Goal: Task Accomplishment & Management: Use online tool/utility

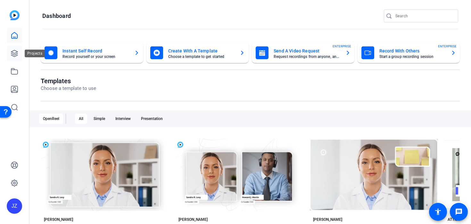
click at [9, 57] on link at bounding box center [14, 53] width 15 height 15
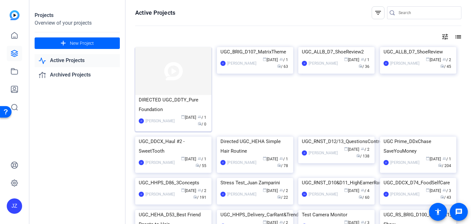
click at [154, 76] on img at bounding box center [173, 71] width 76 height 48
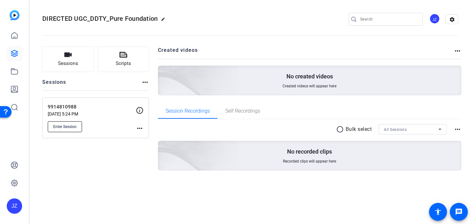
click at [66, 126] on span "Enter Session" at bounding box center [64, 126] width 23 height 5
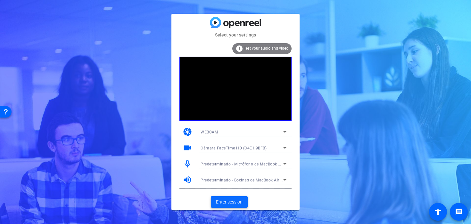
click at [234, 196] on span at bounding box center [229, 202] width 37 height 15
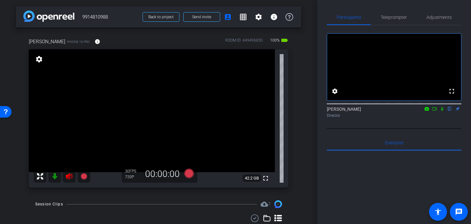
click at [69, 175] on icon at bounding box center [69, 177] width 8 height 8
click at [438, 20] on span "Adjustments" at bounding box center [439, 17] width 25 height 15
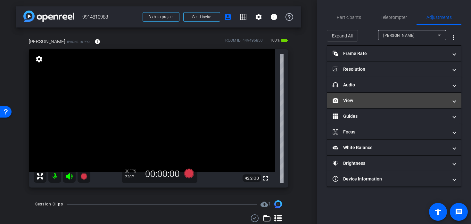
click at [380, 102] on mat-panel-title "View" at bounding box center [390, 100] width 115 height 7
click at [351, 106] on mat-expansion-panel-header "View" at bounding box center [394, 100] width 135 height 15
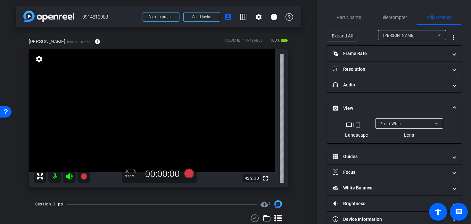
click at [359, 123] on mat-icon "crop_portrait" at bounding box center [358, 125] width 8 height 8
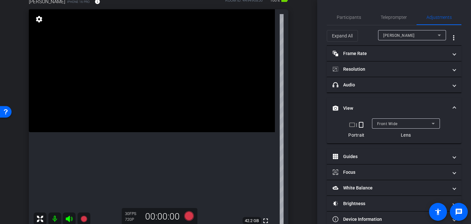
scroll to position [44, 0]
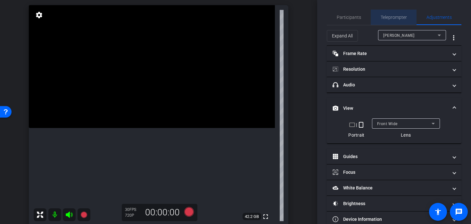
click at [388, 16] on span "Teleprompter" at bounding box center [394, 17] width 26 height 4
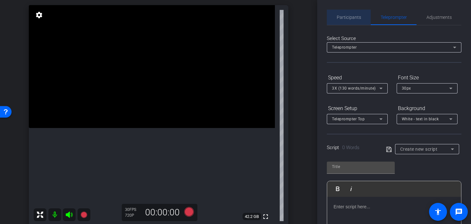
click at [347, 17] on span "Participants" at bounding box center [349, 17] width 24 height 4
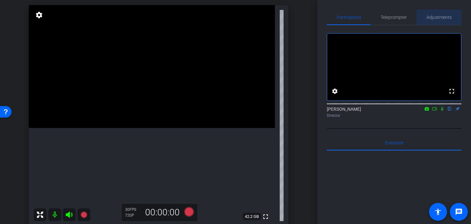
click at [438, 17] on span "Adjustments" at bounding box center [439, 17] width 25 height 4
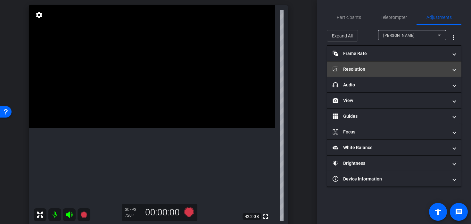
click at [396, 73] on mat-expansion-panel-header "Resolution" at bounding box center [394, 69] width 135 height 15
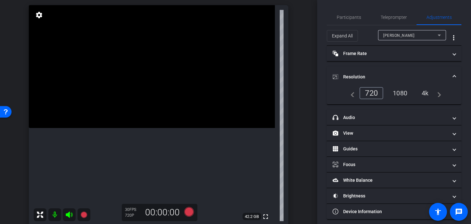
click at [398, 93] on div "1080" at bounding box center [400, 93] width 24 height 11
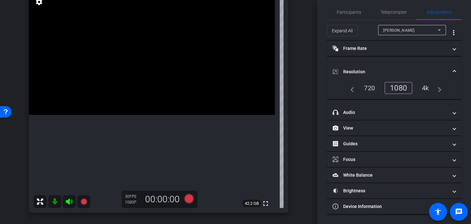
scroll to position [57, 0]
click at [165, 79] on video at bounding box center [152, 53] width 246 height 123
click at [191, 205] on icon at bounding box center [188, 200] width 15 height 12
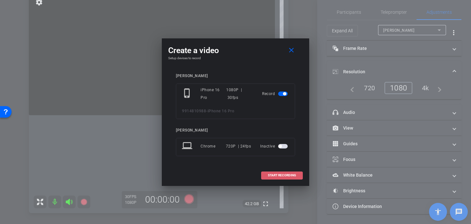
click at [281, 175] on span "START RECORDING" at bounding box center [282, 175] width 28 height 3
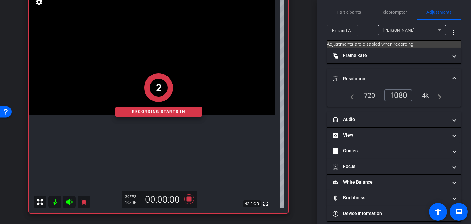
scroll to position [52, 0]
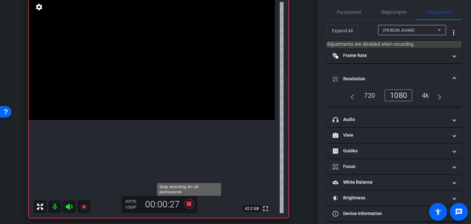
click at [190, 205] on icon at bounding box center [189, 204] width 10 height 10
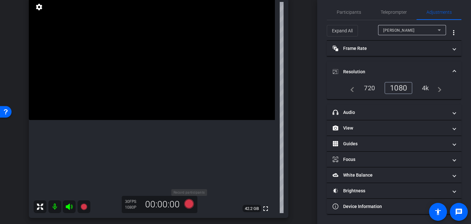
click at [190, 207] on icon at bounding box center [189, 204] width 10 height 10
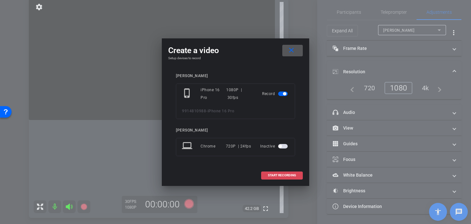
click at [293, 174] on span "START RECORDING" at bounding box center [282, 175] width 28 height 3
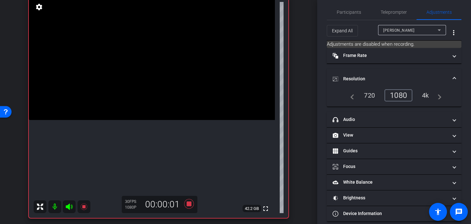
click at [164, 84] on video at bounding box center [152, 58] width 246 height 123
click at [164, 84] on div at bounding box center [164, 84] width 16 height 16
click at [190, 205] on icon at bounding box center [189, 204] width 10 height 10
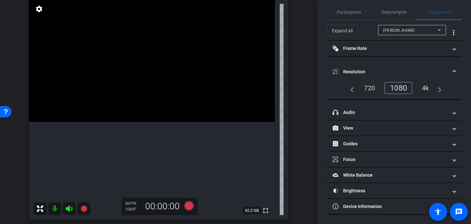
scroll to position [50, 0]
click at [187, 210] on icon at bounding box center [189, 207] width 10 height 10
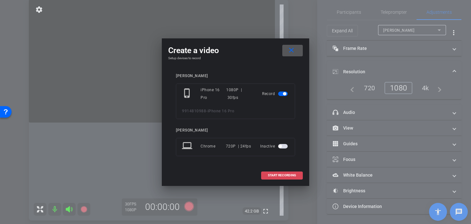
click at [296, 175] on span "START RECORDING" at bounding box center [282, 175] width 28 height 3
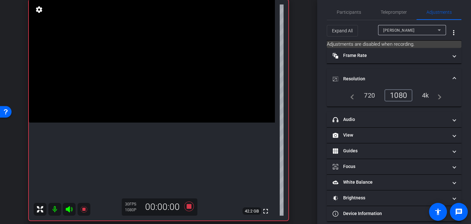
click at [159, 94] on video at bounding box center [152, 61] width 246 height 123
click at [134, 110] on video at bounding box center [152, 61] width 246 height 123
click at [149, 102] on video at bounding box center [152, 61] width 246 height 123
click at [192, 206] on icon at bounding box center [188, 207] width 15 height 12
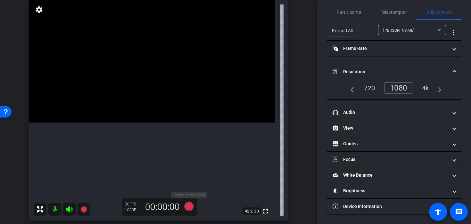
click at [187, 204] on icon at bounding box center [189, 207] width 10 height 10
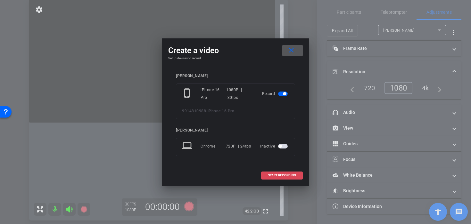
click at [276, 173] on span at bounding box center [282, 175] width 41 height 15
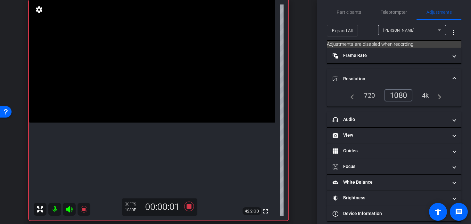
click at [163, 104] on video at bounding box center [152, 61] width 246 height 123
click at [189, 208] on icon at bounding box center [189, 207] width 10 height 10
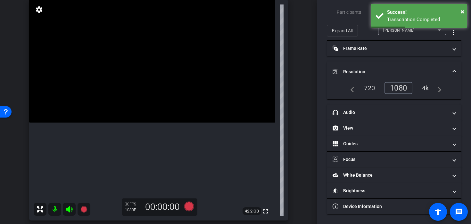
click at [426, 87] on div "4k" at bounding box center [425, 88] width 17 height 11
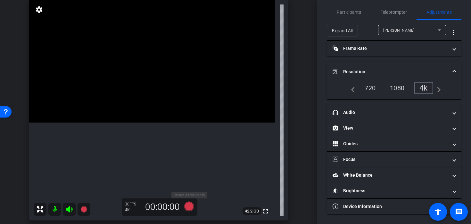
click at [187, 205] on icon at bounding box center [189, 207] width 10 height 10
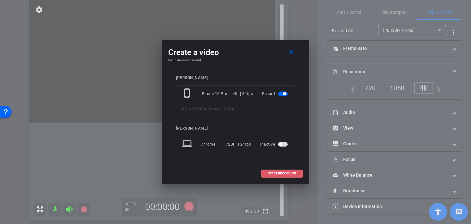
click at [264, 175] on span at bounding box center [282, 173] width 41 height 15
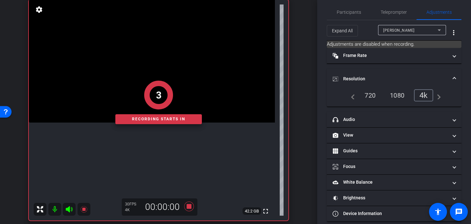
click at [175, 91] on div "3" at bounding box center [158, 95] width 87 height 29
click at [171, 85] on div "2" at bounding box center [158, 95] width 87 height 29
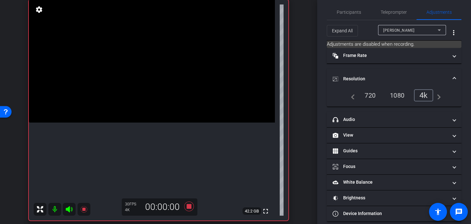
click at [167, 96] on video at bounding box center [152, 61] width 246 height 123
click at [165, 94] on div at bounding box center [167, 96] width 16 height 16
click at [165, 94] on video at bounding box center [152, 61] width 246 height 123
click at [187, 208] on icon at bounding box center [189, 207] width 10 height 10
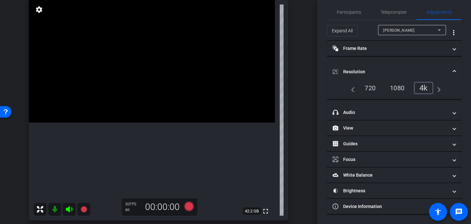
click at [161, 91] on video at bounding box center [152, 61] width 246 height 123
click at [161, 91] on div at bounding box center [161, 91] width 16 height 16
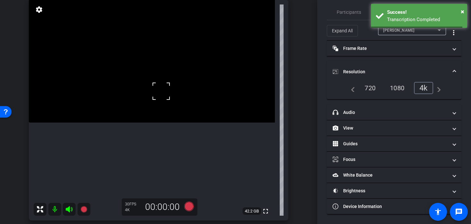
click at [154, 87] on div at bounding box center [161, 91] width 16 height 16
click at [147, 88] on video at bounding box center [152, 61] width 246 height 123
click at [188, 210] on icon at bounding box center [189, 207] width 10 height 10
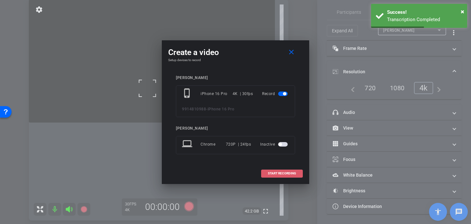
click at [266, 178] on span at bounding box center [282, 173] width 41 height 15
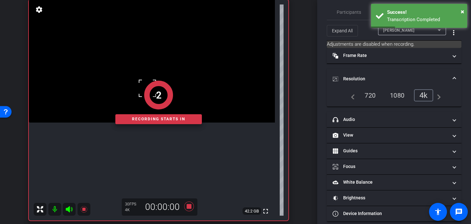
click at [137, 87] on div "2" at bounding box center [158, 95] width 87 height 29
click at [145, 87] on div at bounding box center [147, 88] width 16 height 16
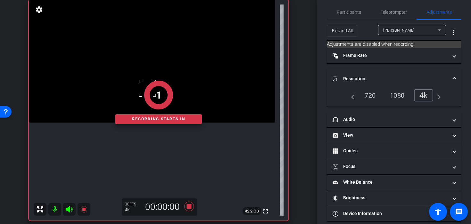
click at [142, 89] on div at bounding box center [147, 88] width 16 height 16
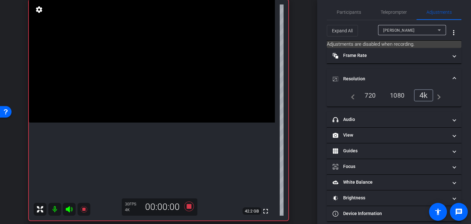
click at [142, 89] on video at bounding box center [152, 61] width 246 height 123
click at [144, 89] on div at bounding box center [142, 89] width 16 height 16
click at [146, 91] on div at bounding box center [142, 89] width 16 height 16
click at [151, 92] on video at bounding box center [152, 61] width 246 height 123
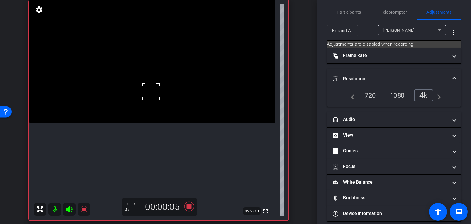
click at [149, 85] on div at bounding box center [151, 92] width 16 height 16
click at [149, 85] on video at bounding box center [152, 61] width 246 height 123
click at [149, 89] on div at bounding box center [149, 85] width 16 height 16
click at [185, 205] on icon at bounding box center [188, 207] width 15 height 12
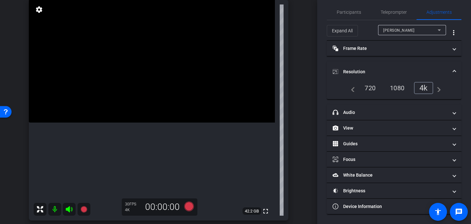
click at [150, 86] on video at bounding box center [152, 61] width 246 height 123
click at [161, 88] on video at bounding box center [152, 61] width 246 height 123
click at [153, 85] on div at bounding box center [161, 88] width 16 height 16
click at [145, 93] on video at bounding box center [152, 61] width 246 height 123
click at [140, 86] on div at bounding box center [145, 93] width 16 height 16
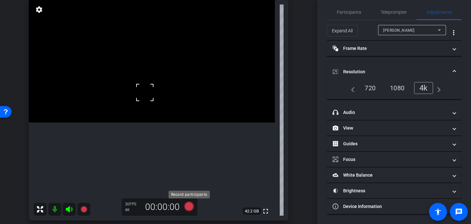
click at [189, 208] on icon at bounding box center [189, 207] width 10 height 10
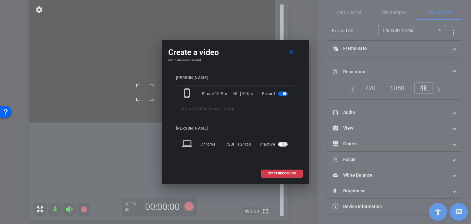
click at [284, 166] on div "jessica phone_iphone iPhone 16 Pro 4K | 30fps Record 9914810988 - iPhone 16 Pro…" at bounding box center [235, 119] width 135 height 101
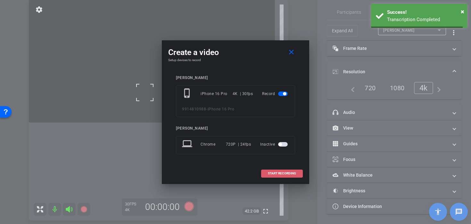
click at [291, 172] on span "START RECORDING" at bounding box center [282, 173] width 28 height 3
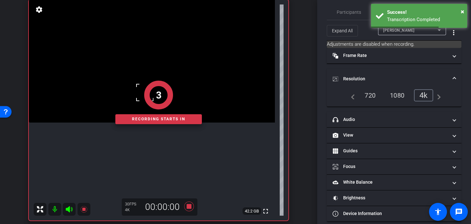
click at [151, 87] on div "3" at bounding box center [158, 95] width 29 height 29
click at [133, 86] on div "2" at bounding box center [158, 95] width 87 height 29
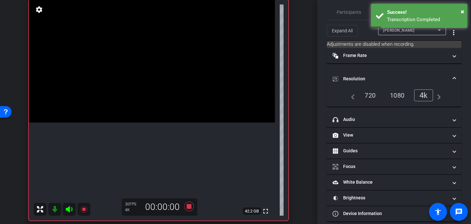
click at [146, 94] on video at bounding box center [152, 61] width 246 height 123
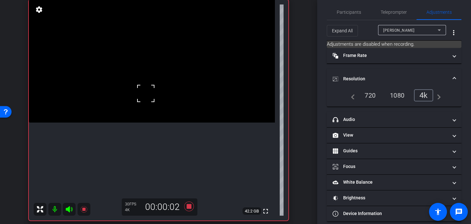
click at [146, 94] on div at bounding box center [146, 94] width 16 height 16
click at [139, 78] on video at bounding box center [152, 61] width 246 height 123
click at [189, 208] on icon at bounding box center [189, 207] width 10 height 10
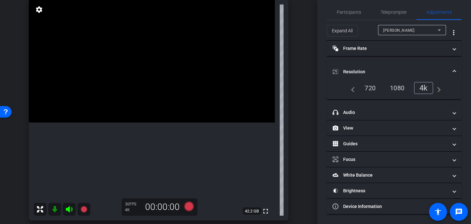
click at [144, 90] on video at bounding box center [152, 61] width 246 height 123
click at [190, 203] on icon at bounding box center [188, 207] width 15 height 12
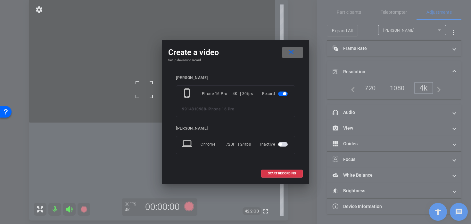
click at [293, 56] on button "close" at bounding box center [292, 53] width 21 height 12
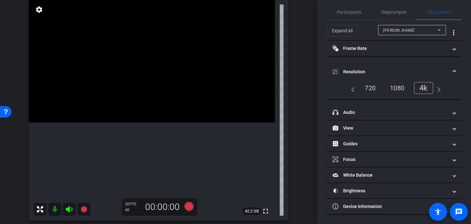
click at [139, 85] on video at bounding box center [152, 61] width 246 height 123
click at [191, 210] on icon at bounding box center [189, 207] width 10 height 10
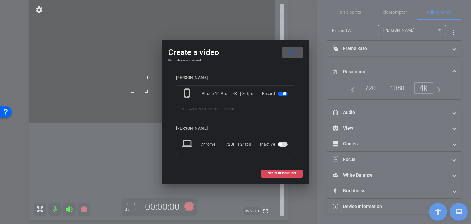
click at [280, 173] on span "START RECORDING" at bounding box center [282, 173] width 28 height 3
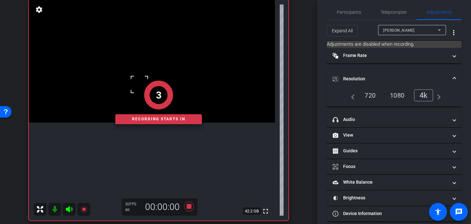
click at [152, 96] on div "3" at bounding box center [158, 95] width 29 height 29
click at [150, 90] on div "1" at bounding box center [158, 95] width 29 height 29
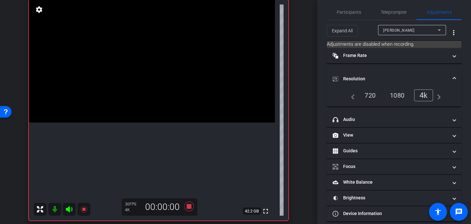
click at [157, 85] on video at bounding box center [152, 61] width 246 height 123
click at [157, 85] on div at bounding box center [157, 85] width 16 height 16
click at [154, 104] on video at bounding box center [152, 61] width 246 height 123
click at [157, 96] on div at bounding box center [154, 104] width 16 height 16
click at [156, 89] on video at bounding box center [152, 61] width 246 height 123
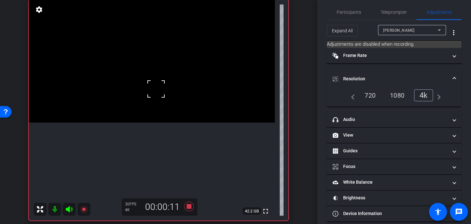
click at [152, 89] on div at bounding box center [156, 89] width 16 height 16
click at [149, 87] on video at bounding box center [152, 61] width 246 height 123
click at [187, 212] on icon at bounding box center [188, 207] width 15 height 12
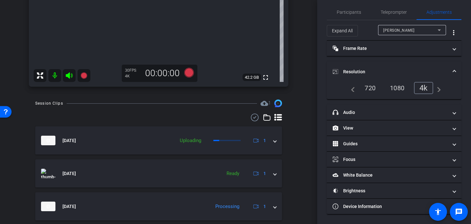
scroll to position [124, 0]
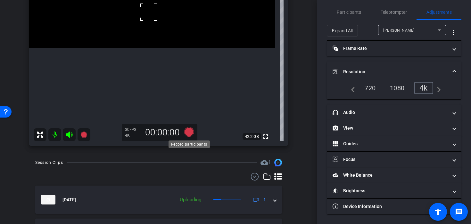
click at [190, 134] on icon at bounding box center [189, 132] width 10 height 10
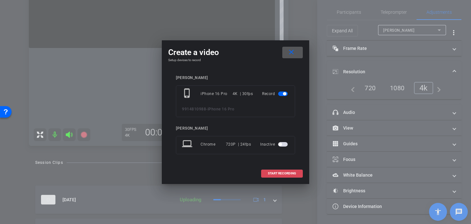
click at [283, 174] on span "START RECORDING" at bounding box center [282, 173] width 28 height 3
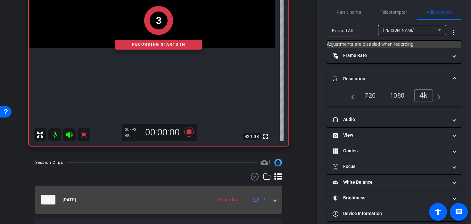
click at [277, 205] on mat-expansion-panel-header "Sep 10, 2025 Recording 1" at bounding box center [158, 200] width 247 height 28
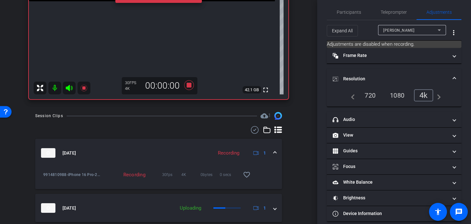
scroll to position [173, 0]
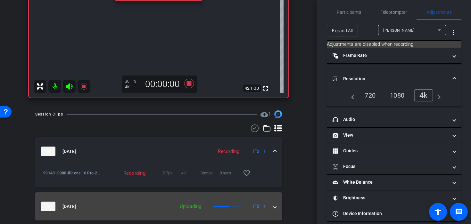
click at [279, 207] on mat-expansion-panel-header "Sep 10, 2025 Uploading 1" at bounding box center [158, 207] width 247 height 28
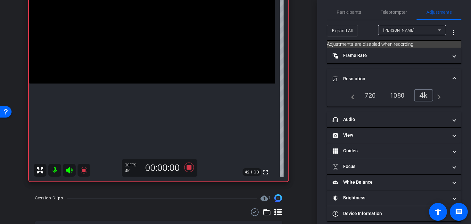
scroll to position [88, 0]
click at [188, 170] on icon at bounding box center [189, 168] width 10 height 10
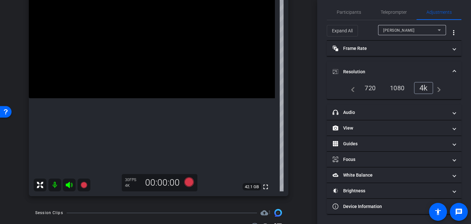
scroll to position [69, 0]
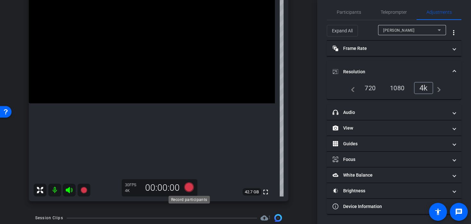
click at [190, 187] on icon at bounding box center [189, 188] width 10 height 10
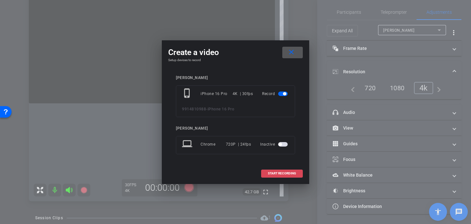
click at [268, 175] on span "START RECORDING" at bounding box center [282, 173] width 28 height 3
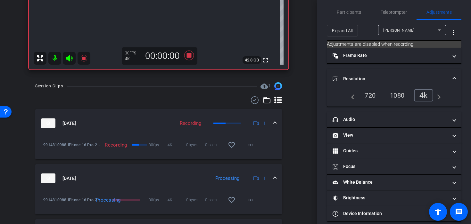
scroll to position [240, 0]
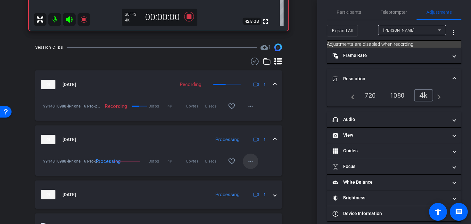
click at [252, 164] on mat-icon "more_horiz" at bounding box center [251, 162] width 8 height 8
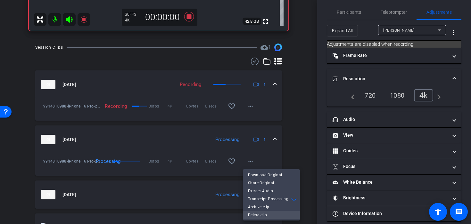
click at [263, 217] on span "Delete clip" at bounding box center [271, 215] width 47 height 8
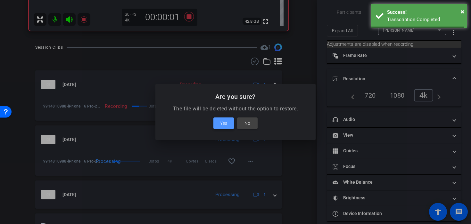
click at [229, 125] on span at bounding box center [223, 123] width 21 height 15
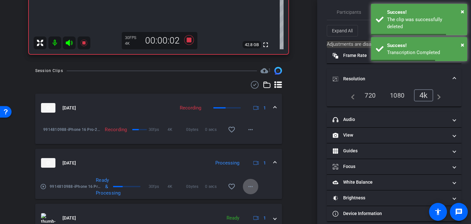
scroll to position [212, 0]
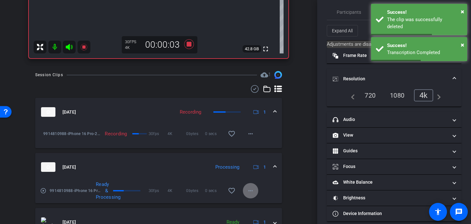
click at [250, 192] on mat-icon "more_horiz" at bounding box center [251, 191] width 8 height 8
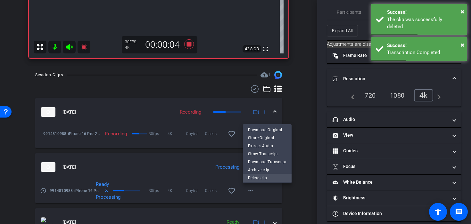
click at [250, 179] on span "Delete clip" at bounding box center [267, 178] width 38 height 8
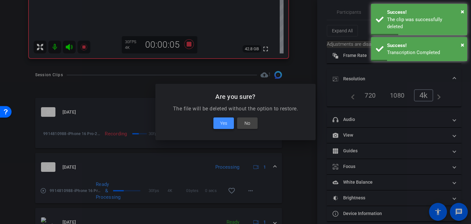
click at [228, 128] on span at bounding box center [223, 123] width 21 height 15
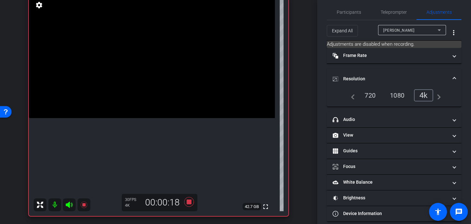
scroll to position [53, 0]
click at [137, 83] on video at bounding box center [152, 57] width 246 height 123
click at [142, 88] on div at bounding box center [137, 83] width 16 height 16
click at [146, 84] on video at bounding box center [152, 57] width 246 height 123
click at [147, 85] on div at bounding box center [146, 84] width 16 height 16
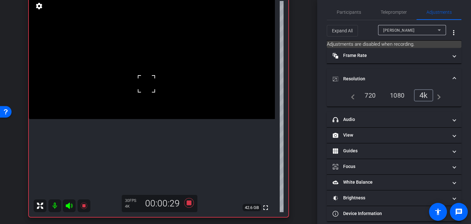
click at [149, 88] on div at bounding box center [146, 84] width 16 height 16
click at [156, 88] on video at bounding box center [152, 57] width 246 height 123
click at [146, 86] on video at bounding box center [152, 57] width 246 height 123
click at [149, 86] on div at bounding box center [146, 86] width 16 height 16
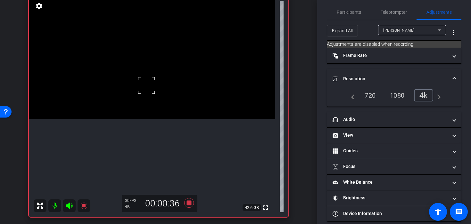
click at [153, 95] on video at bounding box center [152, 57] width 246 height 123
click at [188, 199] on icon at bounding box center [188, 203] width 15 height 12
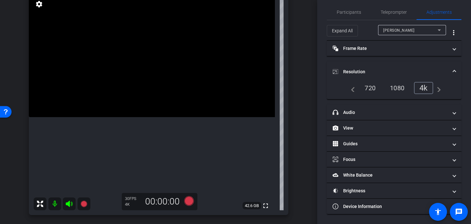
scroll to position [54, 0]
click at [147, 71] on video at bounding box center [152, 57] width 246 height 123
click at [407, 88] on div "1080" at bounding box center [397, 88] width 24 height 11
click at [176, 85] on video at bounding box center [152, 57] width 246 height 123
click at [164, 85] on video at bounding box center [152, 57] width 246 height 123
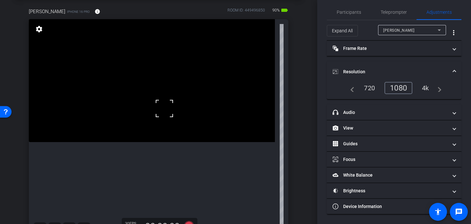
scroll to position [50, 0]
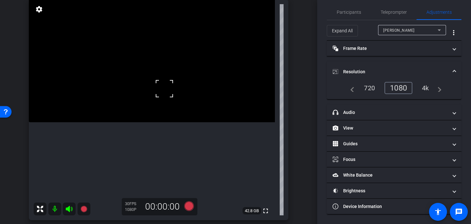
click at [163, 95] on div at bounding box center [164, 89] width 16 height 16
click at [160, 106] on video at bounding box center [152, 60] width 246 height 123
click at [163, 104] on video at bounding box center [152, 60] width 246 height 123
click at [163, 104] on div at bounding box center [162, 104] width 16 height 16
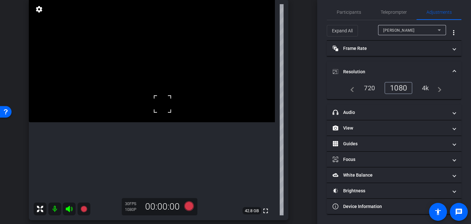
click at [163, 104] on div at bounding box center [162, 104] width 16 height 16
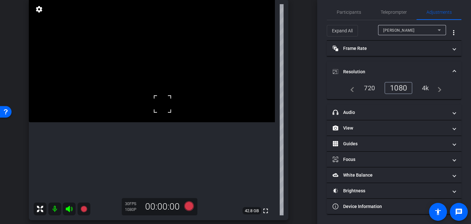
click at [163, 104] on div at bounding box center [162, 104] width 16 height 16
click at [195, 204] on icon at bounding box center [188, 207] width 15 height 12
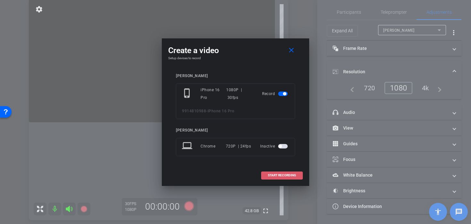
click at [283, 178] on span at bounding box center [282, 175] width 41 height 15
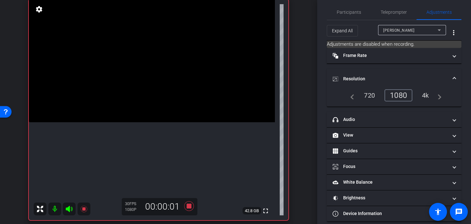
click at [153, 101] on video at bounding box center [152, 60] width 246 height 123
click at [157, 102] on div at bounding box center [153, 101] width 16 height 16
click at [154, 95] on video at bounding box center [152, 60] width 246 height 123
click at [152, 92] on div at bounding box center [154, 95] width 16 height 16
click at [149, 90] on div at bounding box center [154, 95] width 16 height 16
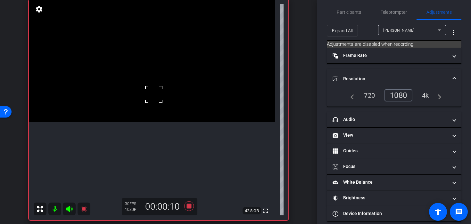
click at [142, 103] on video at bounding box center [152, 60] width 246 height 123
click at [142, 103] on div at bounding box center [142, 103] width 16 height 16
click at [152, 99] on video at bounding box center [152, 60] width 246 height 123
click at [161, 98] on video at bounding box center [152, 60] width 246 height 123
click at [172, 98] on video at bounding box center [152, 60] width 246 height 123
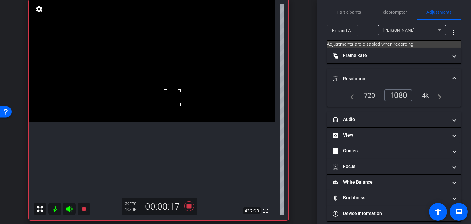
click at [155, 99] on video at bounding box center [152, 60] width 246 height 123
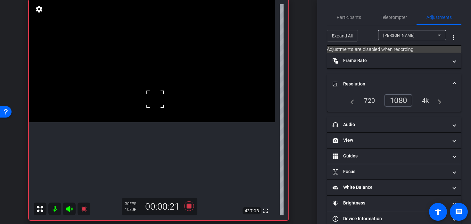
click at [162, 95] on div at bounding box center [155, 99] width 16 height 16
click at [169, 94] on video at bounding box center [152, 60] width 246 height 123
click at [167, 94] on div at bounding box center [169, 94] width 16 height 16
click at [150, 93] on video at bounding box center [152, 60] width 246 height 123
click at [137, 94] on video at bounding box center [152, 60] width 246 height 123
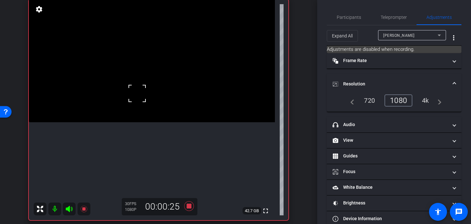
click at [137, 94] on div at bounding box center [137, 94] width 16 height 16
click at [137, 93] on div at bounding box center [137, 94] width 16 height 16
click at [138, 102] on video at bounding box center [152, 60] width 246 height 123
click at [153, 102] on video at bounding box center [152, 60] width 246 height 123
click at [154, 78] on video at bounding box center [152, 60] width 246 height 123
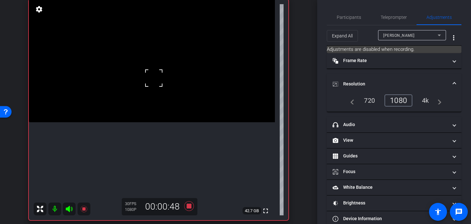
click at [155, 112] on video at bounding box center [152, 60] width 246 height 123
click at [148, 102] on video at bounding box center [152, 60] width 246 height 123
click at [191, 208] on icon at bounding box center [189, 207] width 10 height 10
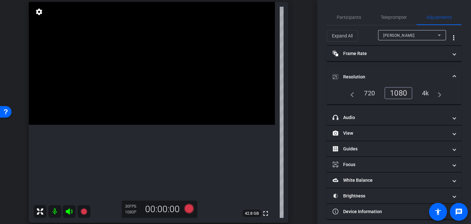
scroll to position [48, 0]
click at [355, 17] on span "Participants" at bounding box center [349, 17] width 24 height 4
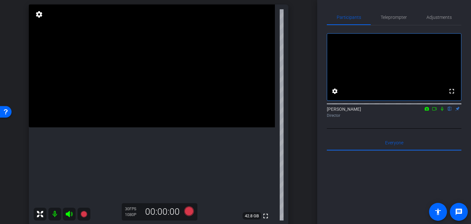
scroll to position [46, 0]
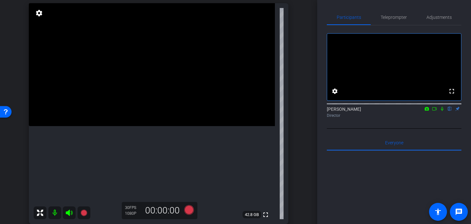
click at [143, 113] on video at bounding box center [152, 64] width 246 height 123
click at [155, 126] on video at bounding box center [152, 64] width 246 height 123
click at [158, 145] on div at bounding box center [155, 137] width 16 height 16
click at [159, 124] on video at bounding box center [152, 64] width 246 height 123
click at [168, 126] on video at bounding box center [152, 64] width 246 height 123
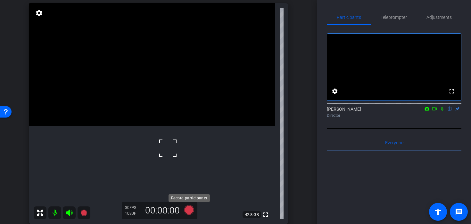
click at [191, 214] on icon at bounding box center [188, 210] width 15 height 12
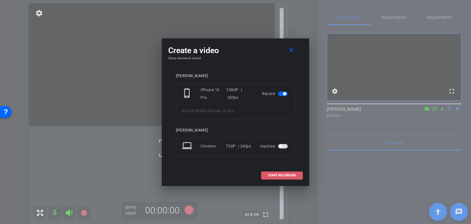
click at [265, 175] on span at bounding box center [282, 175] width 41 height 15
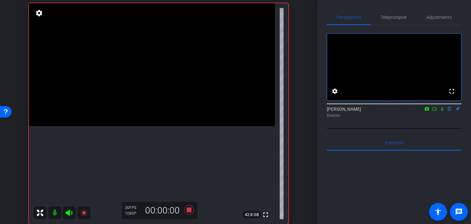
click at [155, 123] on video at bounding box center [152, 64] width 246 height 123
click at [151, 126] on video at bounding box center [152, 64] width 246 height 123
click at [146, 135] on div at bounding box center [151, 133] width 16 height 16
click at [157, 134] on div at bounding box center [151, 133] width 16 height 16
click at [189, 212] on icon at bounding box center [189, 210] width 10 height 10
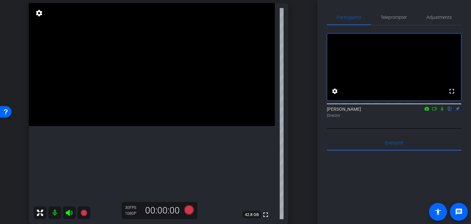
click at [153, 126] on video at bounding box center [152, 64] width 246 height 123
click at [184, 208] on icon at bounding box center [188, 210] width 15 height 12
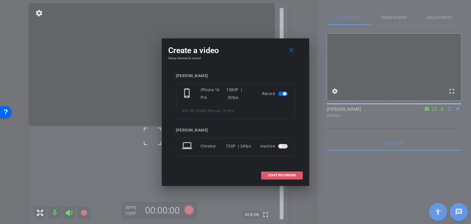
click at [282, 180] on span at bounding box center [282, 175] width 41 height 15
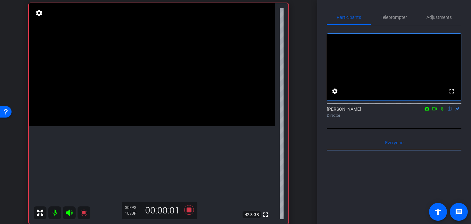
click at [161, 126] on video at bounding box center [152, 64] width 246 height 123
click at [157, 126] on video at bounding box center [152, 64] width 246 height 123
click at [170, 126] on video at bounding box center [152, 64] width 246 height 123
click at [163, 126] on video at bounding box center [152, 64] width 246 height 123
click at [150, 126] on video at bounding box center [152, 64] width 246 height 123
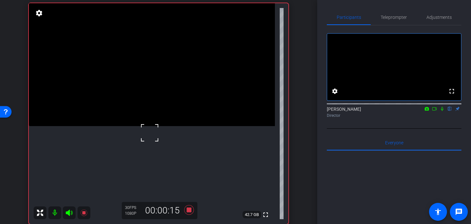
click at [158, 126] on video at bounding box center [152, 64] width 246 height 123
click at [155, 126] on video at bounding box center [152, 64] width 246 height 123
click at [145, 90] on video at bounding box center [152, 64] width 246 height 123
click at [154, 88] on video at bounding box center [152, 64] width 246 height 123
click at [154, 88] on div at bounding box center [154, 88] width 16 height 16
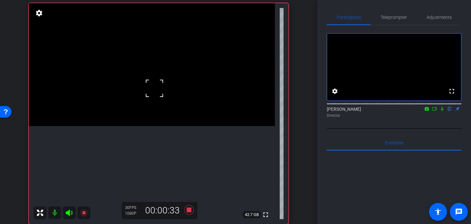
click at [166, 126] on video at bounding box center [152, 64] width 246 height 123
click at [154, 126] on video at bounding box center [152, 64] width 246 height 123
click at [163, 126] on video at bounding box center [152, 64] width 246 height 123
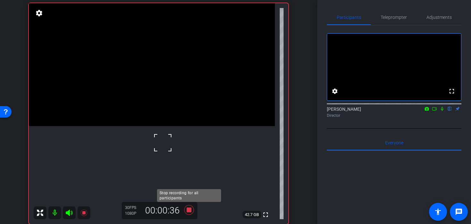
click at [190, 211] on icon at bounding box center [189, 210] width 10 height 10
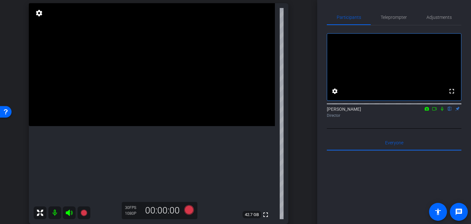
click at [142, 116] on video at bounding box center [152, 64] width 246 height 123
click at [154, 115] on video at bounding box center [152, 64] width 246 height 123
click at [151, 103] on video at bounding box center [152, 64] width 246 height 123
click at [138, 94] on video at bounding box center [152, 64] width 246 height 123
click at [187, 209] on icon at bounding box center [189, 210] width 10 height 10
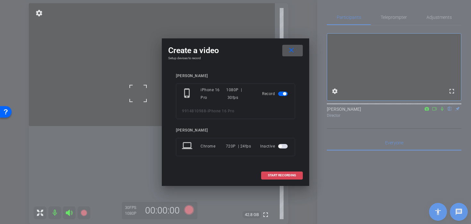
click at [287, 175] on span "START RECORDING" at bounding box center [282, 175] width 28 height 3
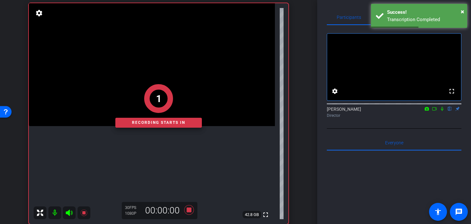
click at [125, 85] on div "1" at bounding box center [158, 98] width 87 height 29
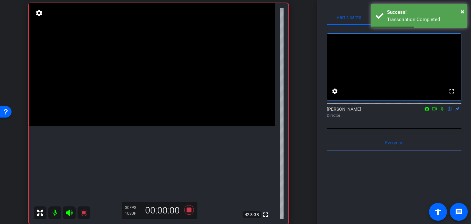
click at [125, 87] on video at bounding box center [152, 64] width 246 height 123
click at [132, 97] on video at bounding box center [152, 64] width 246 height 123
click at [136, 106] on video at bounding box center [152, 64] width 246 height 123
click at [136, 106] on div at bounding box center [136, 106] width 16 height 16
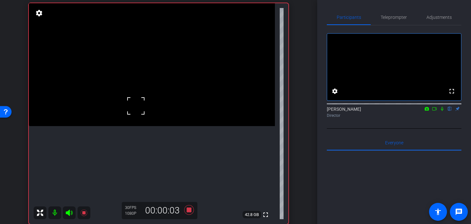
click at [147, 126] on video at bounding box center [152, 64] width 246 height 123
click at [147, 140] on div at bounding box center [147, 140] width 16 height 16
click at [157, 126] on video at bounding box center [152, 64] width 246 height 123
click at [175, 126] on video at bounding box center [152, 64] width 246 height 123
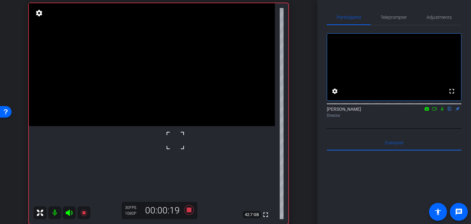
click at [175, 141] on div at bounding box center [175, 141] width 16 height 16
click at [170, 134] on div at bounding box center [175, 141] width 16 height 16
click at [188, 211] on icon at bounding box center [189, 210] width 10 height 10
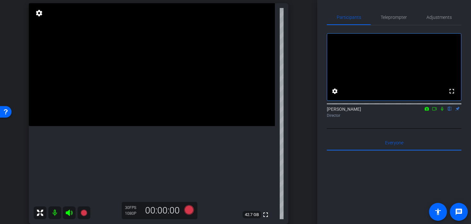
click at [135, 98] on video at bounding box center [152, 64] width 246 height 123
click at [138, 109] on video at bounding box center [152, 64] width 246 height 123
click at [140, 101] on div at bounding box center [138, 109] width 16 height 16
click at [189, 208] on icon at bounding box center [189, 210] width 10 height 10
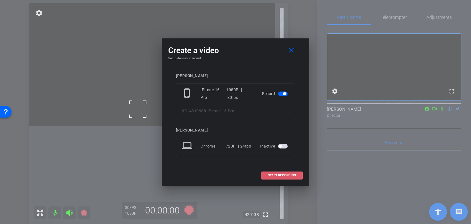
click at [283, 177] on span "START RECORDING" at bounding box center [282, 175] width 28 height 3
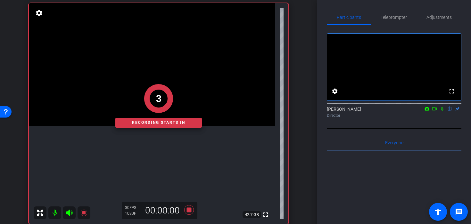
click at [139, 107] on div "3" at bounding box center [158, 98] width 87 height 29
click at [139, 107] on div "1" at bounding box center [158, 98] width 87 height 29
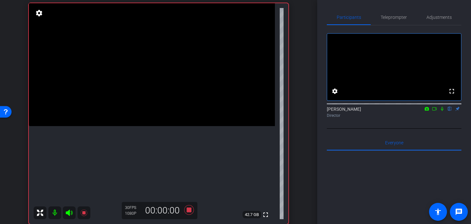
click at [139, 107] on video at bounding box center [152, 64] width 246 height 123
click at [150, 107] on video at bounding box center [152, 64] width 246 height 123
click at [146, 96] on video at bounding box center [152, 64] width 246 height 123
click at [152, 96] on div at bounding box center [146, 96] width 16 height 16
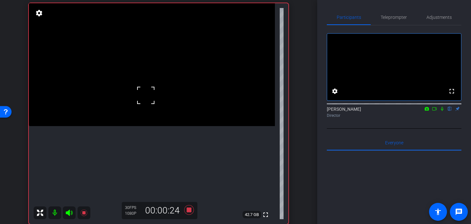
click at [152, 96] on div at bounding box center [146, 96] width 16 height 16
click at [151, 107] on video at bounding box center [152, 64] width 246 height 123
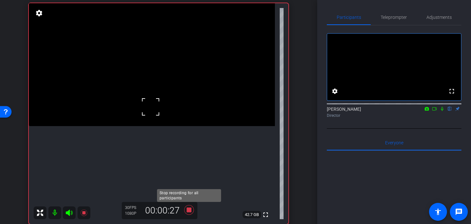
click at [189, 212] on icon at bounding box center [189, 210] width 10 height 10
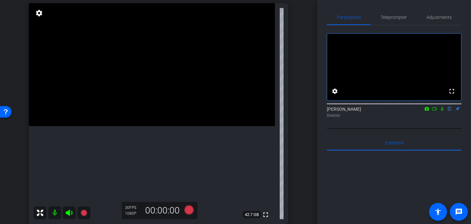
click at [145, 126] on video at bounding box center [152, 64] width 246 height 123
click at [192, 210] on icon at bounding box center [189, 210] width 10 height 10
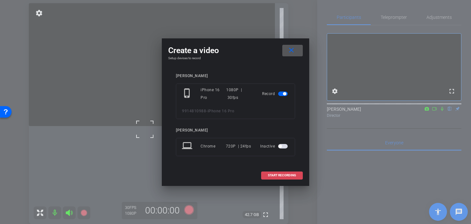
click at [267, 179] on span at bounding box center [282, 175] width 41 height 15
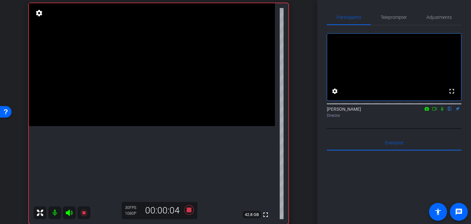
click at [129, 105] on video at bounding box center [152, 64] width 246 height 123
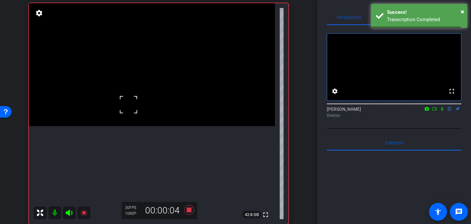
click at [137, 106] on video at bounding box center [152, 64] width 246 height 123
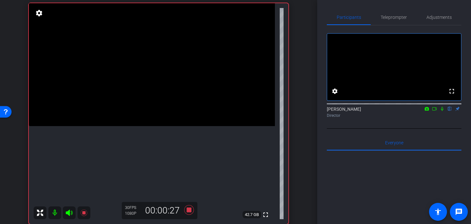
click at [139, 113] on video at bounding box center [152, 64] width 246 height 123
click at [121, 86] on video at bounding box center [152, 64] width 246 height 123
click at [128, 104] on video at bounding box center [152, 64] width 246 height 123
click at [129, 110] on video at bounding box center [152, 64] width 246 height 123
click at [183, 210] on icon at bounding box center [188, 210] width 15 height 12
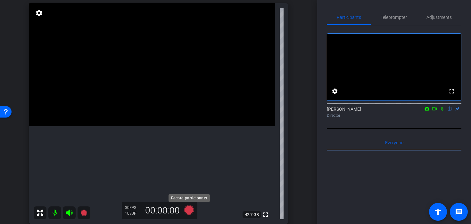
click at [190, 212] on icon at bounding box center [189, 210] width 10 height 10
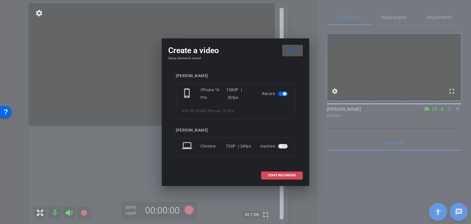
click at [288, 176] on span "START RECORDING" at bounding box center [282, 175] width 28 height 3
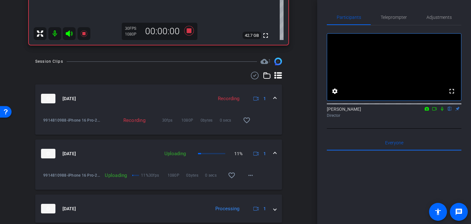
scroll to position [235, 0]
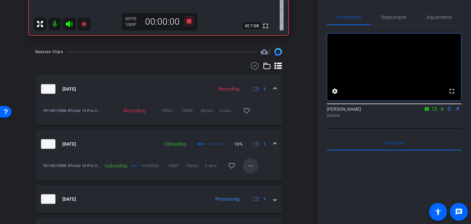
click at [253, 165] on mat-icon "more_horiz" at bounding box center [251, 166] width 8 height 8
click at [257, 179] on span "Cancel Upload" at bounding box center [261, 180] width 27 height 8
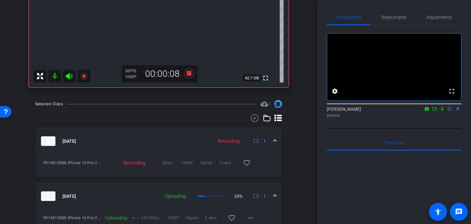
scroll to position [184, 0]
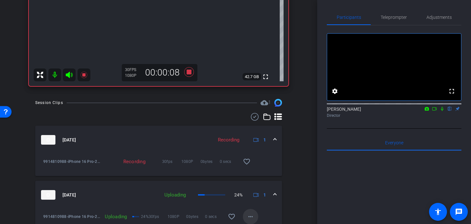
click at [254, 217] on mat-icon "more_horiz" at bounding box center [251, 217] width 8 height 8
click at [254, 204] on span "Cancel Upload" at bounding box center [261, 204] width 27 height 8
click at [250, 219] on mat-icon "more_horiz" at bounding box center [251, 217] width 8 height 8
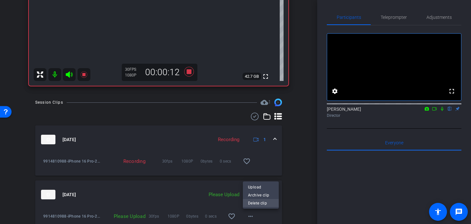
click at [254, 205] on span "Delete clip" at bounding box center [261, 204] width 26 height 8
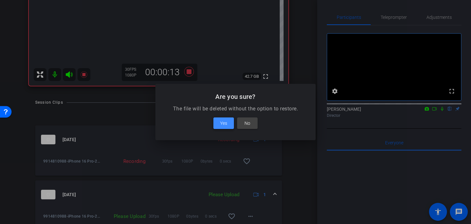
click at [227, 122] on span at bounding box center [223, 123] width 21 height 15
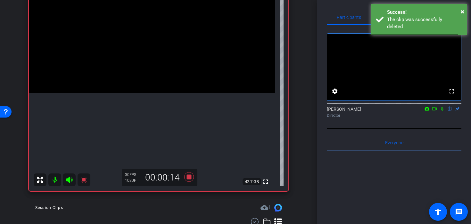
scroll to position [79, 0]
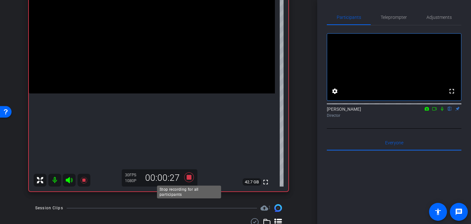
click at [192, 179] on icon at bounding box center [188, 178] width 15 height 12
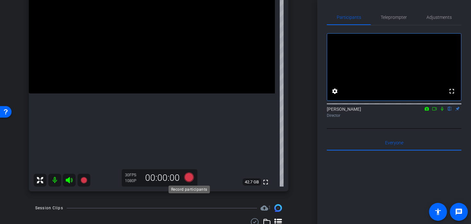
click at [187, 179] on icon at bounding box center [189, 178] width 10 height 10
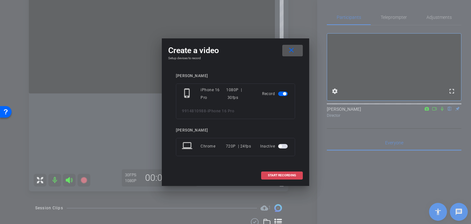
click at [264, 174] on span at bounding box center [282, 175] width 41 height 15
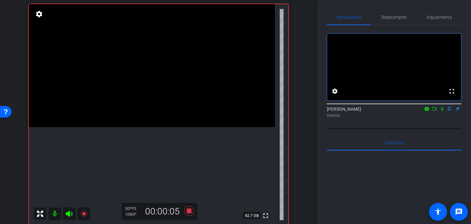
scroll to position [48, 0]
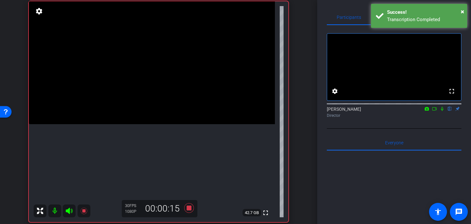
click at [135, 120] on video at bounding box center [152, 62] width 246 height 123
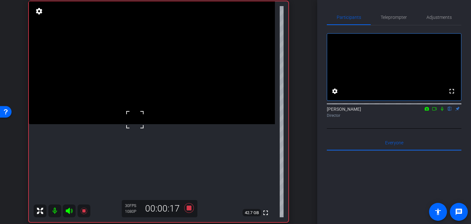
click at [155, 124] on video at bounding box center [152, 62] width 246 height 123
click at [144, 122] on video at bounding box center [152, 62] width 246 height 123
click at [144, 122] on div at bounding box center [144, 122] width 16 height 16
click at [146, 128] on div at bounding box center [144, 122] width 16 height 16
click at [136, 114] on span at bounding box center [136, 114] width 0 height 0
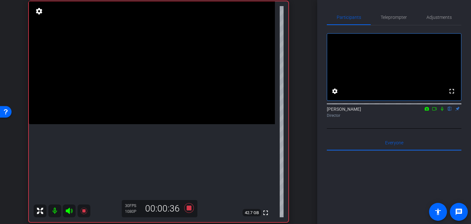
click at [146, 106] on video at bounding box center [152, 62] width 246 height 123
click at [188, 209] on icon at bounding box center [189, 209] width 10 height 10
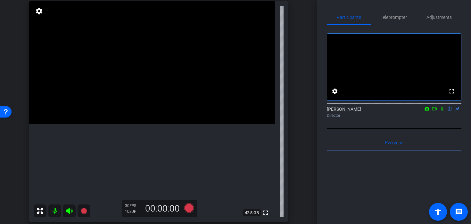
click at [169, 104] on video at bounding box center [152, 62] width 246 height 123
click at [175, 105] on div at bounding box center [169, 104] width 16 height 16
click at [175, 101] on div at bounding box center [169, 104] width 16 height 16
click at [185, 209] on icon at bounding box center [189, 209] width 10 height 10
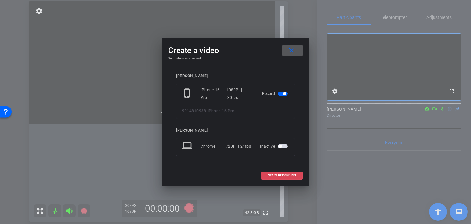
click at [271, 180] on span at bounding box center [282, 175] width 41 height 15
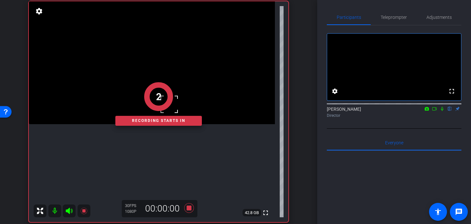
click at [183, 73] on div "2 Recording starts in" at bounding box center [159, 104] width 260 height 237
click at [157, 73] on div "2 Recording starts in" at bounding box center [159, 104] width 260 height 237
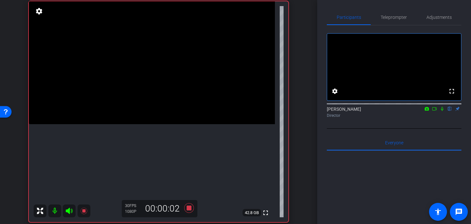
click at [160, 82] on video at bounding box center [152, 62] width 246 height 123
click at [157, 105] on video at bounding box center [152, 62] width 246 height 123
click at [155, 97] on div at bounding box center [157, 105] width 16 height 16
click at [183, 124] on video at bounding box center [152, 62] width 246 height 123
click at [171, 118] on video at bounding box center [152, 62] width 246 height 123
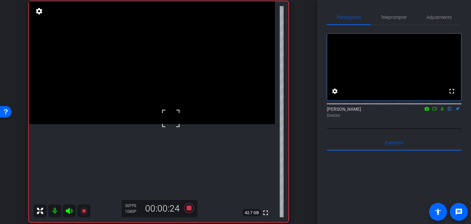
click at [146, 110] on video at bounding box center [152, 62] width 246 height 123
click at [149, 121] on video at bounding box center [152, 62] width 246 height 123
click at [167, 123] on video at bounding box center [152, 62] width 246 height 123
click at [192, 124] on video at bounding box center [152, 62] width 246 height 123
click at [178, 124] on video at bounding box center [152, 62] width 246 height 123
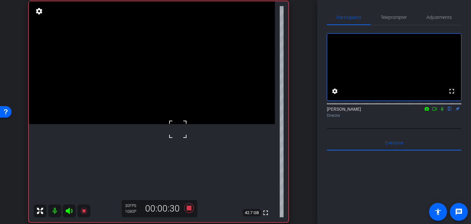
click at [150, 124] on video at bounding box center [152, 62] width 246 height 123
click at [189, 210] on icon at bounding box center [189, 209] width 10 height 10
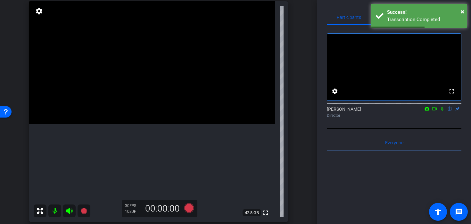
click at [118, 124] on video at bounding box center [152, 62] width 246 height 123
click at [128, 124] on video at bounding box center [152, 62] width 246 height 123
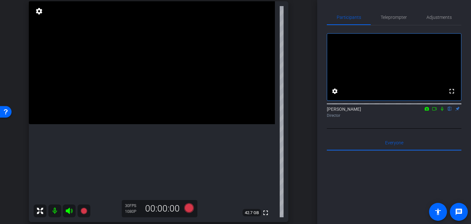
click at [128, 124] on video at bounding box center [152, 62] width 246 height 123
click at [140, 124] on video at bounding box center [152, 62] width 246 height 123
click at [153, 90] on video at bounding box center [152, 62] width 246 height 123
click at [191, 213] on icon at bounding box center [188, 209] width 15 height 12
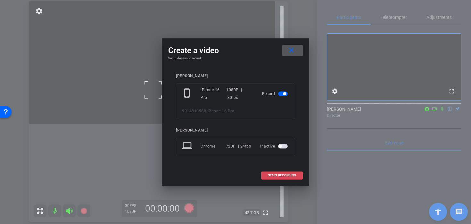
click at [281, 174] on span "START RECORDING" at bounding box center [282, 175] width 28 height 3
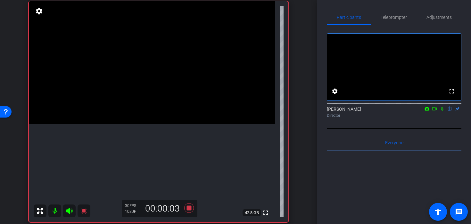
click at [163, 100] on video at bounding box center [152, 62] width 246 height 123
click at [152, 104] on video at bounding box center [152, 62] width 246 height 123
click at [165, 103] on video at bounding box center [152, 62] width 246 height 123
click at [133, 124] on video at bounding box center [152, 62] width 246 height 123
click at [124, 124] on video at bounding box center [152, 62] width 246 height 123
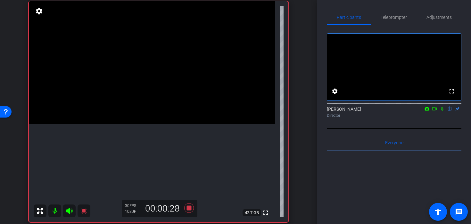
click at [122, 121] on video at bounding box center [152, 62] width 246 height 123
click at [116, 123] on div at bounding box center [122, 121] width 16 height 16
click at [116, 100] on video at bounding box center [152, 62] width 246 height 123
click at [141, 96] on video at bounding box center [152, 62] width 246 height 123
click at [141, 96] on div at bounding box center [141, 96] width 16 height 16
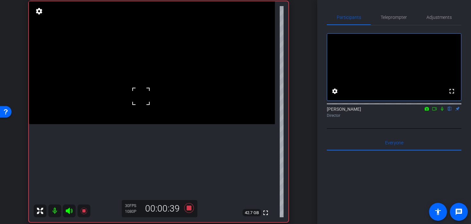
click at [153, 94] on video at bounding box center [152, 62] width 246 height 123
click at [164, 96] on video at bounding box center [152, 62] width 246 height 123
click at [164, 99] on div at bounding box center [164, 96] width 16 height 16
click at [165, 104] on div at bounding box center [164, 96] width 16 height 16
click at [167, 110] on video at bounding box center [152, 62] width 246 height 123
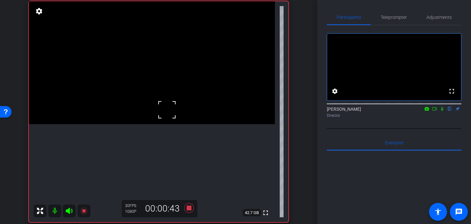
click at [167, 110] on div at bounding box center [167, 110] width 16 height 16
click at [167, 110] on video at bounding box center [152, 62] width 246 height 123
click at [177, 108] on video at bounding box center [152, 62] width 246 height 123
click at [172, 124] on video at bounding box center [152, 62] width 246 height 123
click at [171, 124] on video at bounding box center [152, 62] width 246 height 123
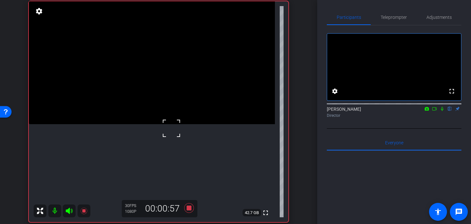
click at [171, 128] on div at bounding box center [171, 129] width 16 height 16
click at [186, 207] on icon at bounding box center [188, 209] width 15 height 12
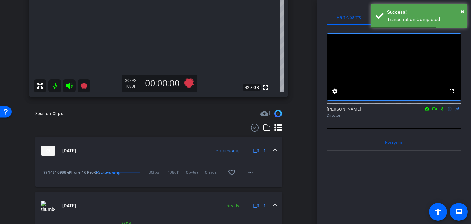
scroll to position [221, 0]
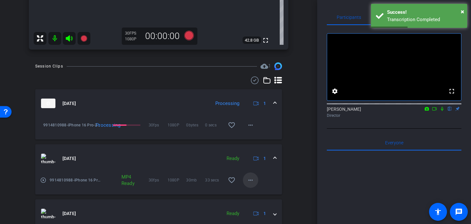
click at [246, 180] on span at bounding box center [250, 180] width 15 height 15
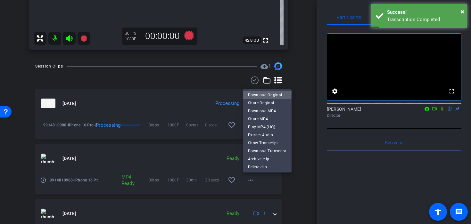
click at [262, 92] on span "Download Original" at bounding box center [267, 95] width 38 height 8
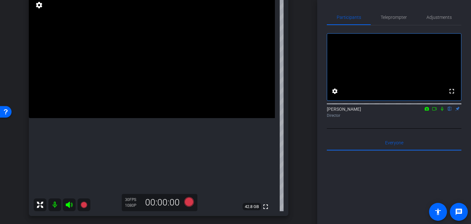
scroll to position [53, 0]
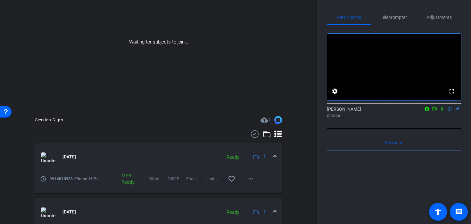
click at [443, 111] on icon at bounding box center [442, 109] width 3 height 4
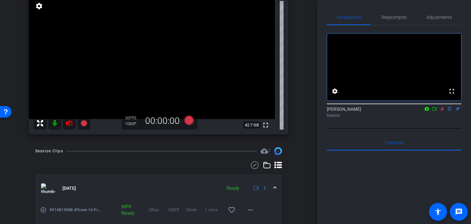
scroll to position [0, 0]
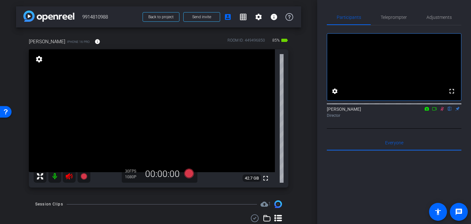
click at [444, 111] on icon at bounding box center [442, 109] width 5 height 4
click at [66, 178] on icon at bounding box center [69, 176] width 7 height 6
click at [386, 19] on span "Teleprompter" at bounding box center [394, 17] width 26 height 4
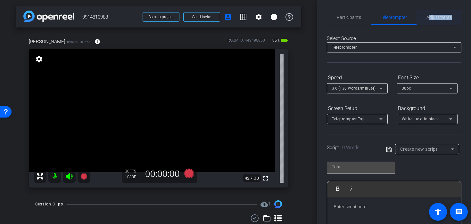
click at [429, 20] on span "Adjustments" at bounding box center [439, 17] width 25 height 15
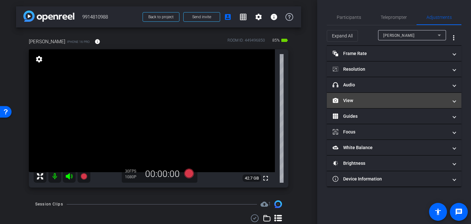
click at [363, 98] on mat-panel-title "View" at bounding box center [390, 100] width 115 height 7
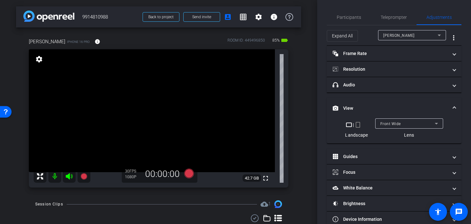
click at [359, 125] on mat-icon "crop_portrait" at bounding box center [358, 125] width 8 height 8
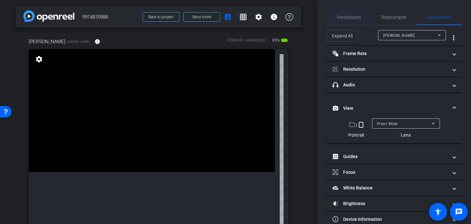
click at [339, 16] on span "Participants" at bounding box center [349, 17] width 24 height 4
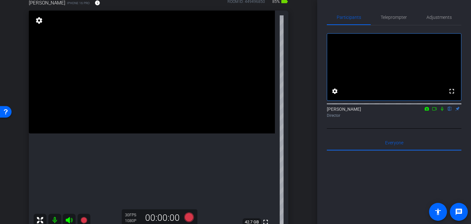
scroll to position [44, 0]
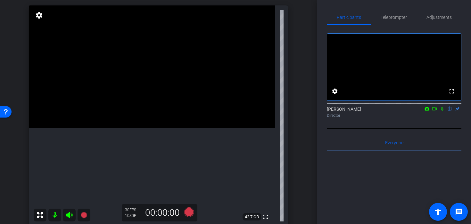
click at [152, 120] on video at bounding box center [152, 66] width 246 height 123
click at [145, 116] on div at bounding box center [152, 120] width 16 height 16
click at [145, 129] on video at bounding box center [152, 66] width 246 height 123
click at [145, 130] on div at bounding box center [145, 130] width 16 height 16
click at [140, 130] on div at bounding box center [145, 130] width 16 height 16
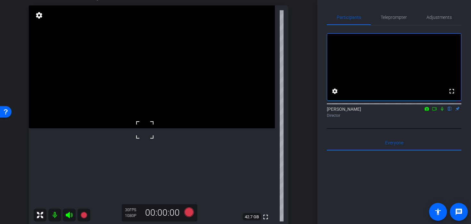
click at [140, 123] on div at bounding box center [145, 130] width 16 height 16
click at [139, 120] on video at bounding box center [152, 66] width 246 height 123
click at [138, 118] on div at bounding box center [139, 120] width 16 height 16
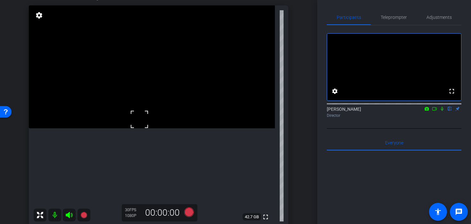
click at [145, 129] on video at bounding box center [152, 66] width 246 height 123
click at [390, 14] on span "Teleprompter" at bounding box center [394, 17] width 26 height 15
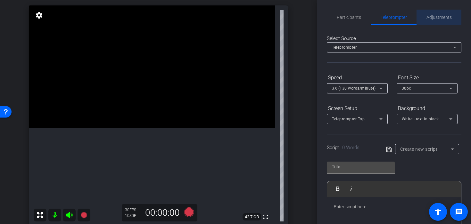
click at [441, 11] on span "Adjustments" at bounding box center [439, 17] width 25 height 15
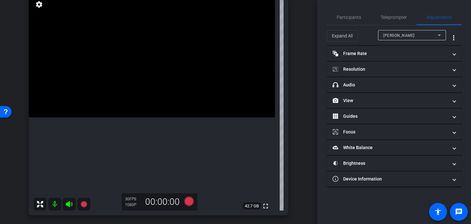
scroll to position [53, 0]
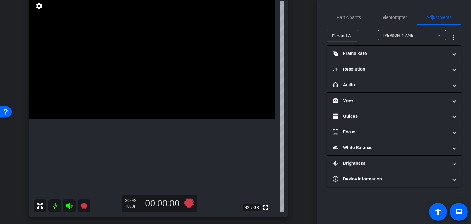
click at [127, 111] on video at bounding box center [152, 57] width 246 height 123
click at [127, 111] on div at bounding box center [127, 111] width 16 height 16
click at [117, 110] on video at bounding box center [152, 57] width 246 height 123
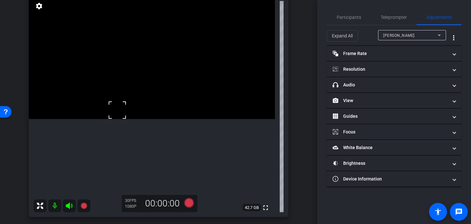
click at [120, 110] on div at bounding box center [117, 110] width 16 height 16
click at [356, 16] on span "Participants" at bounding box center [349, 17] width 24 height 4
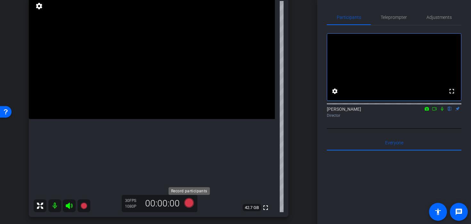
click at [186, 205] on icon at bounding box center [189, 203] width 10 height 10
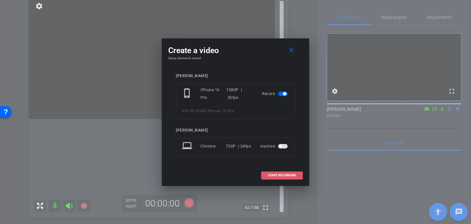
click at [271, 174] on span "START RECORDING" at bounding box center [282, 175] width 28 height 3
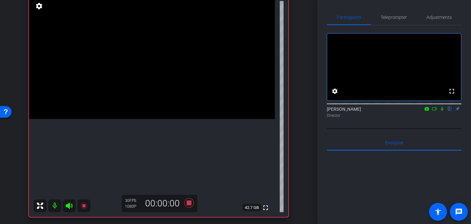
click at [443, 111] on icon at bounding box center [442, 109] width 3 height 4
click at [148, 119] on video at bounding box center [152, 57] width 246 height 123
click at [152, 119] on video at bounding box center [152, 57] width 246 height 123
click at [152, 161] on div at bounding box center [152, 161] width 16 height 16
click at [127, 115] on video at bounding box center [152, 57] width 246 height 123
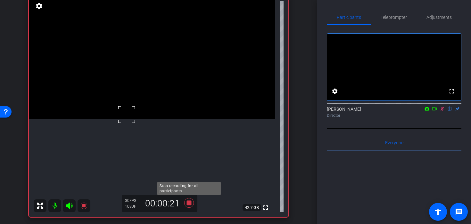
click at [190, 204] on icon at bounding box center [189, 203] width 10 height 10
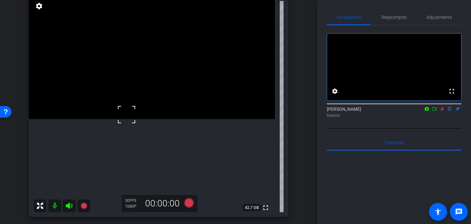
click at [443, 111] on icon at bounding box center [443, 109] width 4 height 4
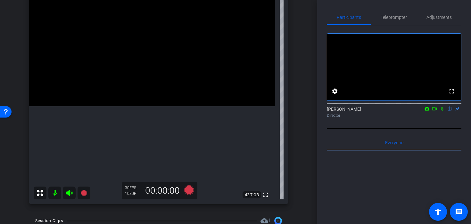
scroll to position [66, 0]
click at [188, 193] on icon at bounding box center [189, 191] width 10 height 10
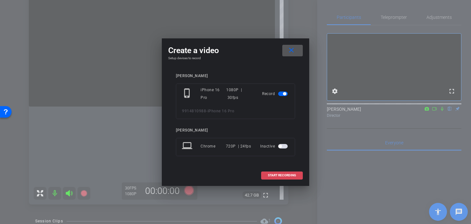
click at [271, 180] on span at bounding box center [282, 175] width 41 height 15
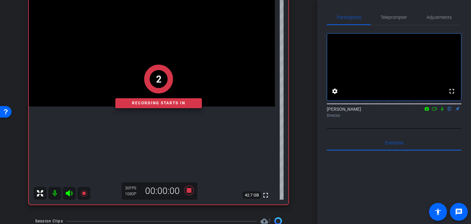
click at [440, 111] on icon at bounding box center [442, 109] width 5 height 4
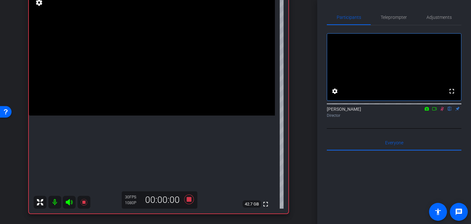
scroll to position [55, 0]
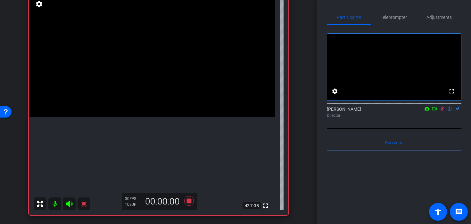
click at [162, 117] on video at bounding box center [152, 55] width 246 height 123
click at [162, 150] on div at bounding box center [162, 150] width 16 height 16
click at [117, 117] on video at bounding box center [152, 55] width 246 height 123
click at [188, 202] on icon at bounding box center [189, 201] width 10 height 10
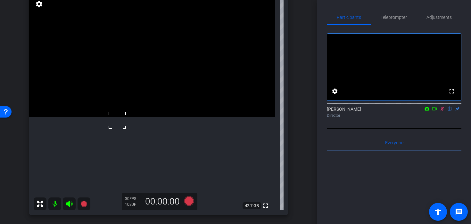
click at [445, 111] on icon at bounding box center [442, 109] width 5 height 4
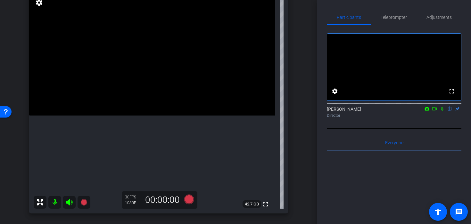
scroll to position [53, 0]
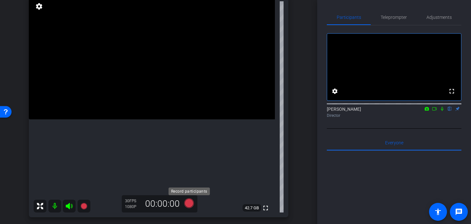
click at [189, 206] on icon at bounding box center [189, 204] width 10 height 10
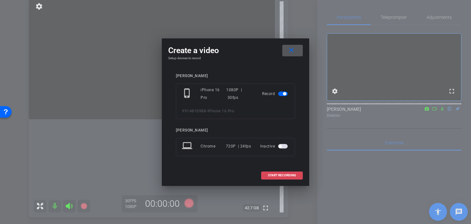
click at [272, 176] on span "START RECORDING" at bounding box center [282, 175] width 28 height 3
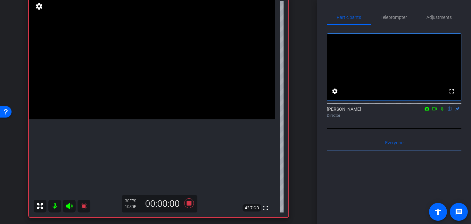
click at [443, 111] on icon at bounding box center [442, 109] width 3 height 4
click at [147, 120] on video at bounding box center [152, 57] width 246 height 123
click at [141, 106] on video at bounding box center [152, 57] width 246 height 123
click at [145, 120] on video at bounding box center [152, 57] width 246 height 123
click at [129, 117] on video at bounding box center [152, 57] width 246 height 123
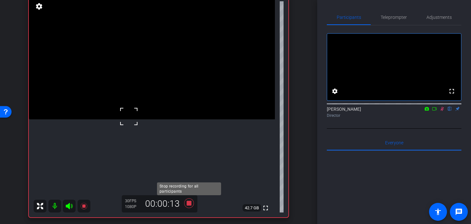
click at [186, 206] on icon at bounding box center [188, 204] width 15 height 12
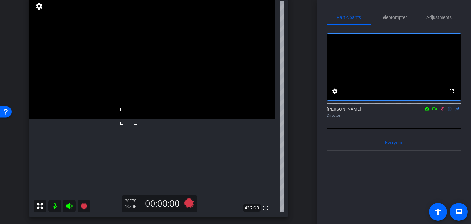
click at [441, 111] on icon at bounding box center [442, 109] width 5 height 4
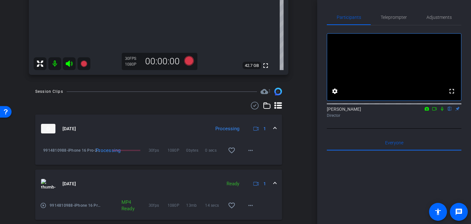
scroll to position [327, 0]
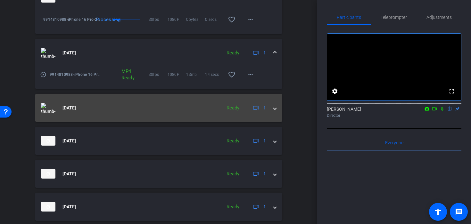
click at [276, 107] on span at bounding box center [275, 108] width 3 height 7
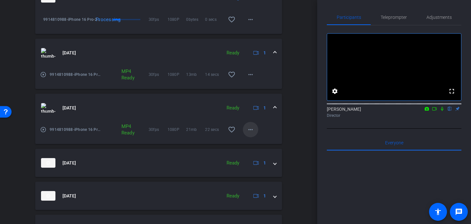
click at [252, 127] on mat-icon "more_horiz" at bounding box center [251, 130] width 8 height 8
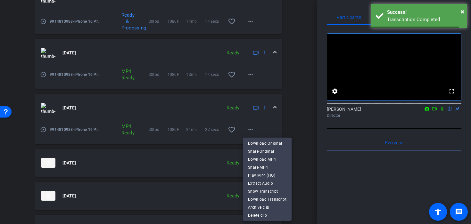
click at [256, 138] on div "Download Original Share Original Download MP4 Share MP4 Play MP4 (HQ) Extract A…" at bounding box center [267, 179] width 49 height 83
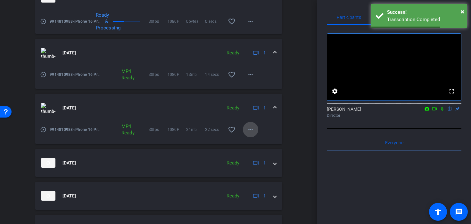
click at [253, 130] on mat-icon "more_horiz" at bounding box center [251, 130] width 8 height 8
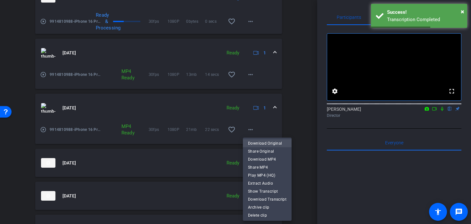
click at [256, 140] on span "Download Original" at bounding box center [267, 143] width 38 height 8
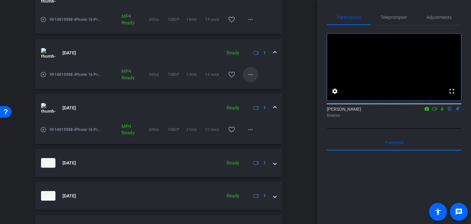
click at [253, 75] on mat-icon "more_horiz" at bounding box center [251, 75] width 8 height 8
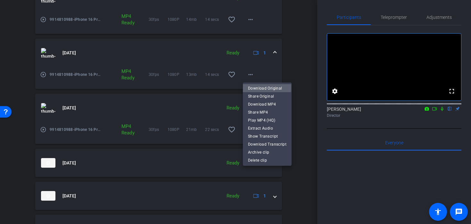
click at [257, 87] on span "Download Original" at bounding box center [267, 88] width 38 height 8
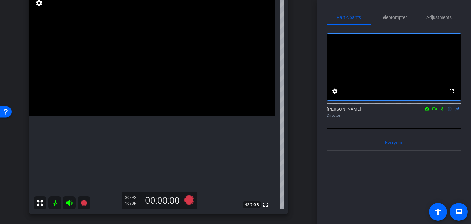
scroll to position [55, 0]
click at [186, 202] on icon at bounding box center [189, 202] width 10 height 10
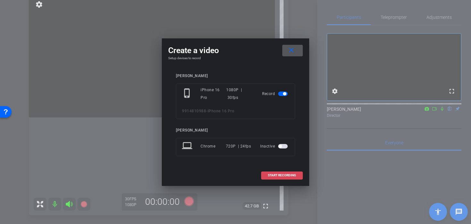
click at [290, 175] on span "START RECORDING" at bounding box center [282, 175] width 28 height 3
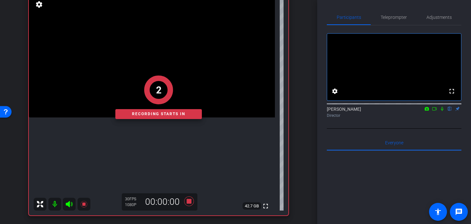
click at [440, 111] on icon at bounding box center [442, 109] width 5 height 4
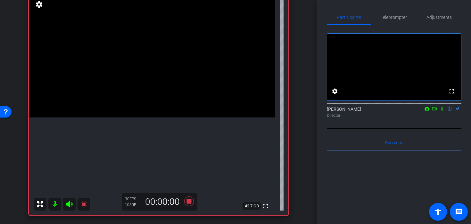
click at [440, 111] on icon at bounding box center [442, 109] width 5 height 4
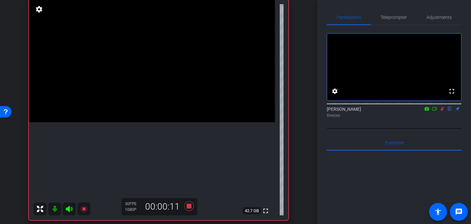
scroll to position [49, 0]
click at [190, 207] on icon at bounding box center [189, 207] width 10 height 10
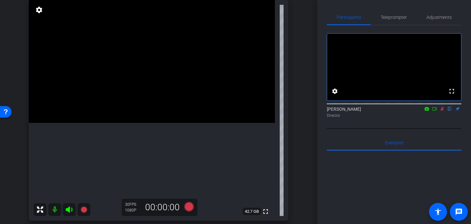
click at [442, 111] on icon at bounding box center [443, 109] width 4 height 4
click at [153, 107] on video at bounding box center [152, 62] width 246 height 123
click at [189, 212] on icon at bounding box center [189, 208] width 10 height 10
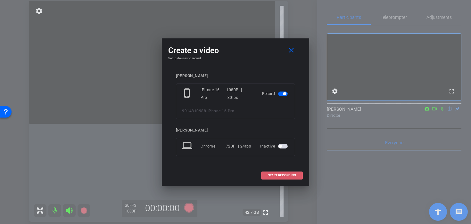
click at [271, 175] on span "START RECORDING" at bounding box center [282, 175] width 28 height 3
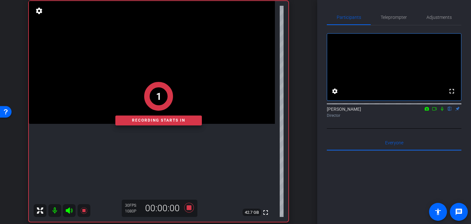
click at [442, 111] on icon at bounding box center [442, 109] width 5 height 4
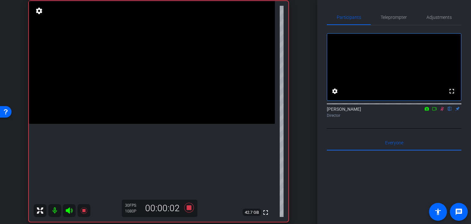
click at [149, 100] on video at bounding box center [152, 62] width 246 height 123
click at [133, 100] on video at bounding box center [152, 62] width 246 height 123
click at [147, 100] on video at bounding box center [152, 62] width 246 height 123
click at [147, 100] on div at bounding box center [147, 100] width 16 height 16
click at [138, 98] on video at bounding box center [152, 62] width 246 height 123
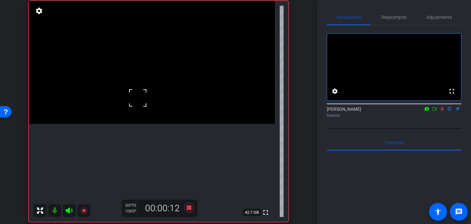
click at [444, 111] on icon at bounding box center [442, 109] width 5 height 4
click at [188, 208] on icon at bounding box center [189, 208] width 10 height 10
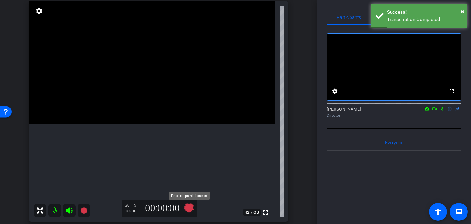
click at [188, 209] on icon at bounding box center [189, 208] width 10 height 10
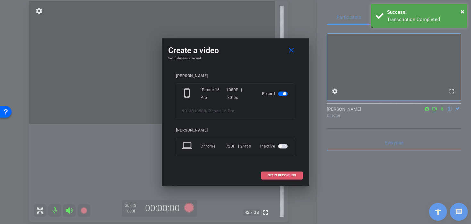
click at [295, 176] on span "START RECORDING" at bounding box center [282, 175] width 28 height 3
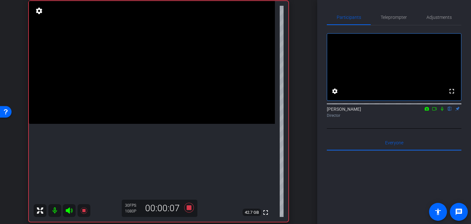
click at [441, 111] on icon at bounding box center [442, 109] width 5 height 4
click at [149, 113] on video at bounding box center [152, 62] width 246 height 123
click at [98, 124] on video at bounding box center [152, 62] width 246 height 123
click at [129, 118] on video at bounding box center [152, 62] width 246 height 123
click at [187, 208] on icon at bounding box center [189, 208] width 10 height 10
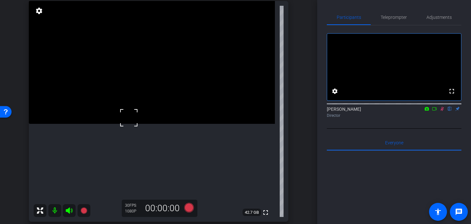
click at [441, 111] on icon at bounding box center [442, 109] width 5 height 4
click at [191, 204] on icon at bounding box center [189, 208] width 10 height 10
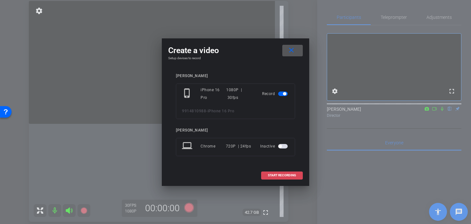
click at [292, 169] on span at bounding box center [282, 175] width 41 height 15
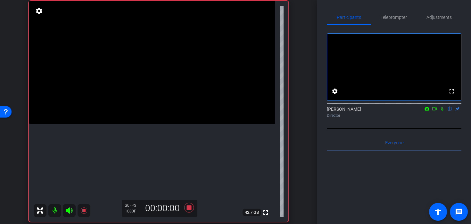
click at [442, 111] on icon at bounding box center [442, 109] width 5 height 4
click at [144, 110] on video at bounding box center [152, 62] width 246 height 123
click at [146, 110] on div "fullscreen settings 42.7 GB" at bounding box center [159, 111] width 260 height 221
click at [149, 110] on video at bounding box center [152, 62] width 246 height 123
click at [142, 122] on video at bounding box center [152, 62] width 246 height 123
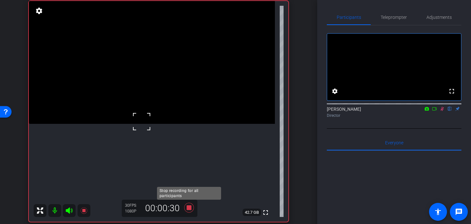
click at [189, 210] on icon at bounding box center [189, 208] width 10 height 10
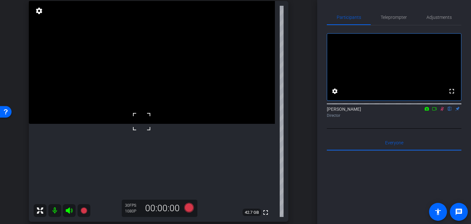
click at [440, 111] on icon at bounding box center [442, 109] width 5 height 4
click at [185, 207] on icon at bounding box center [189, 208] width 10 height 10
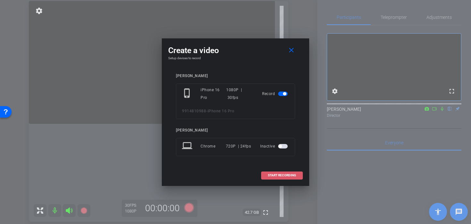
click at [289, 172] on span at bounding box center [282, 175] width 41 height 15
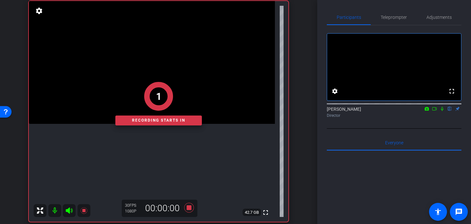
click at [442, 111] on icon at bounding box center [442, 109] width 5 height 4
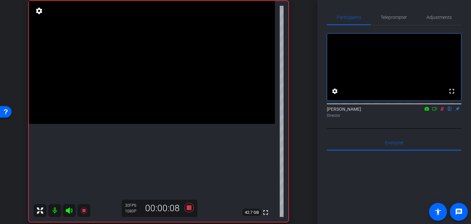
click at [117, 124] on video at bounding box center [152, 62] width 246 height 123
click at [117, 136] on div at bounding box center [117, 136] width 16 height 16
click at [446, 112] on mat-icon at bounding box center [442, 109] width 8 height 6
click at [188, 207] on icon at bounding box center [189, 208] width 10 height 10
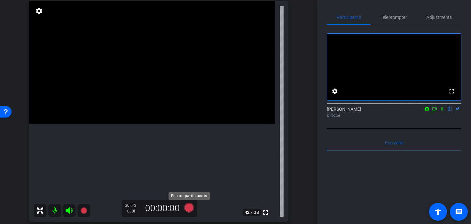
click at [188, 207] on icon at bounding box center [189, 208] width 10 height 10
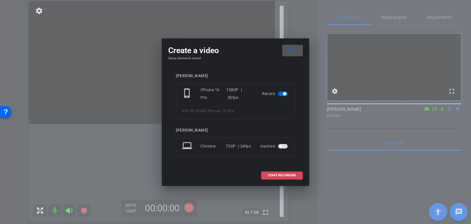
click at [280, 174] on span "START RECORDING" at bounding box center [282, 175] width 28 height 3
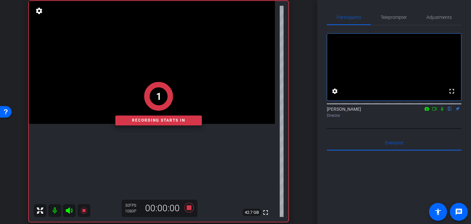
click at [441, 111] on icon at bounding box center [442, 109] width 5 height 4
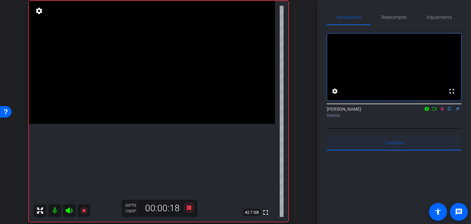
drag, startPoint x: 441, startPoint y: 118, endPoint x: 421, endPoint y: 148, distance: 36.3
click at [421, 148] on div "fullscreen settings Juan Zamparini flip Director Everyone 0 Mark all read To: E…" at bounding box center [394, 186] width 135 height 322
click at [129, 124] on video at bounding box center [152, 62] width 246 height 123
click at [192, 207] on icon at bounding box center [188, 208] width 15 height 12
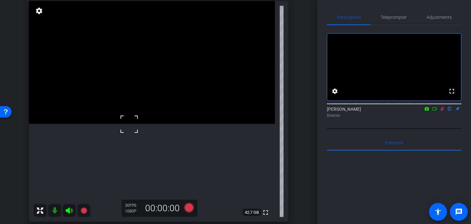
click at [443, 111] on icon at bounding box center [442, 109] width 5 height 4
click at [393, 20] on span "Teleprompter" at bounding box center [394, 17] width 26 height 15
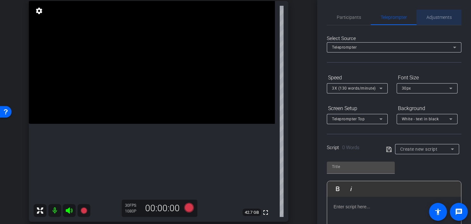
click at [434, 15] on span "Adjustments" at bounding box center [439, 17] width 25 height 4
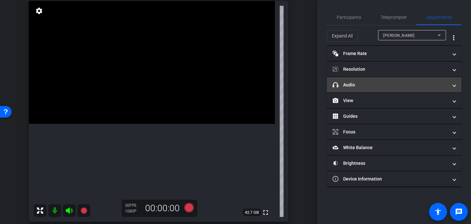
click at [404, 86] on mat-panel-title "headphone icon Audio" at bounding box center [390, 85] width 115 height 7
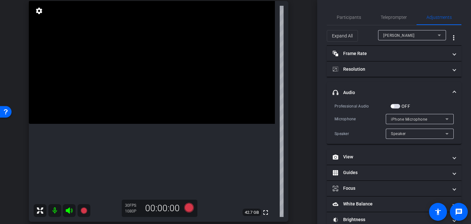
click at [393, 108] on span "button" at bounding box center [396, 106] width 10 height 4
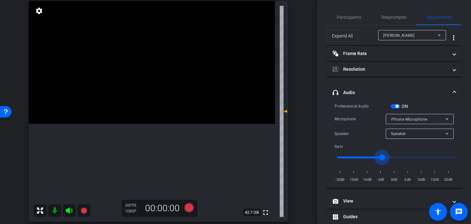
type input "-5"
click at [382, 159] on input "range" at bounding box center [396, 158] width 133 height 14
click at [392, 105] on span "button" at bounding box center [396, 106] width 10 height 4
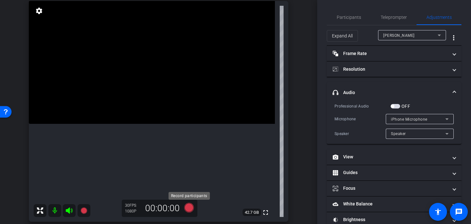
click at [189, 212] on icon at bounding box center [188, 208] width 15 height 12
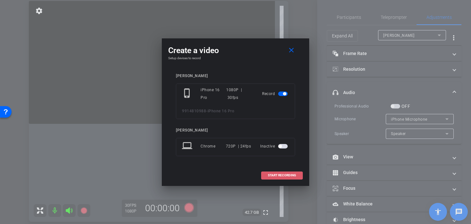
click at [278, 173] on span at bounding box center [282, 175] width 41 height 15
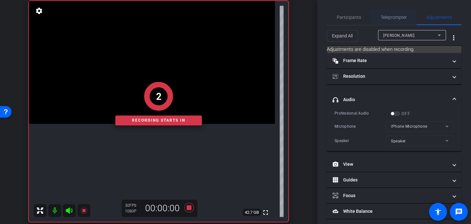
click at [381, 23] on span "Teleprompter" at bounding box center [394, 17] width 26 height 15
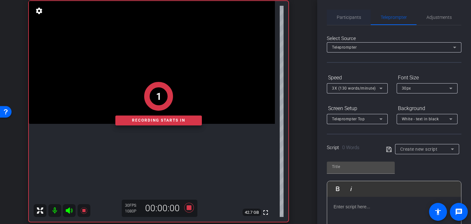
click at [355, 23] on span "Participants" at bounding box center [349, 17] width 24 height 15
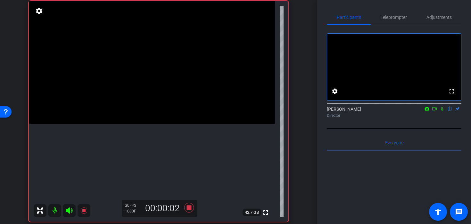
click at [442, 111] on icon at bounding box center [442, 109] width 3 height 4
click at [187, 208] on icon at bounding box center [189, 208] width 10 height 10
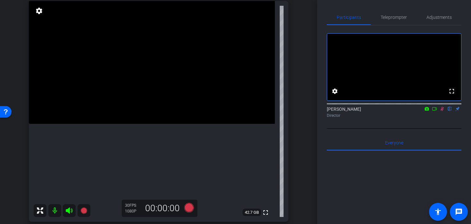
click at [442, 111] on icon at bounding box center [442, 109] width 5 height 4
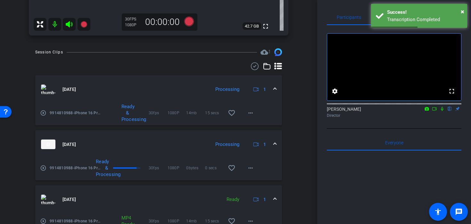
scroll to position [266, 0]
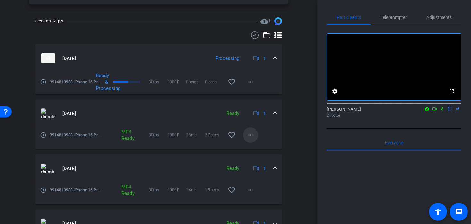
click at [255, 134] on span at bounding box center [250, 135] width 15 height 15
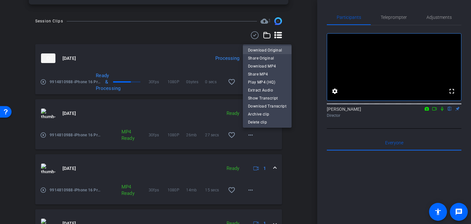
click at [264, 51] on span "Download Original" at bounding box center [267, 50] width 38 height 8
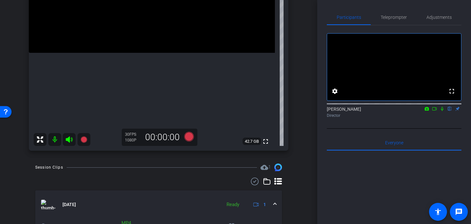
scroll to position [71, 0]
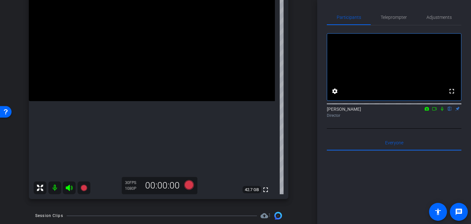
click at [148, 88] on video at bounding box center [152, 39] width 246 height 123
click at [128, 101] on video at bounding box center [152, 39] width 246 height 123
click at [122, 116] on div at bounding box center [128, 122] width 16 height 16
click at [120, 115] on div at bounding box center [128, 122] width 16 height 16
click at [120, 101] on video at bounding box center [152, 39] width 246 height 123
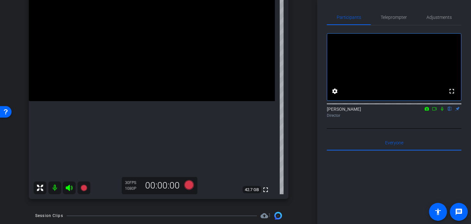
click at [120, 101] on video at bounding box center [152, 39] width 246 height 123
click at [118, 109] on div at bounding box center [120, 115] width 16 height 16
click at [189, 187] on icon at bounding box center [189, 185] width 10 height 10
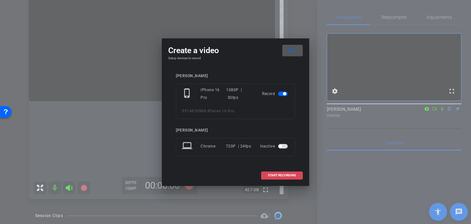
click at [286, 178] on span at bounding box center [282, 175] width 41 height 15
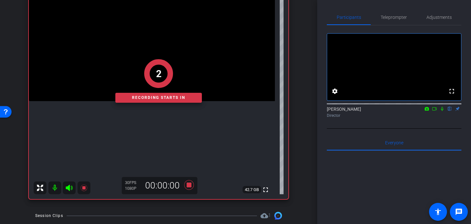
scroll to position [65, 0]
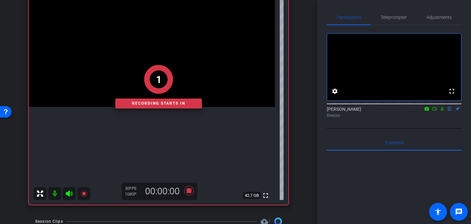
click at [443, 111] on icon at bounding box center [442, 109] width 5 height 4
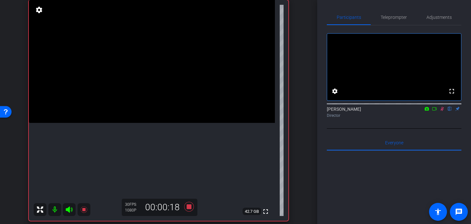
scroll to position [52, 0]
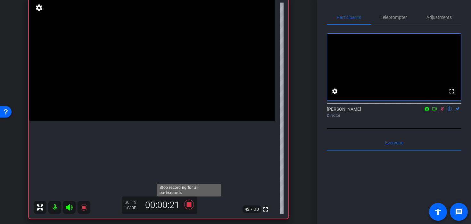
click at [188, 202] on icon at bounding box center [188, 205] width 15 height 12
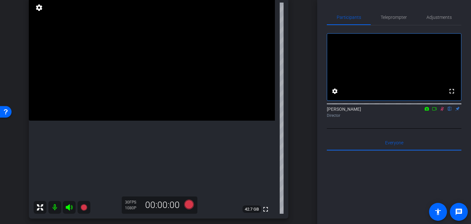
click at [443, 111] on icon at bounding box center [442, 109] width 5 height 4
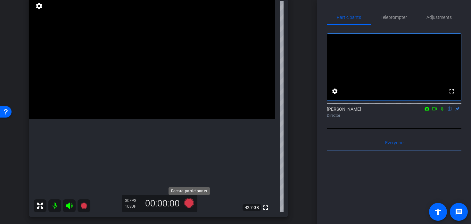
click at [188, 204] on icon at bounding box center [189, 203] width 10 height 10
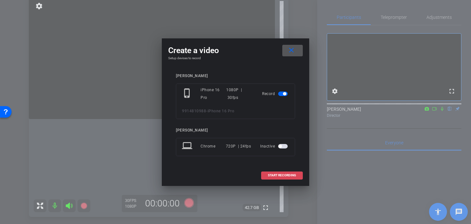
click at [264, 179] on span at bounding box center [282, 175] width 41 height 15
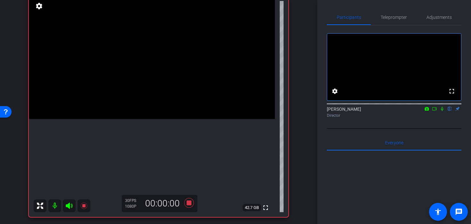
click at [442, 111] on icon at bounding box center [442, 109] width 5 height 4
click at [189, 203] on icon at bounding box center [189, 203] width 10 height 10
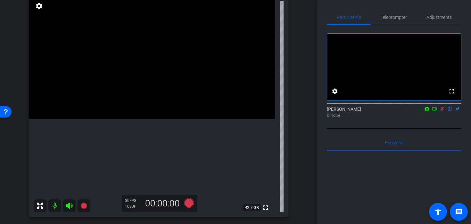
click at [444, 111] on icon at bounding box center [442, 109] width 5 height 4
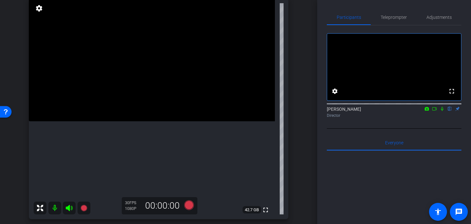
scroll to position [50, 0]
click at [154, 109] on video at bounding box center [152, 60] width 246 height 123
click at [187, 208] on icon at bounding box center [189, 206] width 10 height 10
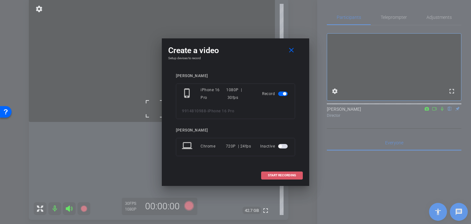
click at [268, 174] on span "START RECORDING" at bounding box center [282, 175] width 28 height 3
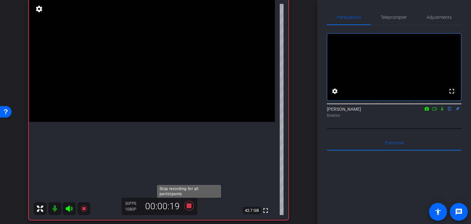
click at [188, 206] on icon at bounding box center [189, 206] width 10 height 10
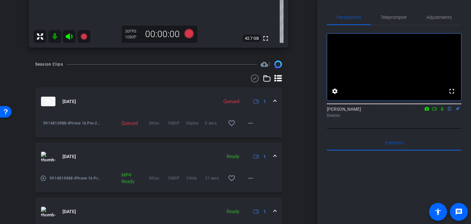
scroll to position [282, 0]
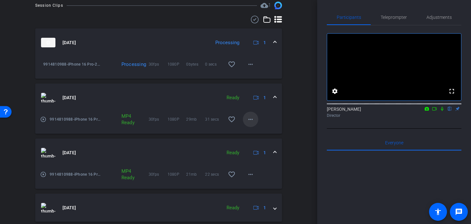
click at [249, 121] on mat-icon "more_horiz" at bounding box center [251, 120] width 8 height 8
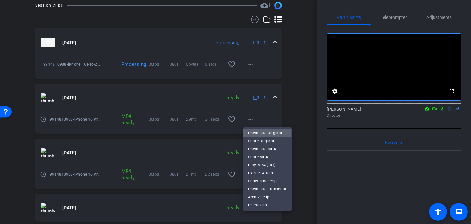
click at [262, 132] on span "Download Original" at bounding box center [267, 133] width 38 height 8
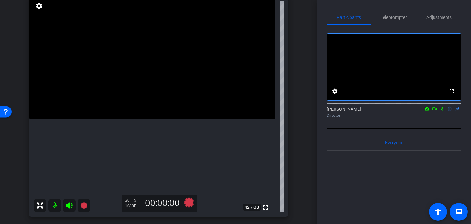
scroll to position [53, 0]
click at [184, 207] on icon at bounding box center [188, 204] width 15 height 12
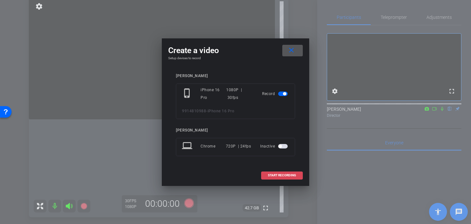
click at [267, 176] on span at bounding box center [282, 175] width 41 height 15
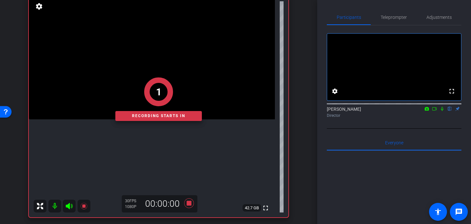
click at [442, 111] on icon at bounding box center [442, 109] width 5 height 4
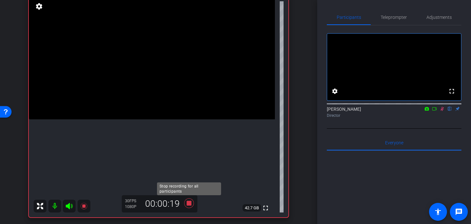
click at [189, 204] on icon at bounding box center [189, 204] width 10 height 10
click at [443, 111] on icon at bounding box center [442, 109] width 5 height 4
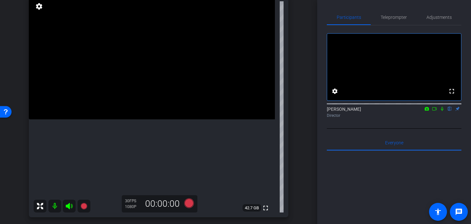
click at [187, 196] on div "30 FPS 1080P 00:00:00" at bounding box center [160, 204] width 76 height 17
click at [188, 207] on icon at bounding box center [189, 204] width 10 height 10
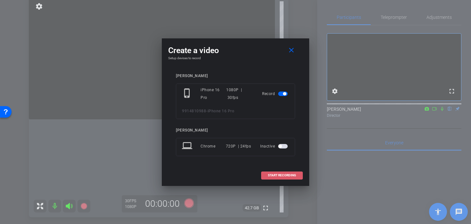
click at [281, 172] on span at bounding box center [282, 175] width 41 height 15
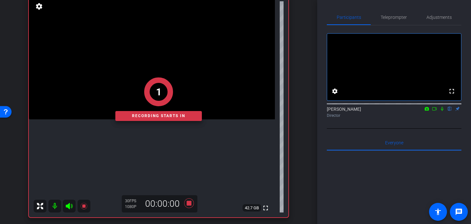
click at [441, 111] on icon at bounding box center [442, 109] width 5 height 4
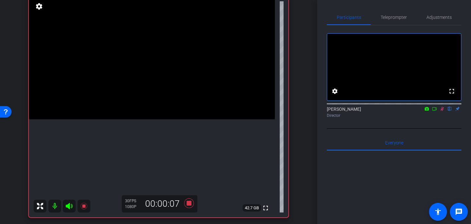
click at [150, 108] on video at bounding box center [152, 57] width 246 height 123
click at [150, 108] on div at bounding box center [150, 108] width 16 height 16
click at [153, 103] on video at bounding box center [152, 57] width 246 height 123
click at [188, 205] on icon at bounding box center [189, 204] width 10 height 10
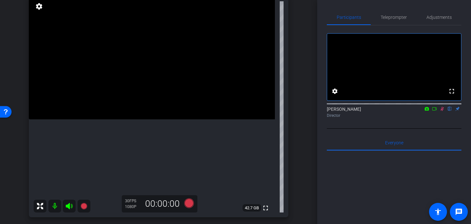
click at [443, 111] on icon at bounding box center [442, 109] width 5 height 4
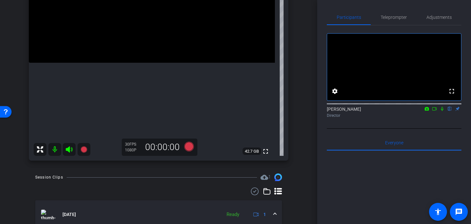
scroll to position [145, 0]
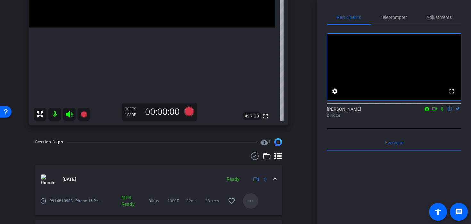
click at [251, 204] on mat-icon "more_horiz" at bounding box center [251, 201] width 8 height 8
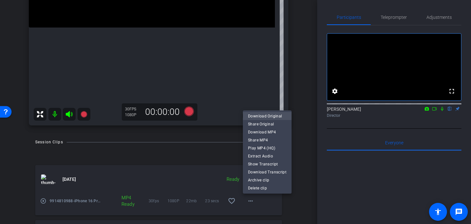
click at [263, 113] on span "Download Original" at bounding box center [267, 116] width 38 height 8
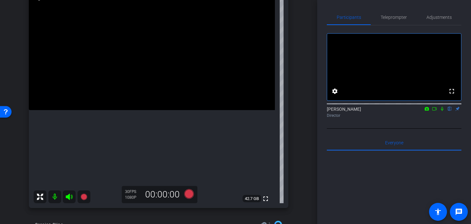
scroll to position [57, 0]
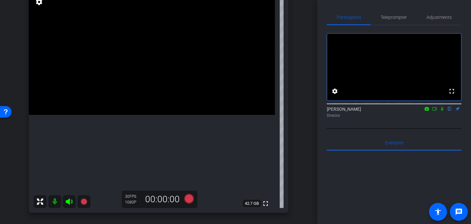
click at [145, 89] on video at bounding box center [152, 53] width 246 height 123
click at [187, 199] on icon at bounding box center [189, 199] width 10 height 10
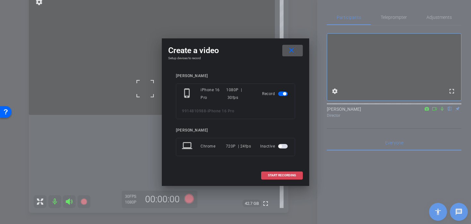
click at [266, 176] on span at bounding box center [282, 175] width 41 height 15
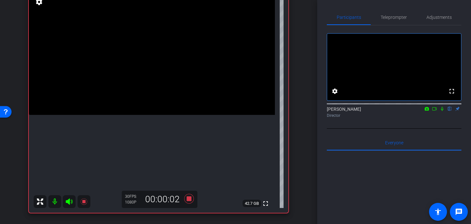
click at [442, 111] on icon at bounding box center [442, 109] width 5 height 4
click at [186, 198] on icon at bounding box center [188, 199] width 15 height 12
click at [442, 111] on icon at bounding box center [442, 109] width 5 height 4
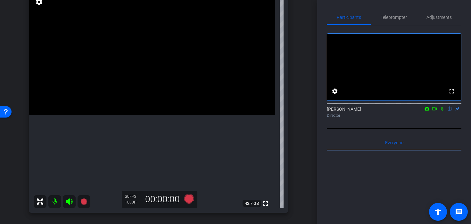
click at [188, 198] on icon at bounding box center [189, 199] width 10 height 10
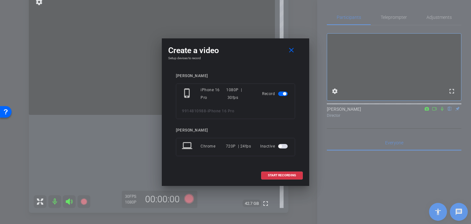
click at [188, 198] on div at bounding box center [235, 112] width 471 height 224
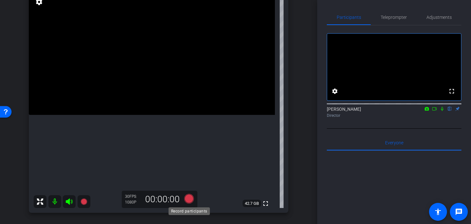
click at [186, 199] on icon at bounding box center [189, 199] width 10 height 10
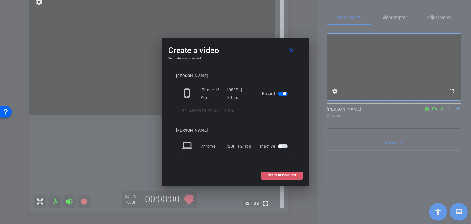
click at [278, 175] on span "START RECORDING" at bounding box center [282, 175] width 28 height 3
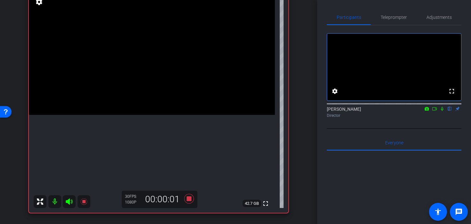
click at [442, 111] on icon at bounding box center [442, 109] width 5 height 4
click at [443, 111] on icon at bounding box center [442, 109] width 5 height 4
click at [188, 202] on icon at bounding box center [188, 199] width 15 height 12
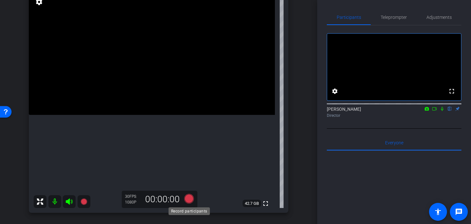
click at [188, 199] on icon at bounding box center [189, 199] width 10 height 10
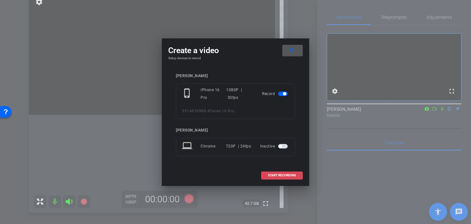
click at [296, 174] on span "START RECORDING" at bounding box center [282, 175] width 28 height 3
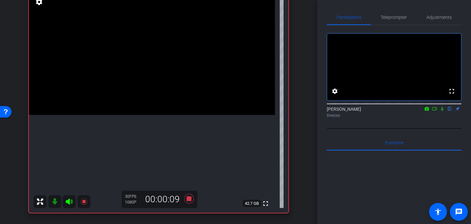
click at [442, 111] on icon at bounding box center [442, 109] width 3 height 4
click at [149, 101] on video at bounding box center [152, 53] width 246 height 123
click at [191, 200] on icon at bounding box center [188, 199] width 15 height 12
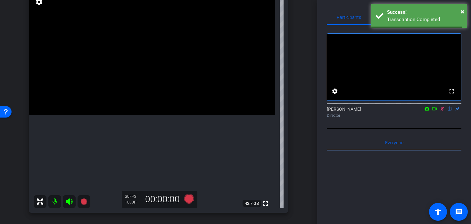
click at [442, 111] on icon at bounding box center [443, 109] width 4 height 4
click at [190, 198] on icon at bounding box center [189, 199] width 10 height 10
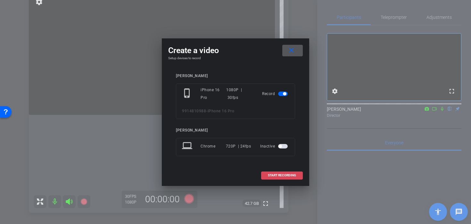
click at [281, 176] on span "START RECORDING" at bounding box center [282, 175] width 28 height 3
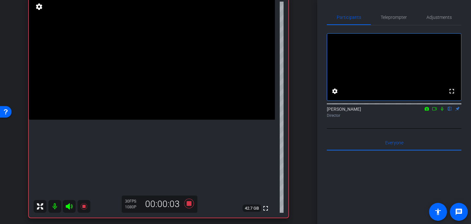
scroll to position [51, 0]
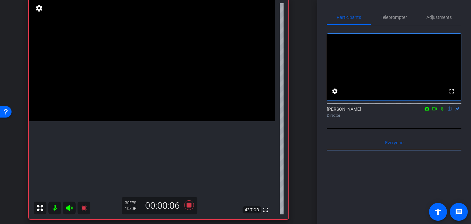
click at [444, 111] on icon at bounding box center [442, 109] width 5 height 4
click at [441, 114] on div "Juan Zamparini flip Director" at bounding box center [394, 111] width 135 height 20
click at [442, 111] on icon at bounding box center [443, 109] width 4 height 4
click at [188, 210] on icon at bounding box center [188, 206] width 15 height 12
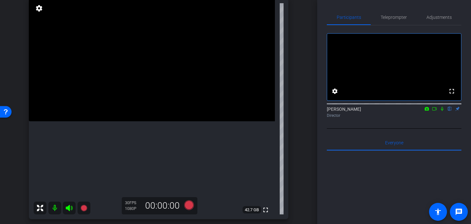
click at [156, 109] on video at bounding box center [152, 59] width 246 height 123
click at [153, 104] on div at bounding box center [156, 109] width 16 height 16
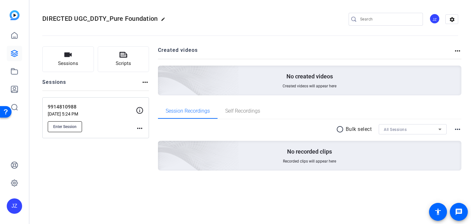
click at [72, 122] on button "Enter Session" at bounding box center [65, 126] width 34 height 11
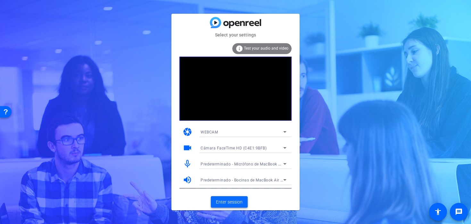
click at [227, 204] on span "Enter session" at bounding box center [229, 202] width 27 height 7
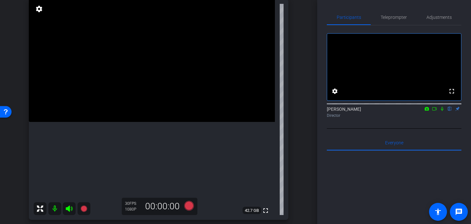
scroll to position [50, 0]
click at [189, 205] on icon at bounding box center [189, 207] width 10 height 10
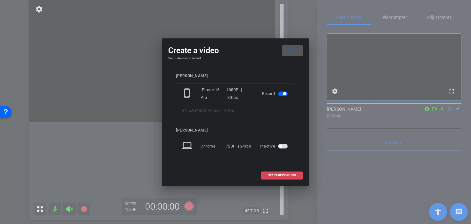
click at [269, 176] on span "START RECORDING" at bounding box center [282, 175] width 28 height 3
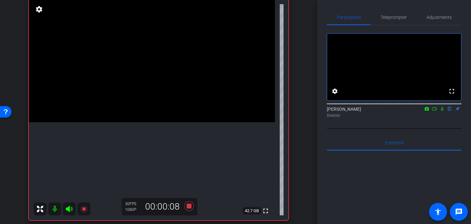
click at [139, 122] on video at bounding box center [152, 60] width 246 height 123
click at [152, 122] on video at bounding box center [152, 60] width 246 height 123
click at [159, 122] on video at bounding box center [152, 60] width 246 height 123
click at [152, 186] on div at bounding box center [159, 186] width 16 height 16
click at [151, 178] on div at bounding box center [159, 186] width 16 height 16
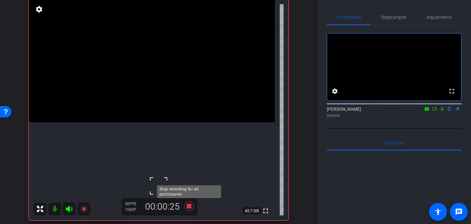
click at [191, 207] on icon at bounding box center [189, 207] width 10 height 10
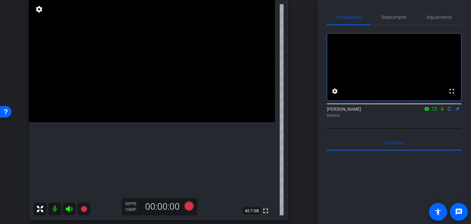
click at [156, 116] on video at bounding box center [152, 60] width 246 height 123
click at [144, 103] on video at bounding box center [152, 60] width 246 height 123
click at [189, 209] on icon at bounding box center [189, 207] width 10 height 10
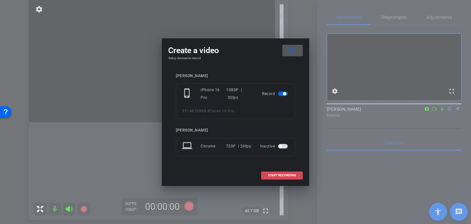
click at [268, 175] on span "START RECORDING" at bounding box center [282, 175] width 28 height 3
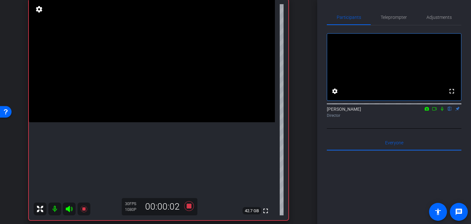
click at [156, 102] on video at bounding box center [152, 60] width 246 height 123
click at [129, 94] on video at bounding box center [152, 60] width 246 height 123
click at [142, 98] on video at bounding box center [152, 60] width 246 height 123
click at [142, 122] on video at bounding box center [152, 60] width 246 height 123
click at [130, 116] on video at bounding box center [152, 60] width 246 height 123
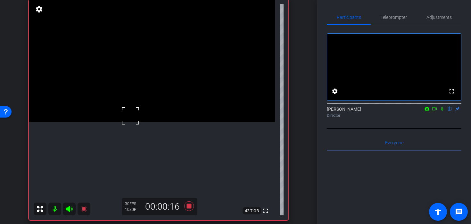
click at [130, 122] on video at bounding box center [152, 60] width 246 height 123
click at [189, 209] on icon at bounding box center [188, 207] width 15 height 12
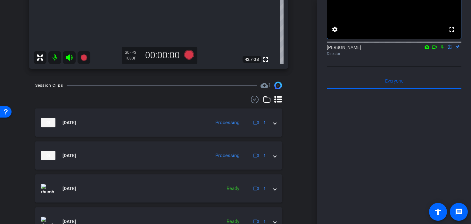
scroll to position [202, 0]
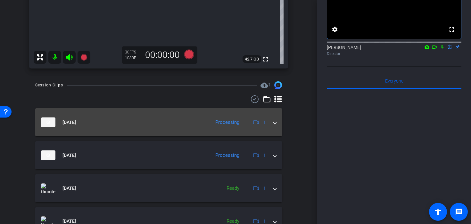
click at [274, 125] on span at bounding box center [275, 122] width 3 height 7
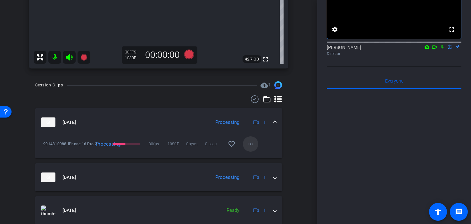
click at [252, 141] on mat-icon "more_horiz" at bounding box center [251, 144] width 8 height 8
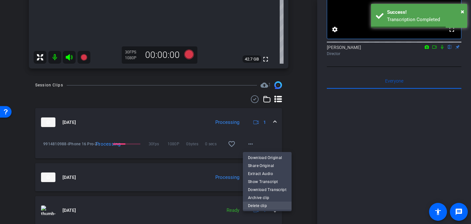
click at [265, 208] on span "Delete clip" at bounding box center [267, 206] width 38 height 8
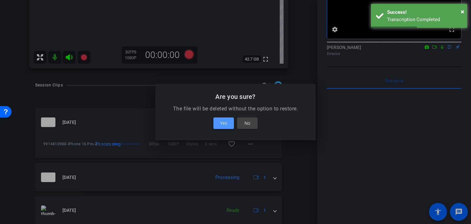
click at [228, 124] on span at bounding box center [223, 123] width 21 height 15
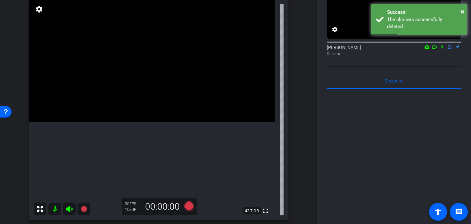
scroll to position [49, 0]
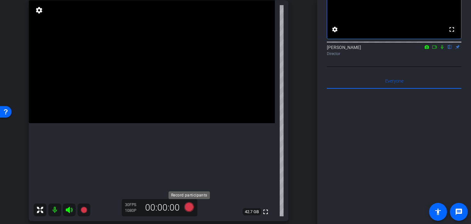
click at [188, 207] on icon at bounding box center [189, 208] width 10 height 10
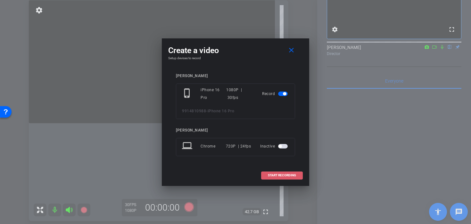
click at [276, 178] on span at bounding box center [282, 175] width 41 height 15
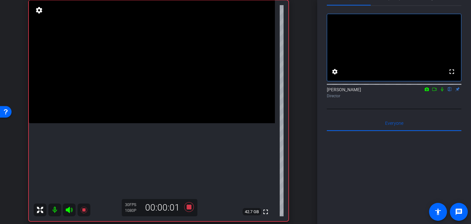
scroll to position [5, 0]
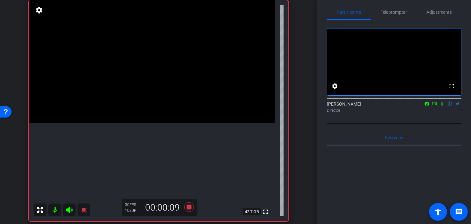
click at [147, 123] on video at bounding box center [152, 61] width 246 height 123
click at [140, 123] on video at bounding box center [152, 61] width 246 height 123
click at [147, 123] on video at bounding box center [152, 61] width 246 height 123
click at [149, 123] on video at bounding box center [152, 61] width 246 height 123
click at [149, 166] on div at bounding box center [149, 166] width 16 height 16
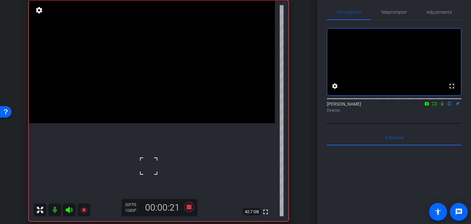
click at [144, 117] on video at bounding box center [152, 61] width 246 height 123
click at [154, 123] on video at bounding box center [152, 61] width 246 height 123
click at [188, 210] on icon at bounding box center [189, 208] width 10 height 10
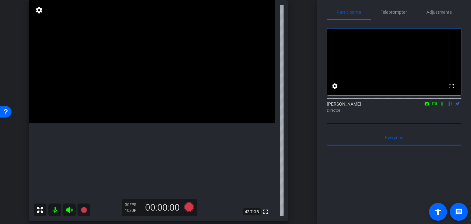
click at [156, 123] on video at bounding box center [152, 61] width 246 height 123
click at [166, 123] on video at bounding box center [152, 61] width 246 height 123
click at [175, 123] on video at bounding box center [152, 61] width 246 height 123
click at [188, 123] on video at bounding box center [152, 61] width 246 height 123
click at [172, 120] on video at bounding box center [152, 61] width 246 height 123
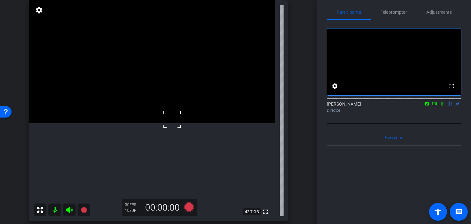
click at [148, 106] on video at bounding box center [152, 61] width 246 height 123
click at [148, 106] on div at bounding box center [148, 106] width 16 height 16
click at [157, 108] on video at bounding box center [152, 61] width 246 height 123
click at [176, 103] on video at bounding box center [152, 61] width 246 height 123
click at [151, 116] on video at bounding box center [152, 61] width 246 height 123
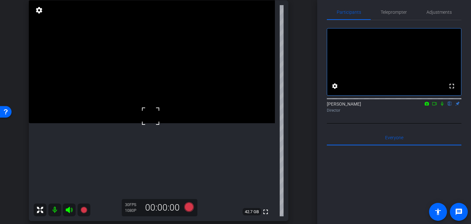
click at [156, 123] on video at bounding box center [152, 61] width 246 height 123
click at [156, 126] on div at bounding box center [156, 126] width 16 height 16
click at [164, 123] on video at bounding box center [152, 61] width 246 height 123
click at [167, 152] on div at bounding box center [164, 146] width 16 height 16
click at [179, 123] on video at bounding box center [152, 61] width 246 height 123
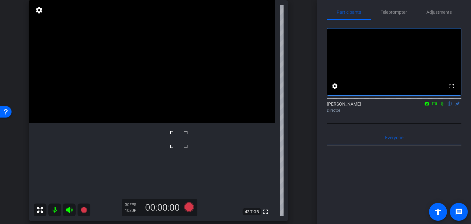
click at [184, 123] on video at bounding box center [152, 61] width 246 height 123
click at [187, 211] on icon at bounding box center [189, 208] width 10 height 10
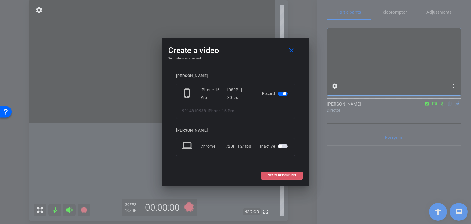
click at [266, 174] on span at bounding box center [282, 175] width 41 height 15
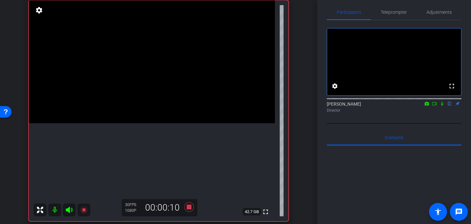
click at [156, 123] on video at bounding box center [152, 61] width 246 height 123
click at [190, 207] on icon at bounding box center [189, 208] width 10 height 10
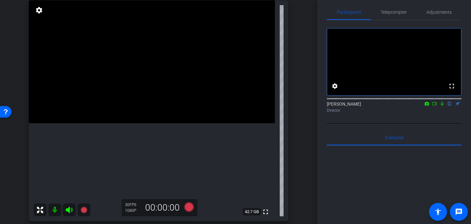
click at [171, 123] on video at bounding box center [152, 61] width 246 height 123
click at [187, 123] on video at bounding box center [152, 61] width 246 height 123
click at [156, 123] on video at bounding box center [152, 61] width 246 height 123
click at [159, 154] on div at bounding box center [156, 153] width 16 height 16
click at [163, 154] on div at bounding box center [156, 153] width 16 height 16
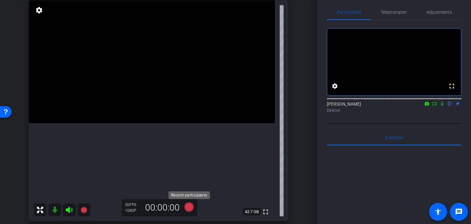
click at [193, 208] on icon at bounding box center [188, 208] width 15 height 12
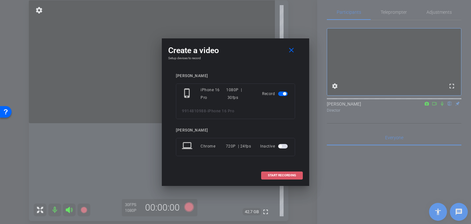
click at [267, 181] on span at bounding box center [282, 175] width 41 height 15
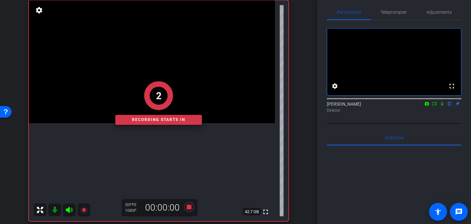
click at [165, 150] on div "2 Recording starts in" at bounding box center [159, 103] width 260 height 237
click at [154, 146] on div "1 Recording starts in" at bounding box center [159, 103] width 260 height 237
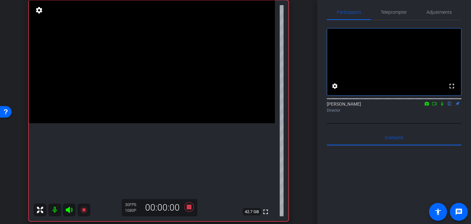
click at [164, 123] on video at bounding box center [152, 61] width 246 height 123
click at [168, 153] on div at bounding box center [164, 149] width 16 height 16
click at [170, 154] on div at bounding box center [164, 149] width 16 height 16
click at [156, 141] on span at bounding box center [156, 141] width 0 height 0
click at [168, 153] on div at bounding box center [164, 149] width 16 height 16
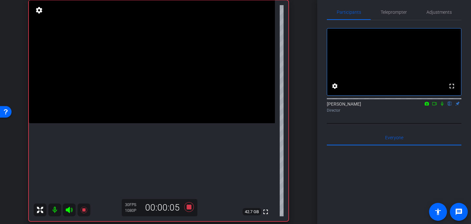
click at [168, 123] on video at bounding box center [152, 61] width 246 height 123
click at [153, 123] on video at bounding box center [152, 61] width 246 height 123
click at [155, 144] on div at bounding box center [153, 142] width 16 height 16
click at [149, 123] on video at bounding box center [152, 61] width 246 height 123
click at [159, 123] on video at bounding box center [152, 61] width 246 height 123
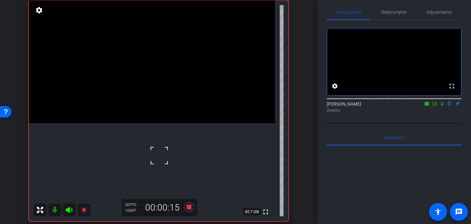
click at [156, 159] on div at bounding box center [159, 156] width 16 height 16
click at [145, 123] on video at bounding box center [152, 61] width 246 height 123
click at [189, 208] on icon at bounding box center [189, 208] width 10 height 10
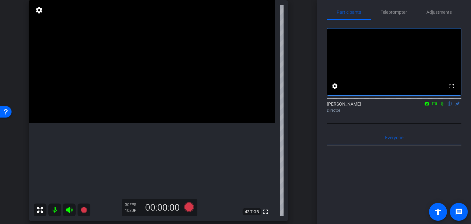
click at [187, 202] on icon at bounding box center [188, 208] width 15 height 12
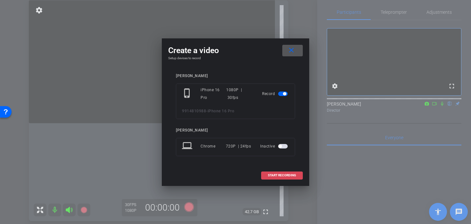
click at [270, 176] on span "START RECORDING" at bounding box center [282, 175] width 28 height 3
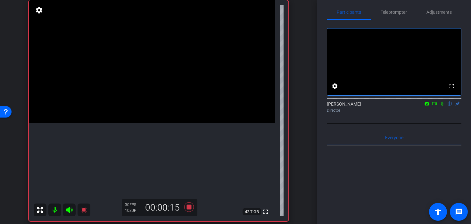
click at [163, 123] on video at bounding box center [152, 61] width 246 height 123
click at [160, 160] on div at bounding box center [162, 157] width 16 height 16
click at [190, 206] on icon at bounding box center [189, 208] width 10 height 10
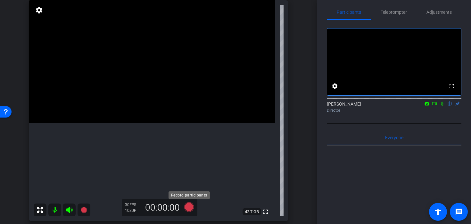
click at [193, 211] on icon at bounding box center [188, 208] width 15 height 12
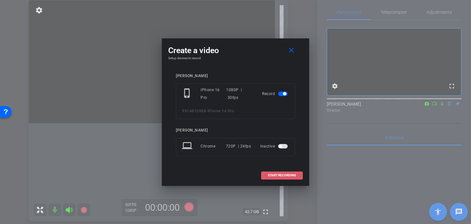
click at [266, 172] on span at bounding box center [282, 175] width 41 height 15
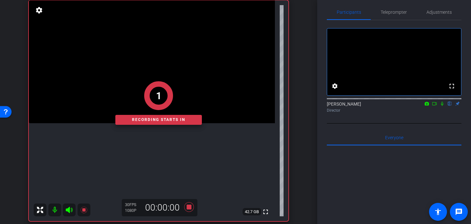
click at [150, 166] on div "1 Recording starts in" at bounding box center [159, 103] width 260 height 237
click at [141, 173] on div "1 Recording starts in" at bounding box center [159, 103] width 260 height 237
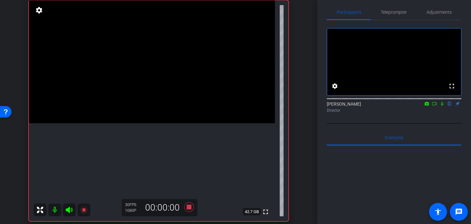
click at [141, 123] on video at bounding box center [152, 61] width 246 height 123
click at [141, 173] on div at bounding box center [141, 173] width 16 height 16
click at [149, 168] on div at bounding box center [141, 173] width 16 height 16
click at [151, 123] on video at bounding box center [152, 61] width 246 height 123
click at [140, 123] on video at bounding box center [152, 61] width 246 height 123
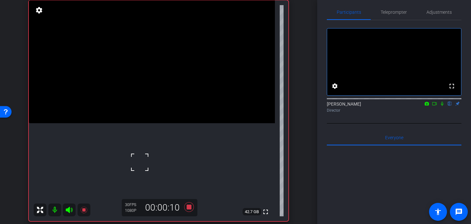
click at [140, 163] on div at bounding box center [140, 162] width 16 height 16
click at [142, 123] on video at bounding box center [152, 61] width 246 height 123
click at [189, 205] on icon at bounding box center [188, 208] width 15 height 12
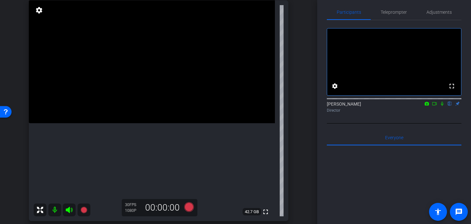
click at [156, 106] on video at bounding box center [152, 61] width 246 height 123
click at [190, 210] on icon at bounding box center [189, 208] width 10 height 10
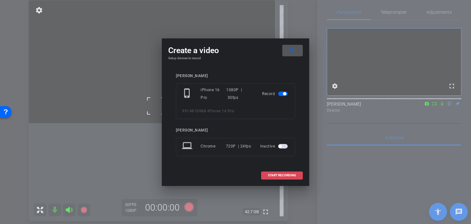
click at [270, 178] on span at bounding box center [282, 175] width 41 height 15
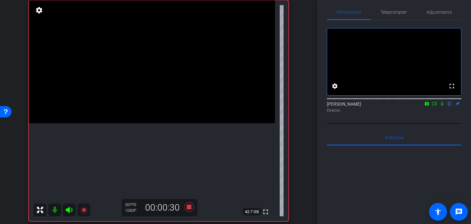
click at [182, 84] on video at bounding box center [152, 61] width 246 height 123
click at [172, 103] on video at bounding box center [152, 61] width 246 height 123
click at [192, 208] on icon at bounding box center [188, 208] width 15 height 12
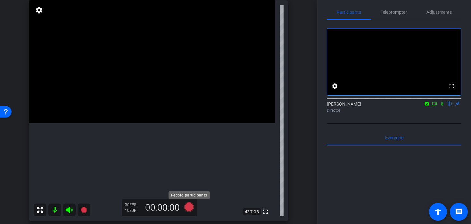
click at [190, 209] on icon at bounding box center [189, 208] width 10 height 10
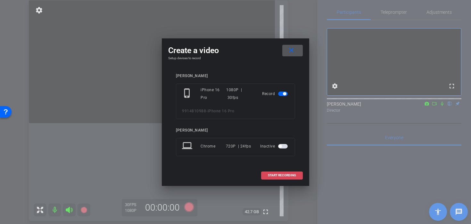
click at [289, 174] on span "START RECORDING" at bounding box center [282, 175] width 28 height 3
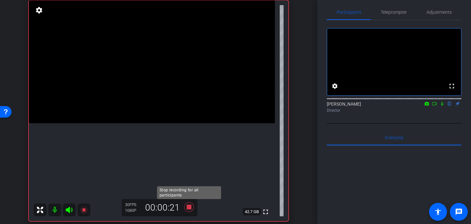
click at [186, 208] on icon at bounding box center [188, 208] width 15 height 12
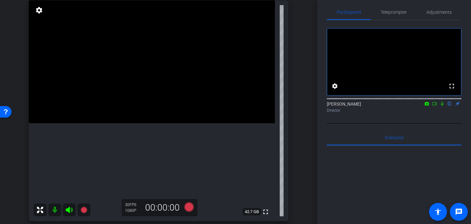
click at [141, 93] on video at bounding box center [152, 61] width 246 height 123
click at [133, 85] on span at bounding box center [133, 85] width 0 height 0
click at [153, 104] on video at bounding box center [152, 61] width 246 height 123
click at [191, 213] on icon at bounding box center [188, 208] width 15 height 12
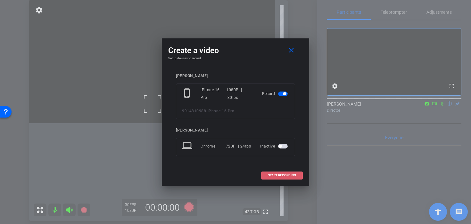
click at [289, 173] on span at bounding box center [282, 175] width 41 height 15
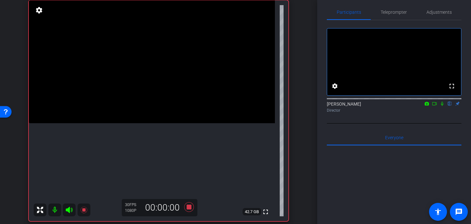
click at [159, 109] on video at bounding box center [152, 61] width 246 height 123
click at [146, 94] on video at bounding box center [152, 61] width 246 height 123
click at [147, 104] on video at bounding box center [152, 61] width 246 height 123
click at [189, 208] on icon at bounding box center [189, 208] width 10 height 10
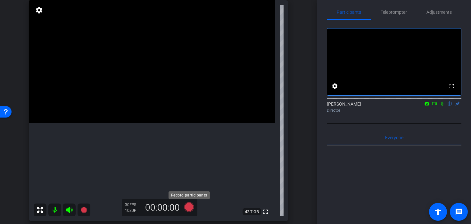
click at [190, 211] on icon at bounding box center [189, 208] width 10 height 10
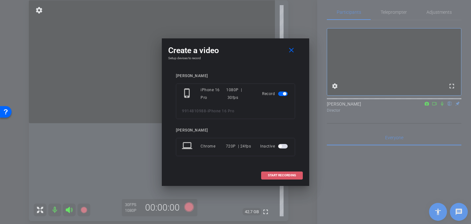
click at [267, 175] on span at bounding box center [282, 175] width 41 height 15
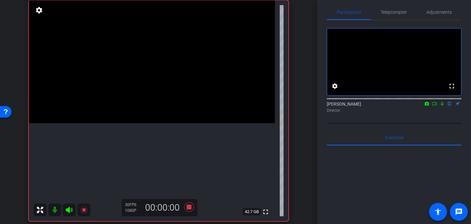
click at [147, 88] on video at bounding box center [152, 61] width 246 height 123
click at [149, 100] on video at bounding box center [152, 61] width 246 height 123
click at [163, 100] on video at bounding box center [152, 61] width 246 height 123
click at [170, 102] on div at bounding box center [162, 100] width 16 height 16
click at [153, 106] on video at bounding box center [152, 61] width 246 height 123
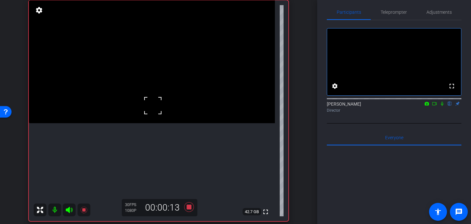
click at [151, 99] on div at bounding box center [153, 106] width 16 height 16
click at [142, 93] on video at bounding box center [152, 61] width 246 height 123
click at [142, 93] on div at bounding box center [142, 93] width 16 height 16
click at [152, 99] on video at bounding box center [152, 61] width 246 height 123
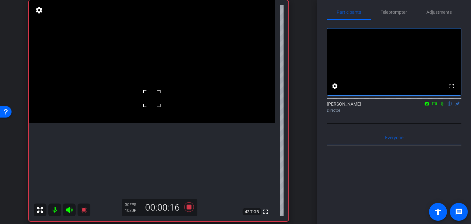
click at [161, 109] on video at bounding box center [152, 61] width 246 height 123
click at [169, 114] on video at bounding box center [152, 61] width 246 height 123
click at [170, 121] on div at bounding box center [169, 114] width 16 height 16
click at [162, 111] on div at bounding box center [169, 114] width 16 height 16
click at [139, 98] on video at bounding box center [152, 61] width 246 height 123
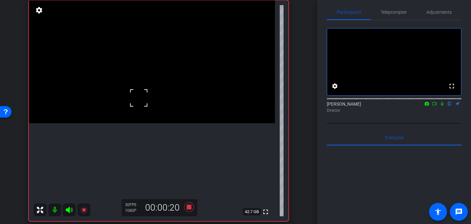
click at [163, 112] on video at bounding box center [152, 61] width 246 height 123
click at [167, 116] on div at bounding box center [163, 112] width 16 height 16
click at [158, 96] on video at bounding box center [152, 61] width 246 height 123
click at [159, 104] on div at bounding box center [158, 96] width 16 height 16
click at [157, 92] on video at bounding box center [152, 61] width 246 height 123
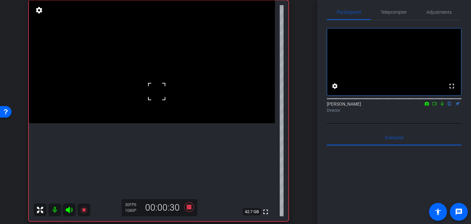
click at [157, 92] on div at bounding box center [157, 92] width 16 height 16
click at [157, 93] on div at bounding box center [157, 92] width 16 height 16
click at [154, 102] on video at bounding box center [152, 61] width 246 height 123
click at [144, 98] on video at bounding box center [152, 61] width 246 height 123
click at [144, 98] on div at bounding box center [144, 98] width 16 height 16
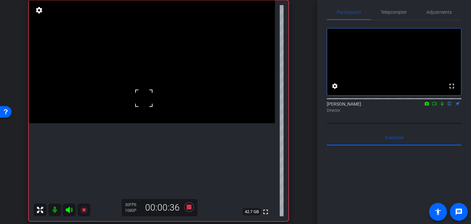
click at [160, 110] on video at bounding box center [152, 61] width 246 height 123
click at [160, 110] on div at bounding box center [160, 110] width 16 height 16
click at [152, 100] on video at bounding box center [152, 61] width 246 height 123
click at [150, 83] on video at bounding box center [152, 61] width 246 height 123
click at [187, 207] on icon at bounding box center [189, 208] width 10 height 10
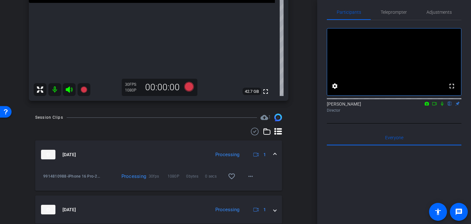
scroll to position [97, 0]
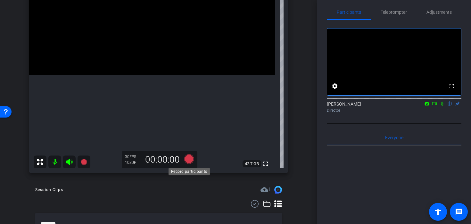
click at [183, 158] on icon at bounding box center [188, 160] width 15 height 12
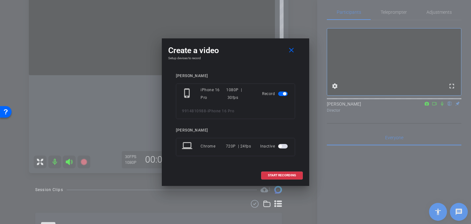
click at [277, 184] on div "Create a video close Setup devices to record jessica phone_iphone iPhone 16 Pro…" at bounding box center [235, 112] width 147 height 148
click at [272, 178] on span at bounding box center [282, 175] width 41 height 15
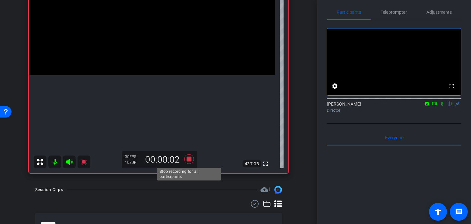
click at [191, 161] on icon at bounding box center [188, 160] width 15 height 12
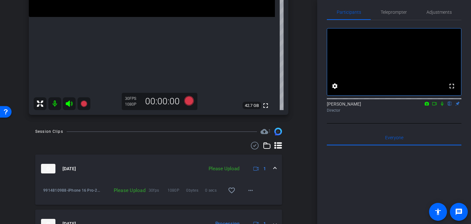
scroll to position [160, 0]
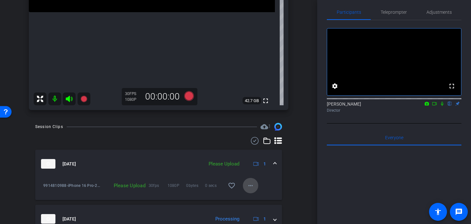
click at [248, 188] on mat-icon "more_horiz" at bounding box center [251, 186] width 8 height 8
click at [261, 216] on span "Delete clip" at bounding box center [261, 216] width 26 height 8
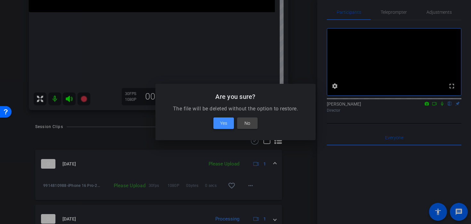
click at [230, 126] on span at bounding box center [223, 123] width 21 height 15
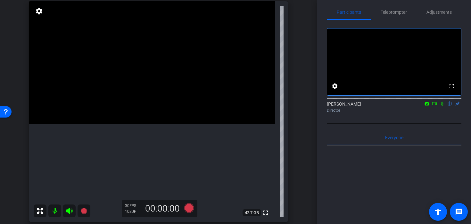
scroll to position [50, 0]
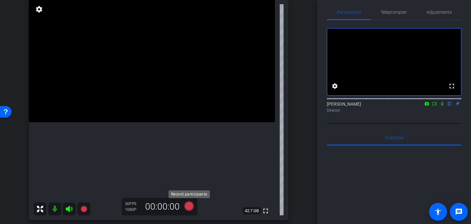
click at [191, 210] on icon at bounding box center [188, 207] width 15 height 12
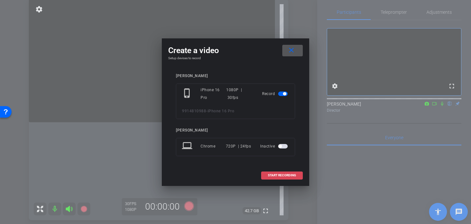
click at [264, 179] on span at bounding box center [282, 175] width 41 height 15
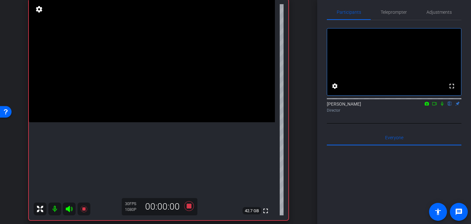
click at [160, 107] on video at bounding box center [152, 60] width 246 height 123
click at [147, 101] on video at bounding box center [152, 60] width 246 height 123
click at [147, 101] on div at bounding box center [147, 101] width 16 height 16
click at [189, 207] on icon at bounding box center [189, 207] width 10 height 10
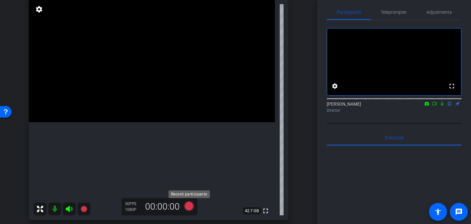
click at [188, 205] on icon at bounding box center [189, 207] width 10 height 10
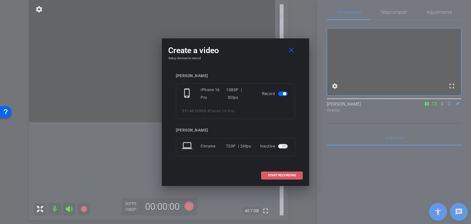
click at [279, 179] on span at bounding box center [282, 175] width 41 height 15
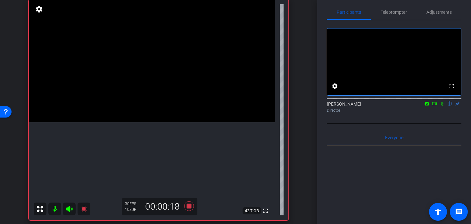
click at [442, 106] on icon at bounding box center [442, 104] width 5 height 4
click at [443, 106] on icon at bounding box center [443, 104] width 4 height 4
click at [443, 106] on icon at bounding box center [442, 104] width 3 height 4
click at [190, 205] on icon at bounding box center [189, 207] width 10 height 10
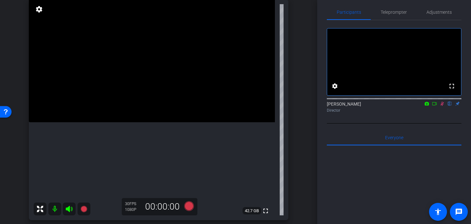
click at [443, 101] on div at bounding box center [394, 98] width 135 height 5
click at [442, 113] on div "Juan Zamparini flip Director" at bounding box center [394, 107] width 135 height 13
click at [443, 106] on icon at bounding box center [443, 104] width 4 height 4
click at [164, 103] on video at bounding box center [152, 60] width 246 height 123
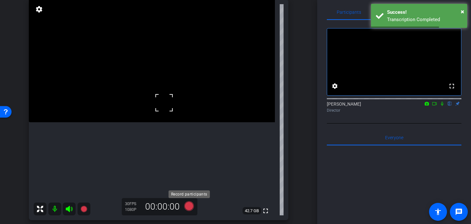
click at [188, 206] on icon at bounding box center [189, 207] width 10 height 10
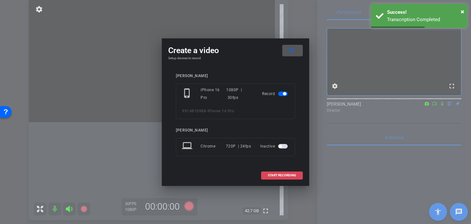
click at [291, 175] on span "START RECORDING" at bounding box center [282, 175] width 28 height 3
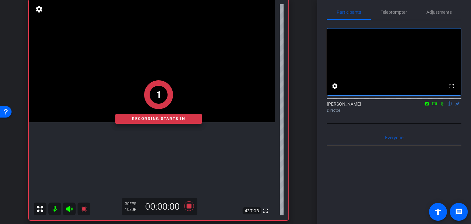
click at [443, 106] on icon at bounding box center [442, 104] width 5 height 4
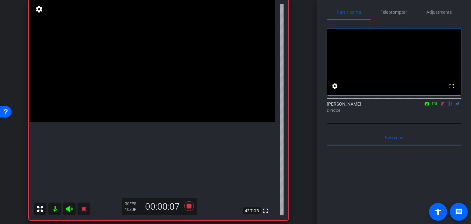
click at [442, 106] on icon at bounding box center [442, 104] width 5 height 4
click at [187, 209] on icon at bounding box center [189, 207] width 10 height 10
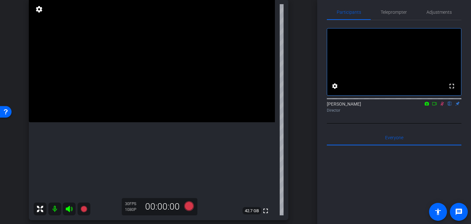
click at [442, 106] on icon at bounding box center [442, 104] width 5 height 4
click at [128, 122] on video at bounding box center [152, 60] width 246 height 123
click at [128, 155] on div at bounding box center [128, 155] width 16 height 16
click at [166, 116] on video at bounding box center [152, 60] width 246 height 123
click at [188, 204] on icon at bounding box center [189, 207] width 10 height 10
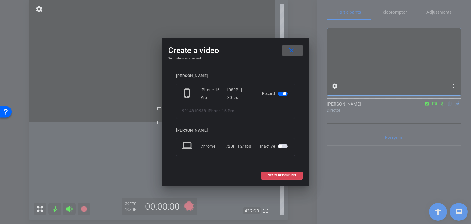
click at [269, 178] on span at bounding box center [282, 175] width 41 height 15
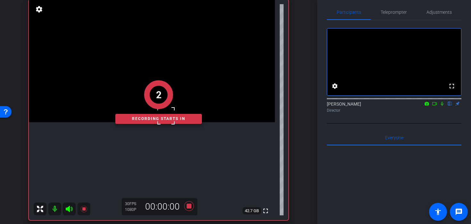
click at [156, 82] on div "2" at bounding box center [158, 94] width 29 height 29
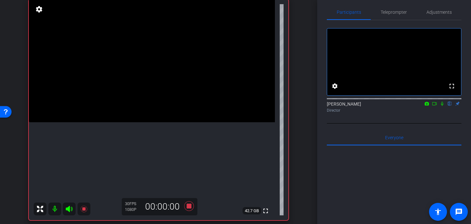
click at [155, 94] on video at bounding box center [152, 60] width 246 height 123
click at [441, 106] on icon at bounding box center [442, 104] width 5 height 4
click at [119, 122] on video at bounding box center [152, 60] width 246 height 123
click at [443, 106] on icon at bounding box center [442, 104] width 5 height 4
click at [188, 206] on icon at bounding box center [189, 207] width 10 height 10
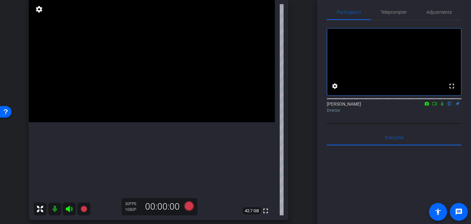
click at [121, 122] on video at bounding box center [152, 60] width 246 height 123
click at [192, 208] on icon at bounding box center [189, 207] width 10 height 10
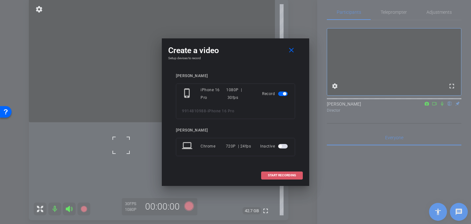
click at [297, 174] on span at bounding box center [282, 175] width 41 height 15
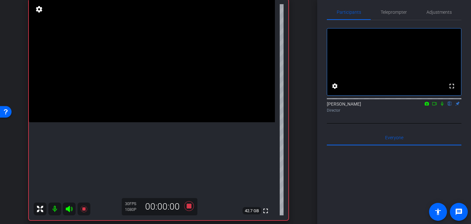
click at [442, 106] on icon at bounding box center [442, 104] width 3 height 4
click at [128, 122] on video at bounding box center [152, 60] width 246 height 123
click at [117, 122] on video at bounding box center [152, 60] width 246 height 123
click at [443, 106] on icon at bounding box center [442, 104] width 5 height 4
click at [188, 210] on icon at bounding box center [188, 207] width 15 height 12
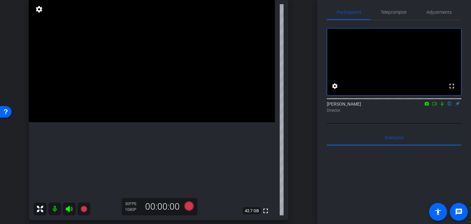
click at [130, 122] on video at bounding box center [152, 60] width 246 height 123
click at [113, 122] on video at bounding box center [152, 60] width 246 height 123
click at [123, 122] on video at bounding box center [152, 60] width 246 height 123
click at [123, 159] on div at bounding box center [123, 159] width 16 height 16
click at [123, 122] on video at bounding box center [152, 60] width 246 height 123
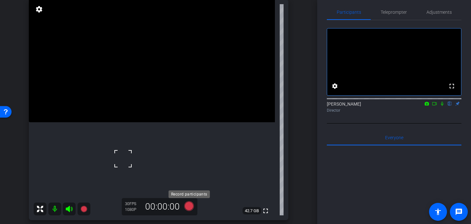
click at [189, 209] on icon at bounding box center [189, 207] width 10 height 10
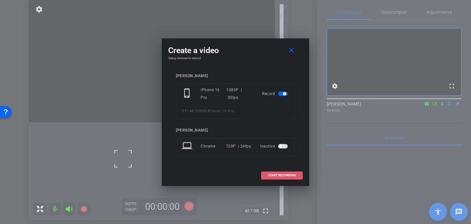
click at [287, 171] on span at bounding box center [282, 175] width 41 height 15
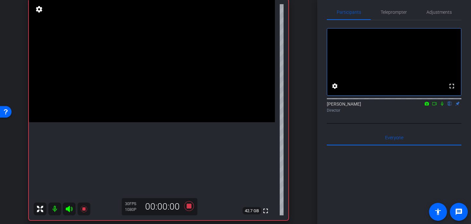
click at [158, 103] on video at bounding box center [152, 60] width 246 height 123
click at [442, 107] on mat-icon at bounding box center [442, 104] width 8 height 6
click at [159, 110] on video at bounding box center [152, 60] width 246 height 123
click at [444, 106] on icon at bounding box center [442, 104] width 5 height 4
click at [189, 206] on icon at bounding box center [189, 207] width 10 height 10
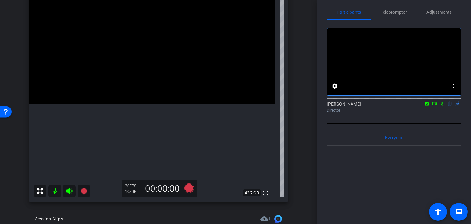
scroll to position [63, 0]
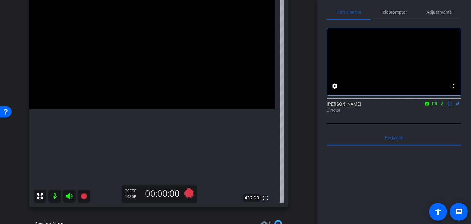
click at [134, 110] on video at bounding box center [152, 48] width 246 height 123
click at [126, 129] on span at bounding box center [126, 129] width 0 height 0
click at [117, 110] on video at bounding box center [152, 48] width 246 height 123
click at [185, 193] on icon at bounding box center [189, 194] width 10 height 10
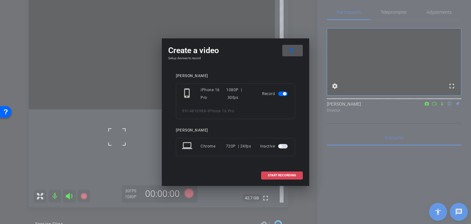
click at [288, 176] on span "START RECORDING" at bounding box center [282, 175] width 28 height 3
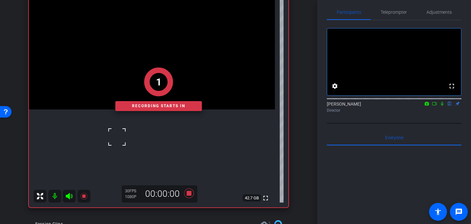
click at [443, 106] on icon at bounding box center [442, 104] width 5 height 4
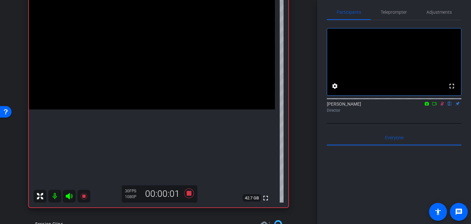
click at [114, 110] on video at bounding box center [152, 48] width 246 height 123
click at [161, 85] on video at bounding box center [152, 48] width 246 height 123
click at [187, 195] on icon at bounding box center [189, 194] width 10 height 10
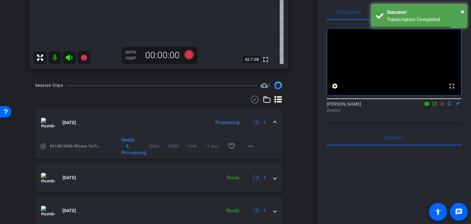
scroll to position [204, 0]
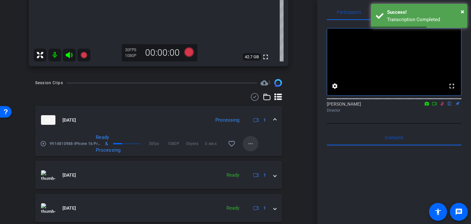
click at [253, 145] on mat-icon "more_horiz" at bounding box center [251, 144] width 8 height 8
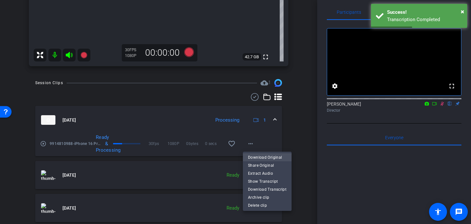
click at [259, 155] on span "Download Original" at bounding box center [267, 158] width 38 height 8
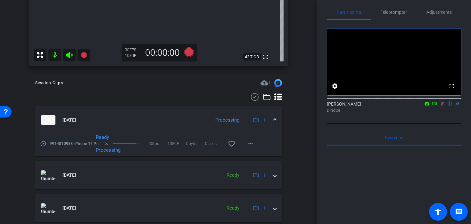
scroll to position [81, 0]
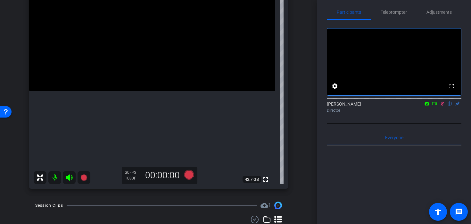
click at [442, 106] on icon at bounding box center [442, 104] width 5 height 4
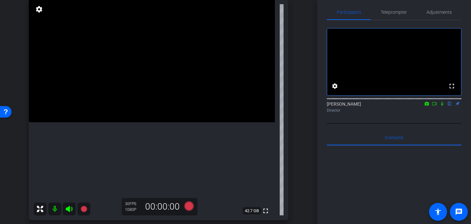
scroll to position [50, 0]
click at [132, 123] on video at bounding box center [152, 61] width 246 height 123
click at [190, 209] on icon at bounding box center [189, 207] width 10 height 10
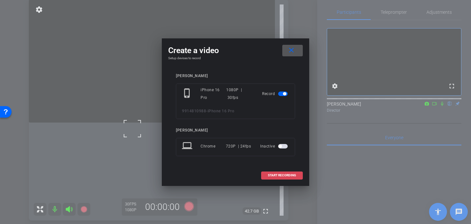
click at [296, 171] on span at bounding box center [282, 175] width 41 height 15
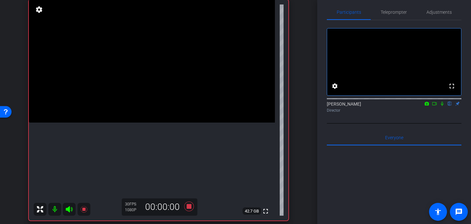
click at [124, 123] on video at bounding box center [152, 61] width 246 height 123
click at [129, 135] on div at bounding box center [124, 138] width 16 height 16
click at [137, 123] on video at bounding box center [152, 61] width 246 height 123
click at [129, 123] on video at bounding box center [152, 61] width 246 height 123
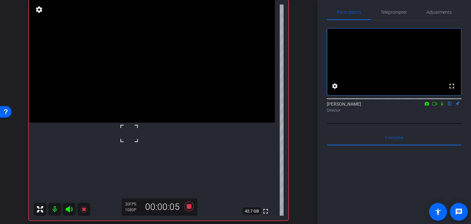
click at [129, 134] on div at bounding box center [129, 134] width 16 height 16
click at [115, 123] on video at bounding box center [152, 61] width 246 height 123
click at [129, 123] on video at bounding box center [152, 61] width 246 height 123
click at [119, 123] on video at bounding box center [152, 61] width 246 height 123
click at [131, 123] on video at bounding box center [152, 61] width 246 height 123
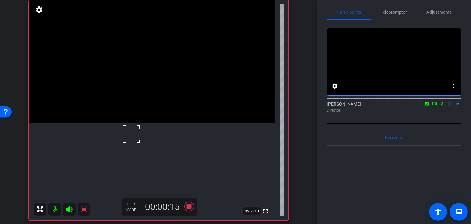
click at [117, 123] on video at bounding box center [152, 61] width 246 height 123
click at [126, 110] on video at bounding box center [152, 61] width 246 height 123
click at [135, 123] on video at bounding box center [152, 61] width 246 height 123
click at [188, 208] on icon at bounding box center [189, 207] width 10 height 10
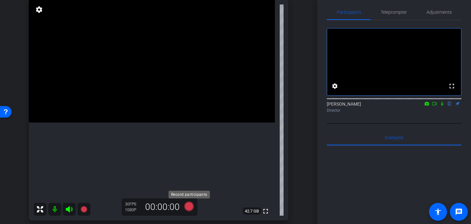
click at [191, 206] on icon at bounding box center [189, 207] width 10 height 10
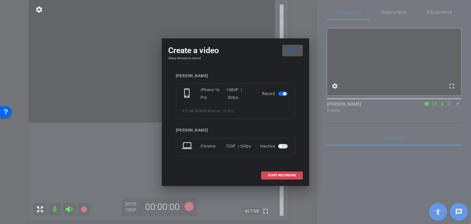
click at [280, 176] on span "START RECORDING" at bounding box center [282, 175] width 28 height 3
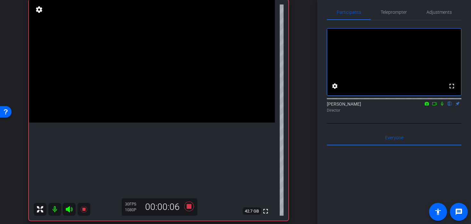
click at [115, 108] on video at bounding box center [152, 61] width 246 height 123
click at [115, 108] on div at bounding box center [115, 108] width 16 height 16
click at [134, 113] on video at bounding box center [152, 61] width 246 height 123
click at [141, 109] on div at bounding box center [134, 112] width 16 height 16
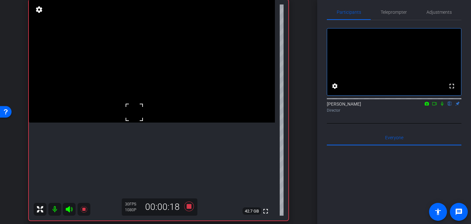
click at [143, 122] on video at bounding box center [152, 61] width 246 height 123
click at [145, 104] on video at bounding box center [152, 61] width 246 height 123
click at [135, 103] on video at bounding box center [152, 61] width 246 height 123
click at [132, 105] on div at bounding box center [135, 103] width 16 height 16
click at [128, 119] on video at bounding box center [152, 61] width 246 height 123
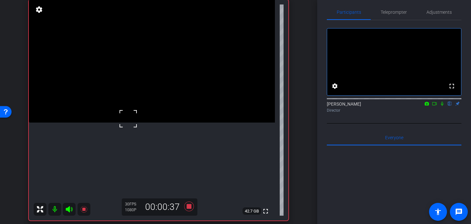
click at [124, 110] on video at bounding box center [152, 61] width 246 height 123
click at [121, 104] on div at bounding box center [124, 110] width 16 height 16
click at [158, 88] on video at bounding box center [152, 61] width 246 height 123
click at [186, 208] on icon at bounding box center [188, 207] width 15 height 12
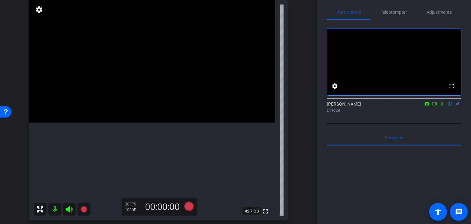
click at [136, 107] on video at bounding box center [152, 61] width 246 height 123
click at [136, 106] on div at bounding box center [136, 107] width 16 height 16
click at [135, 101] on video at bounding box center [152, 61] width 246 height 123
click at [147, 94] on video at bounding box center [152, 61] width 246 height 123
click at [146, 93] on div at bounding box center [147, 94] width 16 height 16
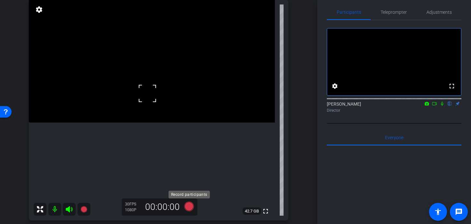
click at [186, 211] on icon at bounding box center [188, 207] width 15 height 12
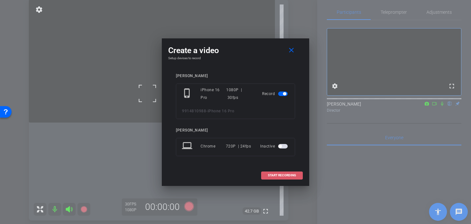
click at [267, 177] on span at bounding box center [282, 175] width 41 height 15
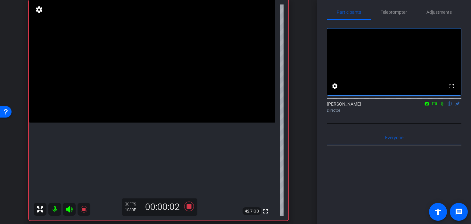
click at [142, 110] on video at bounding box center [152, 61] width 246 height 123
click at [129, 107] on video at bounding box center [152, 61] width 246 height 123
click at [132, 107] on div at bounding box center [129, 107] width 16 height 16
click at [130, 95] on video at bounding box center [152, 61] width 246 height 123
click at [130, 95] on div at bounding box center [130, 95] width 16 height 16
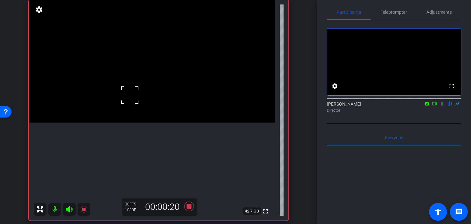
click at [133, 122] on video at bounding box center [152, 61] width 246 height 123
click at [138, 91] on video at bounding box center [152, 61] width 246 height 123
click at [152, 113] on video at bounding box center [152, 61] width 246 height 123
click at [153, 123] on video at bounding box center [152, 61] width 246 height 123
click at [146, 96] on video at bounding box center [152, 61] width 246 height 123
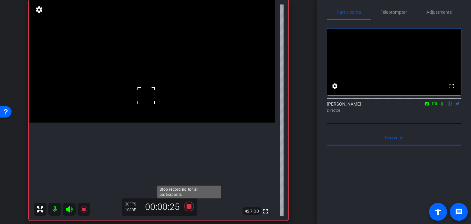
click at [189, 204] on icon at bounding box center [188, 207] width 15 height 12
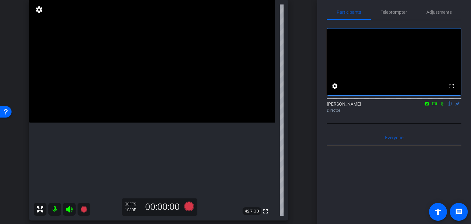
click at [138, 110] on video at bounding box center [152, 61] width 246 height 123
click at [135, 92] on video at bounding box center [152, 61] width 246 height 123
click at [187, 206] on icon at bounding box center [189, 207] width 10 height 10
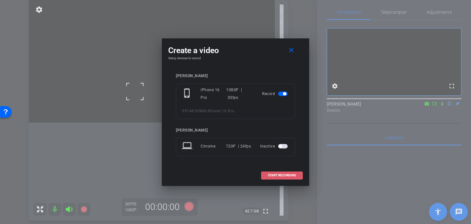
click at [283, 176] on span "START RECORDING" at bounding box center [282, 175] width 28 height 3
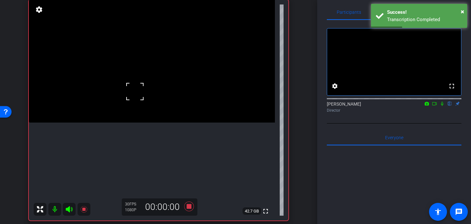
click at [142, 94] on div "fullscreen settings 42.7 GB" at bounding box center [159, 110] width 260 height 221
click at [142, 94] on video at bounding box center [152, 61] width 246 height 123
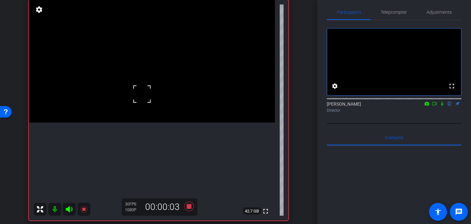
click at [142, 94] on div at bounding box center [142, 94] width 16 height 16
click at [144, 83] on video at bounding box center [152, 61] width 246 height 123
click at [133, 107] on video at bounding box center [152, 61] width 246 height 123
click at [113, 101] on video at bounding box center [152, 61] width 246 height 123
click at [152, 100] on video at bounding box center [152, 61] width 246 height 123
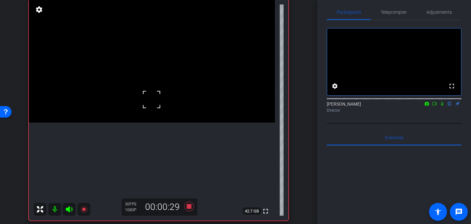
click at [152, 100] on div at bounding box center [152, 100] width 16 height 16
click at [136, 89] on video at bounding box center [152, 61] width 246 height 123
click at [132, 89] on div at bounding box center [136, 89] width 16 height 16
click at [125, 101] on video at bounding box center [152, 61] width 246 height 123
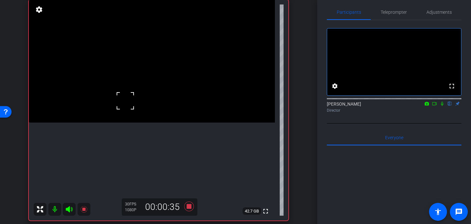
click at [134, 96] on video at bounding box center [152, 61] width 246 height 123
click at [143, 108] on video at bounding box center [152, 61] width 246 height 123
click at [142, 85] on video at bounding box center [152, 61] width 246 height 123
click at [153, 123] on video at bounding box center [152, 61] width 246 height 123
click at [141, 114] on video at bounding box center [152, 61] width 246 height 123
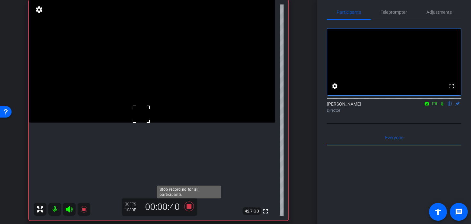
click at [191, 208] on icon at bounding box center [189, 207] width 10 height 10
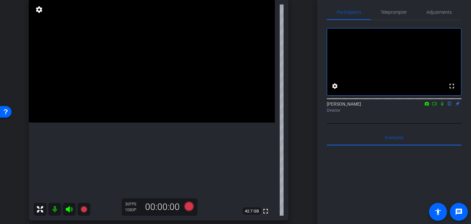
click at [145, 87] on video at bounding box center [152, 61] width 246 height 123
click at [149, 101] on video at bounding box center [152, 61] width 246 height 123
click at [166, 99] on video at bounding box center [152, 61] width 246 height 123
click at [154, 109] on video at bounding box center [152, 61] width 246 height 123
click at [189, 201] on icon at bounding box center [188, 207] width 15 height 12
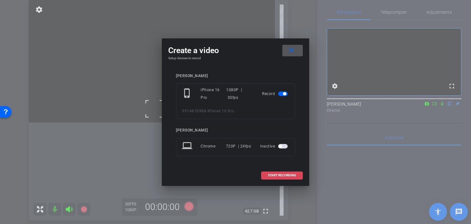
click at [288, 177] on span "START RECORDING" at bounding box center [282, 175] width 28 height 3
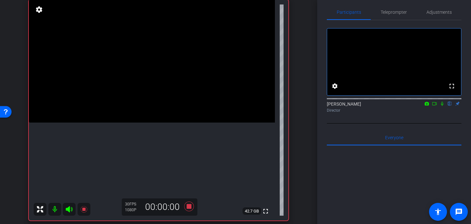
click at [164, 108] on video at bounding box center [152, 61] width 246 height 123
click at [152, 96] on video at bounding box center [152, 61] width 246 height 123
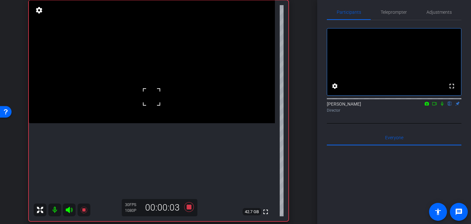
scroll to position [49, 0]
click at [147, 123] on video at bounding box center [152, 61] width 246 height 123
click at [149, 99] on video at bounding box center [152, 61] width 246 height 123
click at [144, 110] on video at bounding box center [152, 61] width 246 height 123
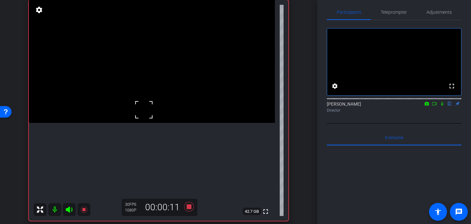
click at [151, 123] on video at bounding box center [152, 61] width 246 height 123
click at [149, 104] on video at bounding box center [152, 61] width 246 height 123
click at [148, 88] on video at bounding box center [152, 61] width 246 height 123
click at [149, 93] on div at bounding box center [148, 88] width 16 height 16
click at [150, 96] on video at bounding box center [152, 61] width 246 height 123
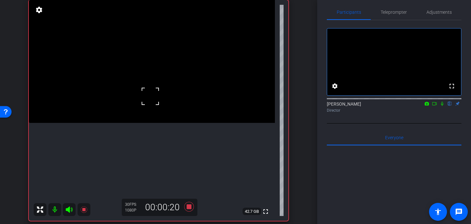
click at [150, 96] on div at bounding box center [150, 96] width 16 height 16
click at [162, 104] on video at bounding box center [152, 61] width 246 height 123
click at [163, 98] on div at bounding box center [162, 104] width 16 height 16
click at [167, 84] on video at bounding box center [152, 61] width 246 height 123
click at [154, 68] on video at bounding box center [152, 61] width 246 height 123
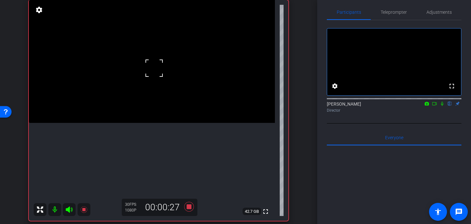
click at [131, 87] on video at bounding box center [152, 61] width 246 height 123
click at [138, 100] on video at bounding box center [152, 61] width 246 height 123
click at [143, 102] on div at bounding box center [138, 100] width 16 height 16
click at [148, 110] on video at bounding box center [152, 61] width 246 height 123
click at [154, 123] on video at bounding box center [152, 61] width 246 height 123
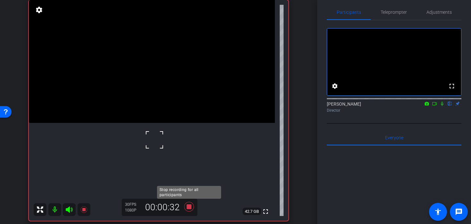
click at [190, 206] on icon at bounding box center [189, 207] width 10 height 10
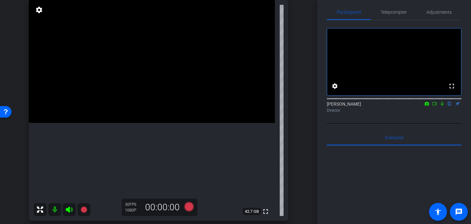
click at [155, 120] on video at bounding box center [152, 61] width 246 height 123
click at [417, 11] on div "Adjustments" at bounding box center [439, 11] width 45 height 15
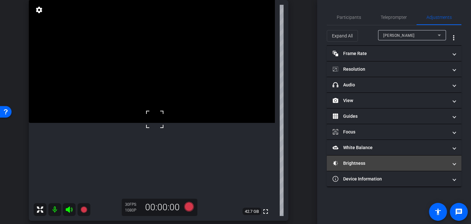
click at [381, 169] on mat-expansion-panel-header "Brightness" at bounding box center [394, 163] width 135 height 15
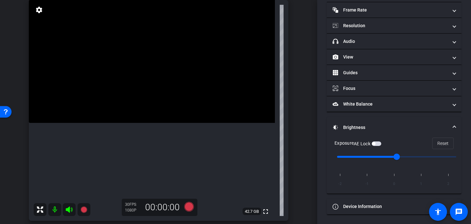
scroll to position [43, 0]
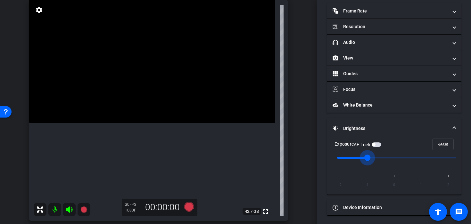
click at [370, 160] on input "range" at bounding box center [396, 158] width 133 height 14
click at [156, 118] on video at bounding box center [152, 61] width 246 height 123
click at [152, 118] on div at bounding box center [156, 118] width 16 height 16
click at [151, 120] on div at bounding box center [156, 118] width 16 height 16
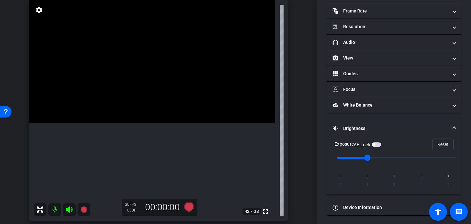
click at [150, 120] on video at bounding box center [152, 61] width 246 height 123
click at [150, 119] on video at bounding box center [152, 61] width 246 height 123
click at [146, 123] on video at bounding box center [152, 61] width 246 height 123
click at [191, 209] on icon at bounding box center [189, 207] width 10 height 10
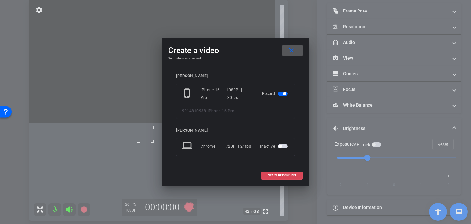
click at [271, 178] on span at bounding box center [282, 175] width 41 height 15
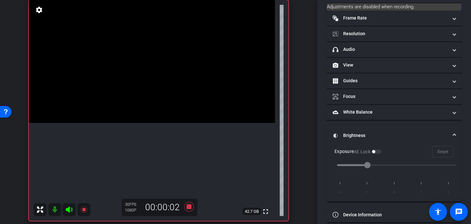
click at [141, 115] on video at bounding box center [152, 61] width 246 height 123
click at [144, 117] on video at bounding box center [152, 61] width 246 height 123
click at [140, 111] on div at bounding box center [144, 117] width 16 height 16
click at [142, 116] on div at bounding box center [144, 117] width 16 height 16
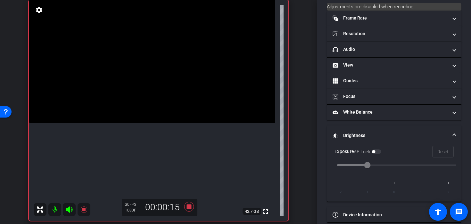
click at [142, 123] on video at bounding box center [152, 61] width 246 height 123
click at [140, 113] on video at bounding box center [152, 61] width 246 height 123
click at [140, 118] on div at bounding box center [140, 113] width 16 height 16
click at [138, 114] on video at bounding box center [152, 61] width 246 height 123
click at [142, 123] on video at bounding box center [152, 61] width 246 height 123
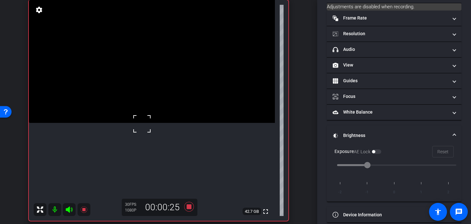
click at [140, 114] on video at bounding box center [152, 61] width 246 height 123
click at [142, 123] on video at bounding box center [152, 61] width 246 height 123
click at [139, 113] on video at bounding box center [152, 61] width 246 height 123
click at [140, 123] on video at bounding box center [152, 61] width 246 height 123
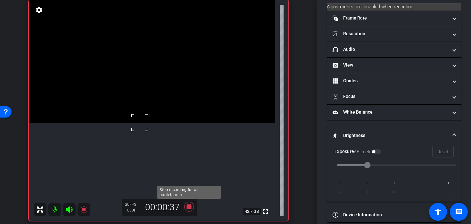
click at [189, 211] on icon at bounding box center [188, 207] width 15 height 12
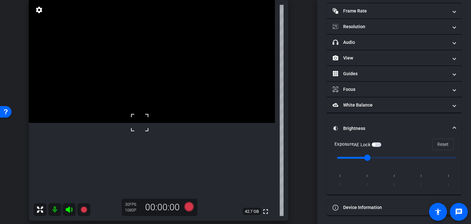
click at [395, 155] on input "range" at bounding box center [396, 158] width 133 height 14
click at [138, 117] on div at bounding box center [140, 123] width 16 height 16
click at [137, 117] on video at bounding box center [152, 61] width 246 height 123
click at [140, 116] on div at bounding box center [137, 117] width 16 height 16
click at [187, 210] on icon at bounding box center [189, 207] width 10 height 10
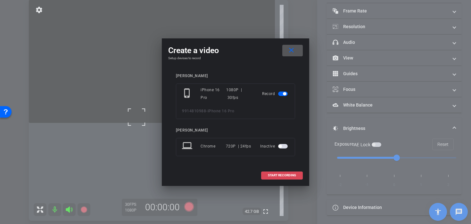
click at [272, 177] on span "START RECORDING" at bounding box center [282, 175] width 28 height 3
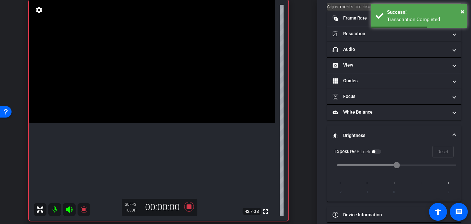
click at [144, 109] on video at bounding box center [152, 61] width 246 height 123
click at [141, 114] on div at bounding box center [144, 109] width 16 height 16
click at [140, 119] on video at bounding box center [152, 61] width 246 height 123
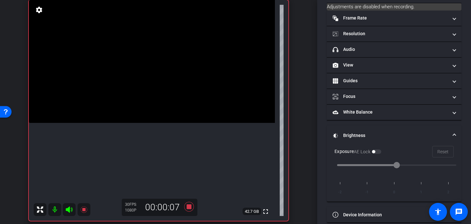
click at [139, 114] on video at bounding box center [152, 61] width 246 height 123
click at [139, 119] on div at bounding box center [139, 114] width 16 height 16
click at [138, 117] on div at bounding box center [139, 114] width 16 height 16
click at [140, 123] on video at bounding box center [152, 61] width 246 height 123
click at [139, 116] on video at bounding box center [152, 61] width 246 height 123
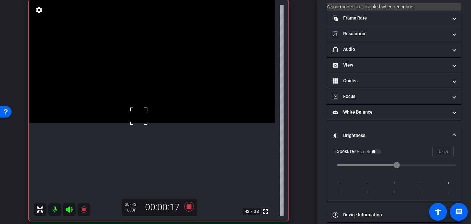
click at [142, 116] on div at bounding box center [139, 116] width 16 height 16
click at [192, 209] on icon at bounding box center [188, 207] width 15 height 12
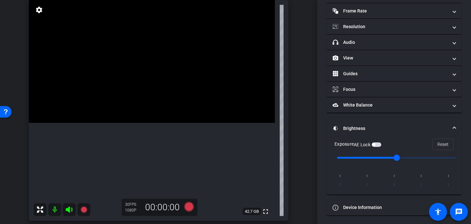
click at [146, 114] on video at bounding box center [152, 61] width 246 height 123
click at [156, 123] on video at bounding box center [152, 61] width 246 height 123
click at [157, 131] on div at bounding box center [156, 134] width 16 height 16
click at [189, 208] on icon at bounding box center [189, 207] width 10 height 10
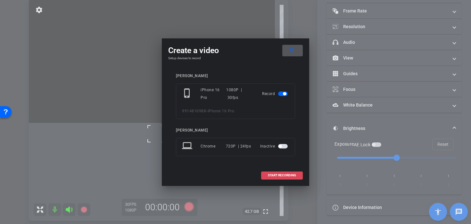
click at [270, 180] on span at bounding box center [282, 175] width 41 height 15
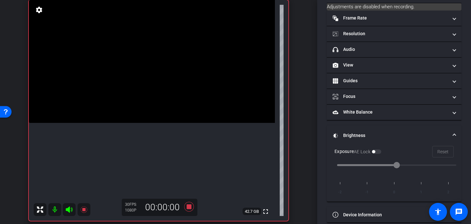
click at [161, 121] on video at bounding box center [152, 61] width 246 height 123
click at [160, 123] on video at bounding box center [152, 61] width 246 height 123
click at [160, 131] on div at bounding box center [160, 134] width 16 height 16
click at [159, 123] on video at bounding box center [152, 61] width 246 height 123
click at [161, 130] on div at bounding box center [159, 123] width 16 height 16
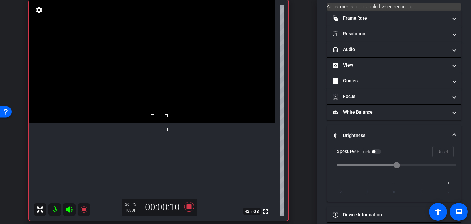
click at [160, 123] on video at bounding box center [152, 61] width 246 height 123
click at [158, 134] on div at bounding box center [160, 137] width 16 height 16
click at [188, 210] on icon at bounding box center [188, 207] width 15 height 12
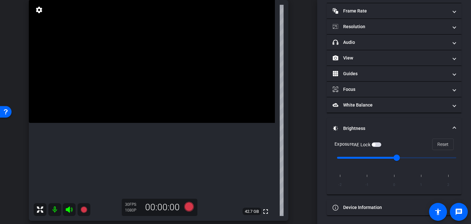
click at [369, 163] on input "range" at bounding box center [396, 158] width 133 height 14
click at [159, 118] on video at bounding box center [152, 61] width 246 height 123
click at [162, 123] on video at bounding box center [152, 61] width 246 height 123
click at [162, 127] on div at bounding box center [162, 127] width 16 height 16
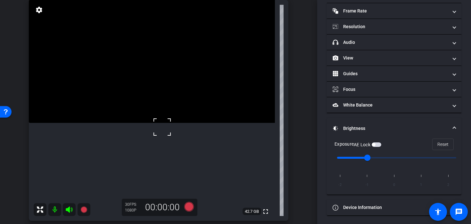
click at [158, 126] on div at bounding box center [162, 127] width 16 height 16
click at [189, 206] on icon at bounding box center [189, 207] width 10 height 10
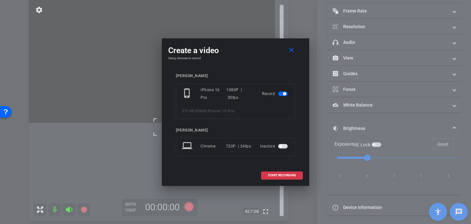
click at [267, 168] on div "jessica phone_iphone iPhone 16 Pro 1080P | 30fps Record 9914810988 - iPhone 16 …" at bounding box center [235, 119] width 135 height 104
click at [272, 175] on span "START RECORDING" at bounding box center [282, 175] width 28 height 3
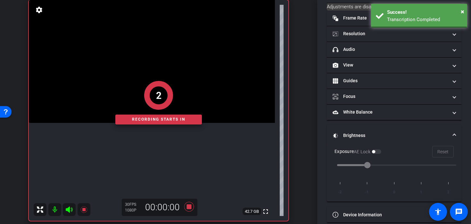
click at [154, 136] on div "2 Recording starts in" at bounding box center [159, 103] width 260 height 237
click at [154, 134] on div "2 Recording starts in" at bounding box center [159, 103] width 260 height 237
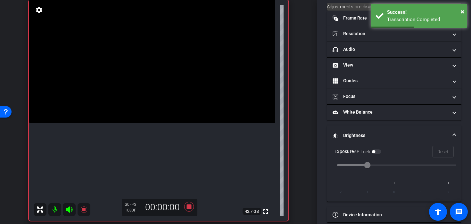
click at [159, 123] on video at bounding box center [152, 61] width 246 height 123
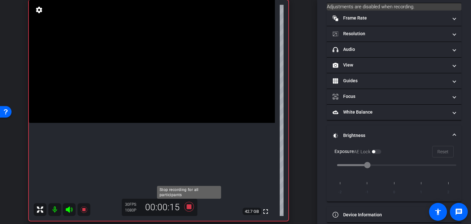
click at [186, 211] on icon at bounding box center [189, 207] width 10 height 10
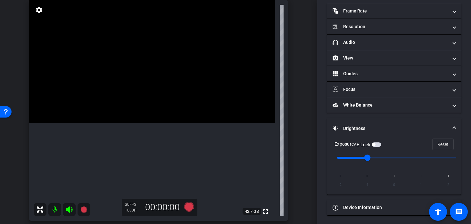
click at [155, 123] on video at bounding box center [152, 61] width 246 height 123
click at [159, 123] on video at bounding box center [152, 61] width 246 height 123
click at [166, 115] on video at bounding box center [152, 61] width 246 height 123
click at [162, 118] on div at bounding box center [166, 115] width 16 height 16
click at [192, 209] on icon at bounding box center [189, 207] width 10 height 10
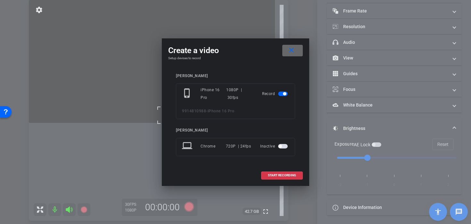
click at [289, 49] on mat-icon "close" at bounding box center [292, 50] width 8 height 8
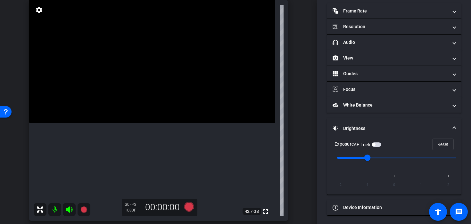
click at [155, 118] on video at bounding box center [152, 61] width 246 height 123
click at [184, 203] on icon at bounding box center [188, 207] width 15 height 12
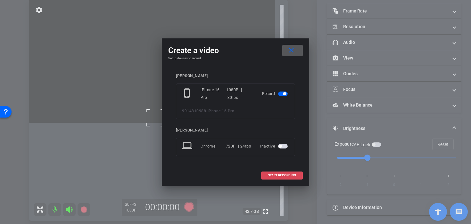
click at [275, 178] on span at bounding box center [282, 175] width 41 height 15
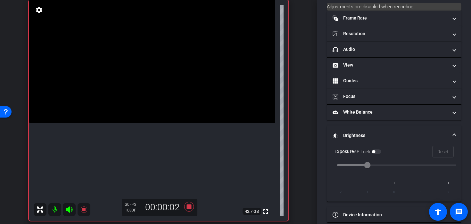
click at [154, 123] on video at bounding box center [152, 61] width 246 height 123
click at [164, 123] on video at bounding box center [152, 61] width 246 height 123
click at [163, 120] on div at bounding box center [164, 124] width 16 height 16
click at [156, 116] on span at bounding box center [156, 116] width 0 height 0
click at [153, 123] on video at bounding box center [152, 61] width 246 height 123
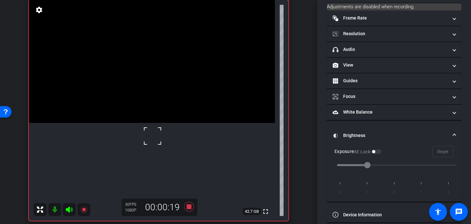
click at [162, 121] on video at bounding box center [152, 61] width 246 height 123
click at [154, 123] on video at bounding box center [152, 61] width 246 height 123
click at [190, 205] on icon at bounding box center [189, 207] width 10 height 10
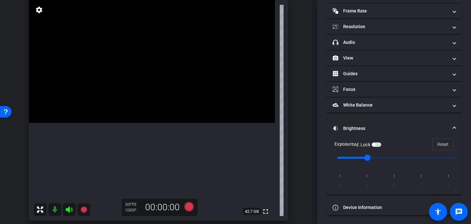
type input "0"
click at [391, 161] on input "range" at bounding box center [396, 158] width 133 height 14
click at [155, 115] on video at bounding box center [152, 61] width 246 height 123
click at [163, 123] on video at bounding box center [152, 61] width 246 height 123
click at [149, 123] on video at bounding box center [152, 61] width 246 height 123
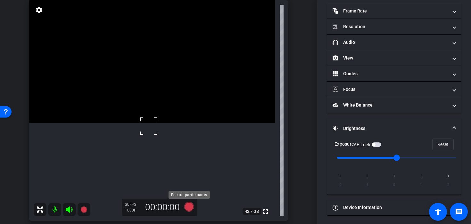
click at [187, 209] on icon at bounding box center [189, 207] width 10 height 10
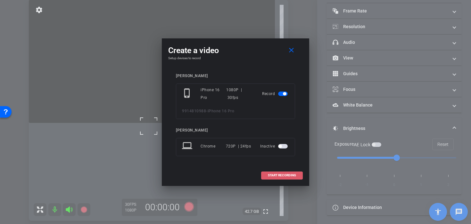
click at [273, 180] on span at bounding box center [282, 175] width 41 height 15
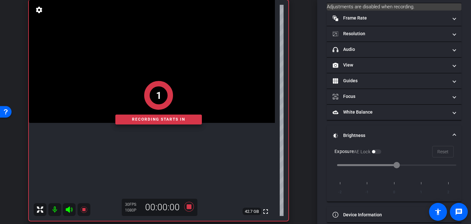
click at [140, 134] on div "1 Recording starts in" at bounding box center [159, 103] width 260 height 237
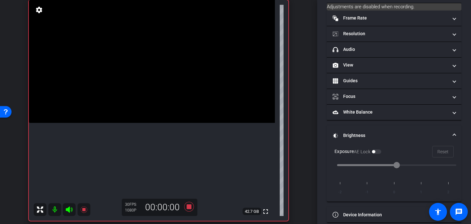
click at [137, 123] on video at bounding box center [152, 61] width 246 height 123
click at [144, 124] on div at bounding box center [137, 126] width 16 height 16
click at [146, 123] on video at bounding box center [152, 61] width 246 height 123
click at [146, 115] on video at bounding box center [152, 61] width 246 height 123
click at [148, 123] on video at bounding box center [152, 61] width 246 height 123
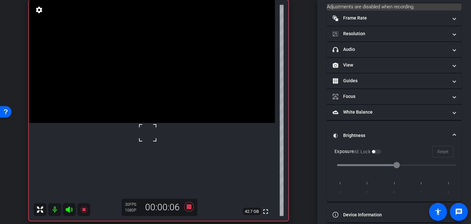
click at [148, 133] on div at bounding box center [148, 133] width 16 height 16
click at [148, 123] on video at bounding box center [152, 61] width 246 height 123
click at [145, 121] on video at bounding box center [152, 61] width 246 height 123
click at [147, 123] on video at bounding box center [152, 61] width 246 height 123
click at [146, 117] on video at bounding box center [152, 61] width 246 height 123
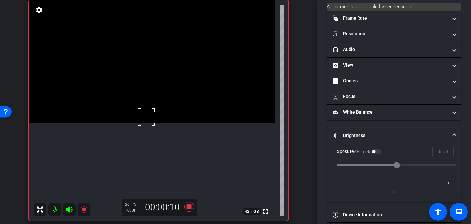
click at [147, 123] on video at bounding box center [152, 61] width 246 height 123
click at [147, 119] on video at bounding box center [152, 61] width 246 height 123
click at [141, 123] on video at bounding box center [152, 61] width 246 height 123
click at [192, 208] on icon at bounding box center [188, 207] width 15 height 12
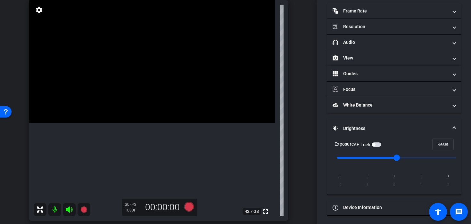
click at [151, 102] on video at bounding box center [152, 61] width 246 height 123
click at [158, 102] on div at bounding box center [151, 102] width 16 height 16
click at [163, 123] on video at bounding box center [152, 61] width 246 height 123
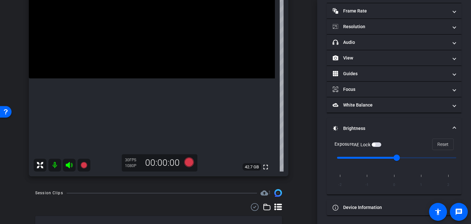
scroll to position [85, 0]
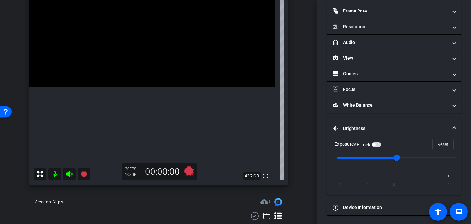
click at [106, 88] on video at bounding box center [152, 25] width 246 height 123
click at [124, 88] on video at bounding box center [152, 25] width 246 height 123
click at [158, 88] on video at bounding box center [152, 25] width 246 height 123
click at [154, 88] on video at bounding box center [152, 25] width 246 height 123
click at [192, 174] on icon at bounding box center [189, 172] width 10 height 10
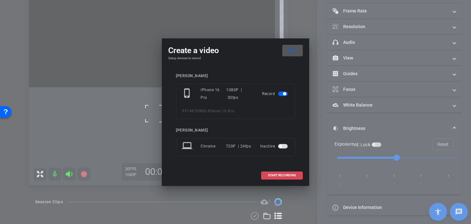
click at [267, 180] on span at bounding box center [282, 175] width 41 height 15
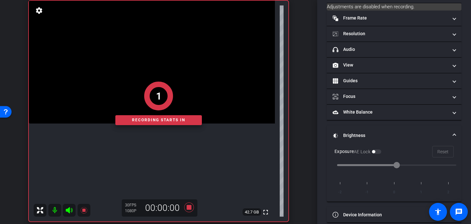
scroll to position [52, 0]
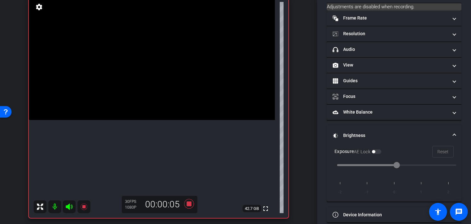
click at [144, 120] on video at bounding box center [152, 58] width 246 height 123
click at [118, 120] on video at bounding box center [152, 58] width 246 height 123
click at [117, 138] on div at bounding box center [118, 144] width 16 height 16
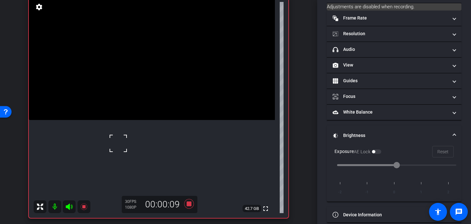
click at [117, 138] on div at bounding box center [118, 144] width 16 height 16
click at [113, 120] on video at bounding box center [152, 58] width 246 height 123
click at [114, 137] on div at bounding box center [113, 133] width 16 height 16
click at [114, 111] on video at bounding box center [152, 58] width 246 height 123
click at [114, 111] on div at bounding box center [114, 111] width 16 height 16
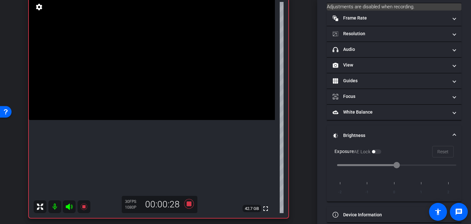
click at [186, 209] on icon at bounding box center [188, 204] width 15 height 12
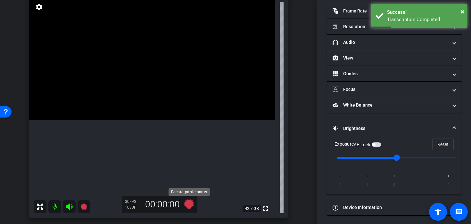
click at [187, 207] on icon at bounding box center [189, 204] width 10 height 10
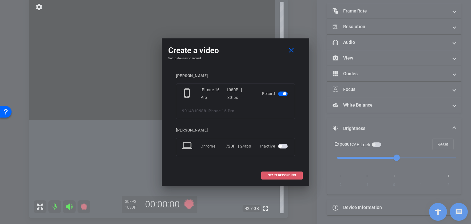
click at [275, 178] on span at bounding box center [282, 175] width 41 height 15
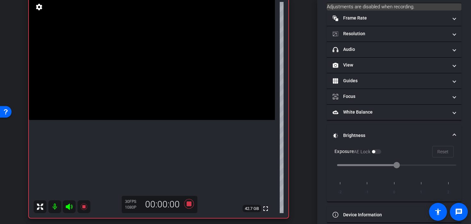
click at [121, 120] on video at bounding box center [152, 58] width 246 height 123
click at [121, 121] on div at bounding box center [121, 121] width 16 height 16
click at [123, 116] on video at bounding box center [152, 58] width 246 height 123
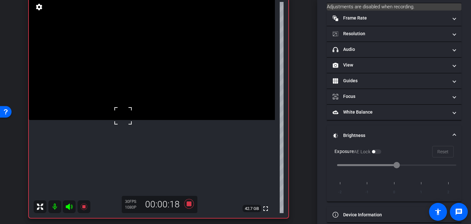
click at [123, 116] on div at bounding box center [123, 116] width 16 height 16
click at [127, 118] on video at bounding box center [152, 58] width 246 height 123
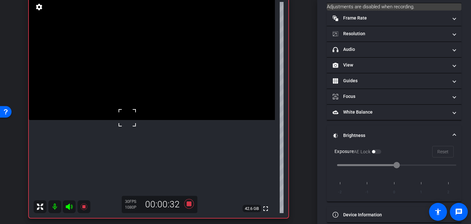
click at [122, 113] on div at bounding box center [127, 118] width 16 height 16
click at [189, 206] on icon at bounding box center [189, 204] width 10 height 10
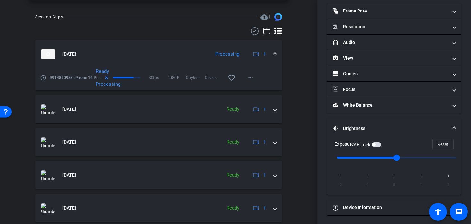
scroll to position [284, 0]
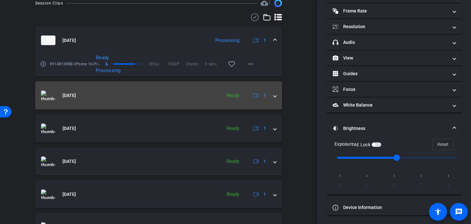
click at [275, 96] on span at bounding box center [275, 95] width 3 height 7
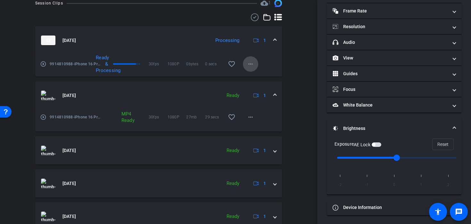
click at [255, 67] on span at bounding box center [250, 63] width 15 height 15
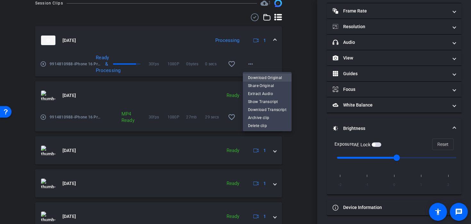
click at [258, 75] on span "Download Original" at bounding box center [267, 78] width 38 height 8
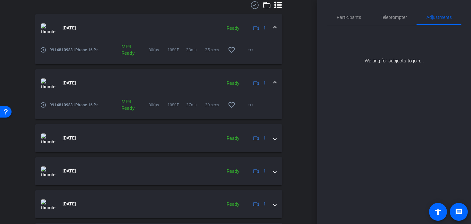
scroll to position [185, 0]
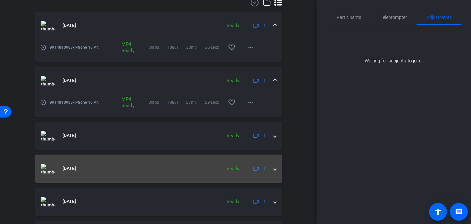
click at [275, 171] on span at bounding box center [275, 168] width 3 height 7
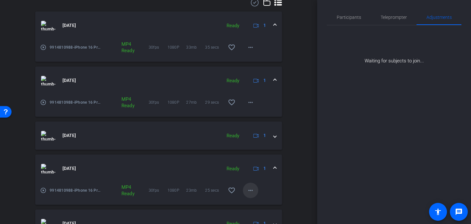
click at [244, 190] on span at bounding box center [250, 190] width 15 height 15
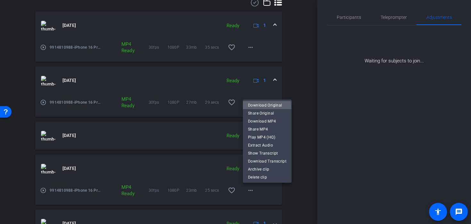
click at [258, 106] on span "Download Original" at bounding box center [267, 105] width 38 height 8
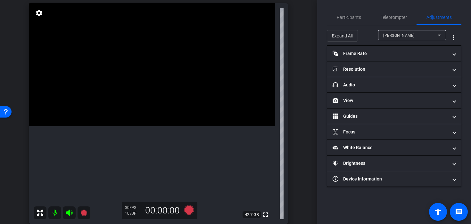
scroll to position [47, 0]
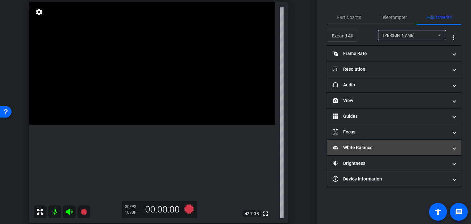
click at [358, 145] on mat-panel-title "White Balance White Balance" at bounding box center [390, 148] width 115 height 7
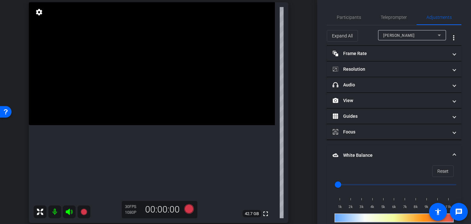
click at [359, 154] on mat-panel-title "White Balance White Balance" at bounding box center [390, 155] width 115 height 7
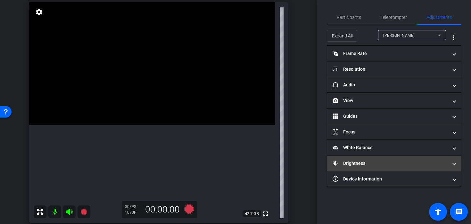
click at [359, 162] on mat-panel-title "Brightness" at bounding box center [390, 163] width 115 height 7
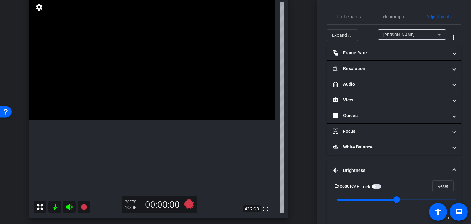
scroll to position [52, 0]
click at [134, 121] on video at bounding box center [152, 59] width 246 height 123
click at [147, 121] on video at bounding box center [152, 59] width 246 height 123
click at [147, 107] on video at bounding box center [152, 59] width 246 height 123
click at [152, 104] on div at bounding box center [147, 107] width 16 height 16
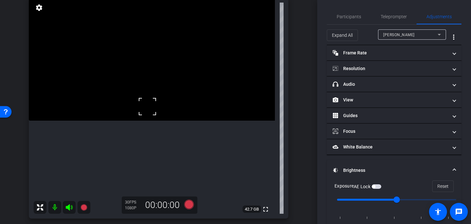
click at [107, 121] on video at bounding box center [152, 59] width 246 height 123
click at [107, 136] on div at bounding box center [107, 136] width 16 height 16
click at [154, 103] on video at bounding box center [152, 59] width 246 height 123
click at [154, 103] on div at bounding box center [154, 103] width 16 height 16
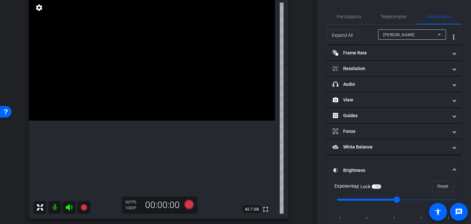
click at [147, 104] on video at bounding box center [152, 59] width 246 height 123
click at [150, 103] on div at bounding box center [147, 104] width 16 height 16
click at [151, 103] on div at bounding box center [147, 104] width 16 height 16
click at [162, 104] on video at bounding box center [152, 59] width 246 height 123
click at [156, 103] on div at bounding box center [162, 104] width 16 height 16
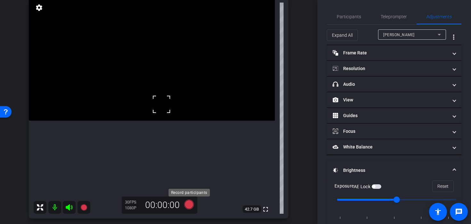
click at [187, 203] on icon at bounding box center [189, 205] width 10 height 10
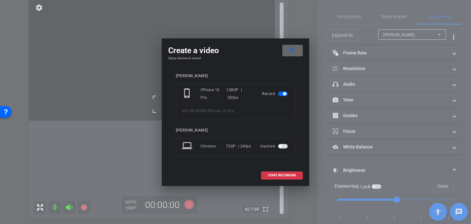
click at [290, 49] on mat-icon "close" at bounding box center [292, 50] width 8 height 8
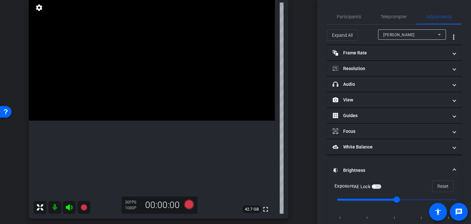
click at [132, 113] on video at bounding box center [152, 59] width 246 height 123
click at [127, 112] on div at bounding box center [132, 113] width 16 height 16
click at [158, 104] on video at bounding box center [152, 59] width 246 height 123
click at [187, 206] on icon at bounding box center [189, 205] width 10 height 10
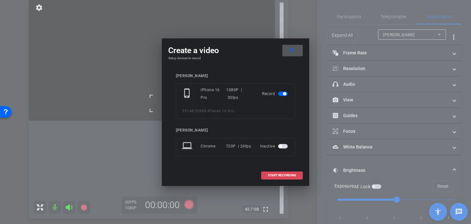
click at [295, 171] on span at bounding box center [282, 175] width 41 height 15
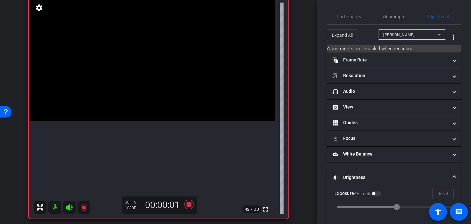
click at [144, 104] on video at bounding box center [152, 59] width 246 height 123
click at [154, 105] on video at bounding box center [152, 59] width 246 height 123
click at [132, 108] on video at bounding box center [152, 59] width 246 height 123
click at [131, 112] on div at bounding box center [132, 108] width 16 height 16
click at [131, 121] on video at bounding box center [152, 59] width 246 height 123
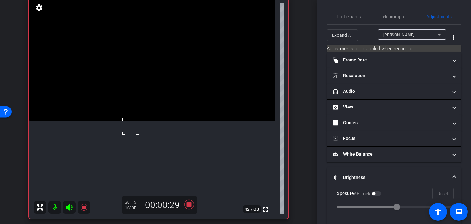
click at [138, 121] on video at bounding box center [152, 59] width 246 height 123
click at [138, 139] on div at bounding box center [138, 139] width 16 height 16
click at [138, 138] on div at bounding box center [138, 139] width 16 height 16
click at [135, 121] on video at bounding box center [152, 59] width 246 height 123
click at [138, 121] on video at bounding box center [152, 59] width 246 height 123
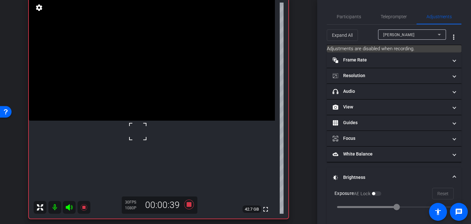
click at [138, 132] on div at bounding box center [138, 132] width 16 height 16
click at [149, 121] on video at bounding box center [152, 59] width 246 height 123
click at [189, 121] on video at bounding box center [152, 59] width 246 height 123
click at [188, 203] on icon at bounding box center [189, 205] width 10 height 10
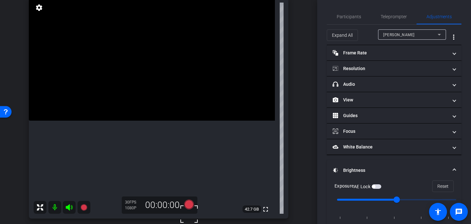
click at [367, 201] on input "range" at bounding box center [396, 200] width 133 height 14
click at [137, 121] on video at bounding box center [152, 59] width 246 height 123
click at [192, 209] on icon at bounding box center [188, 205] width 15 height 12
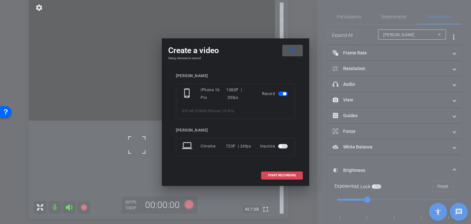
click at [267, 180] on span at bounding box center [282, 175] width 41 height 15
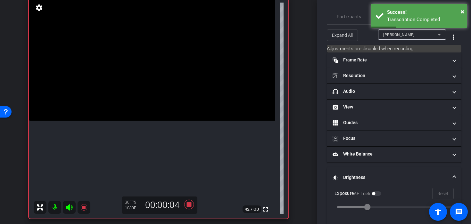
click at [152, 119] on video at bounding box center [152, 59] width 246 height 123
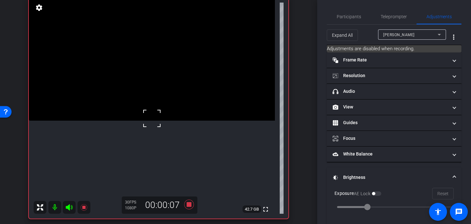
click at [130, 121] on video at bounding box center [152, 59] width 246 height 123
click at [122, 120] on span at bounding box center [122, 120] width 0 height 0
click at [138, 121] on video at bounding box center [152, 59] width 246 height 123
click at [138, 145] on div at bounding box center [138, 145] width 16 height 16
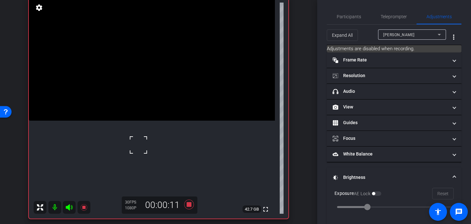
click at [138, 145] on div at bounding box center [138, 145] width 16 height 16
click at [138, 121] on video at bounding box center [152, 59] width 246 height 123
click at [147, 121] on video at bounding box center [152, 59] width 246 height 123
click at [140, 161] on div at bounding box center [147, 158] width 16 height 16
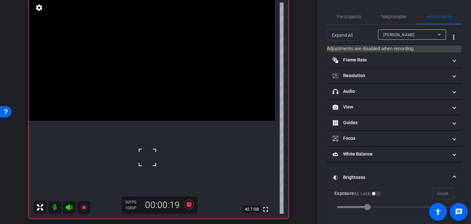
click at [134, 121] on video at bounding box center [152, 59] width 246 height 123
click at [139, 141] on div at bounding box center [134, 149] width 16 height 16
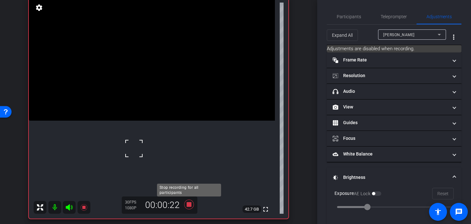
click at [193, 207] on icon at bounding box center [189, 205] width 10 height 10
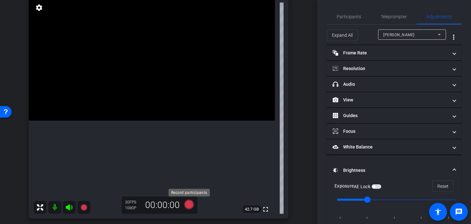
click at [191, 207] on icon at bounding box center [189, 205] width 10 height 10
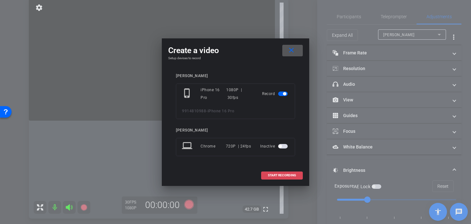
click at [270, 177] on span "START RECORDING" at bounding box center [282, 175] width 28 height 3
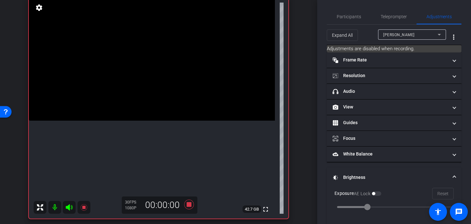
click at [152, 121] on video at bounding box center [152, 59] width 246 height 123
click at [147, 121] on video at bounding box center [152, 59] width 246 height 123
click at [140, 145] on div at bounding box center [147, 153] width 16 height 16
click at [129, 121] on video at bounding box center [152, 59] width 246 height 123
click at [134, 121] on video at bounding box center [152, 59] width 246 height 123
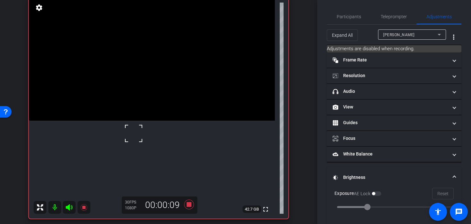
click at [136, 120] on video at bounding box center [152, 59] width 246 height 123
click at [135, 121] on video at bounding box center [152, 59] width 246 height 123
click at [135, 133] on div at bounding box center [135, 133] width 16 height 16
click at [180, 121] on video at bounding box center [152, 59] width 246 height 123
click at [180, 156] on div at bounding box center [180, 163] width 16 height 16
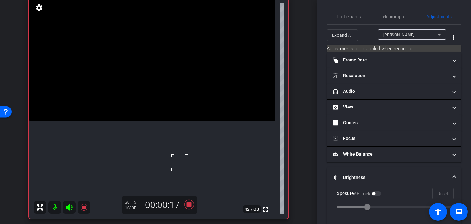
click at [153, 121] on video at bounding box center [152, 59] width 246 height 123
click at [137, 121] on video at bounding box center [152, 59] width 246 height 123
click at [121, 121] on video at bounding box center [152, 59] width 246 height 123
click at [128, 129] on div at bounding box center [121, 129] width 16 height 16
click at [133, 121] on video at bounding box center [152, 59] width 246 height 123
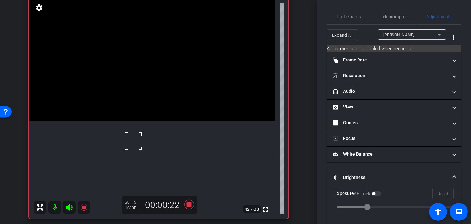
click at [133, 141] on div at bounding box center [133, 141] width 16 height 16
click at [133, 142] on div at bounding box center [133, 141] width 16 height 16
click at [189, 206] on icon at bounding box center [189, 205] width 10 height 10
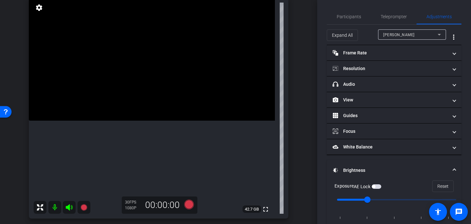
click at [387, 204] on input "range" at bounding box center [396, 200] width 133 height 14
click at [188, 203] on icon at bounding box center [189, 205] width 10 height 10
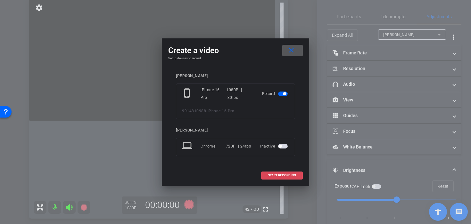
click at [274, 172] on span at bounding box center [282, 175] width 41 height 15
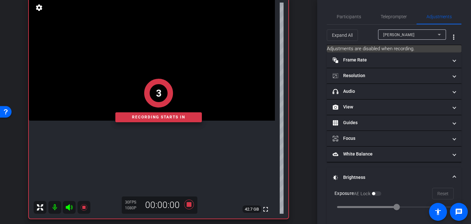
click at [126, 143] on div "3 Recording starts in" at bounding box center [159, 100] width 260 height 237
click at [139, 142] on div "1 Recording starts in" at bounding box center [159, 100] width 260 height 237
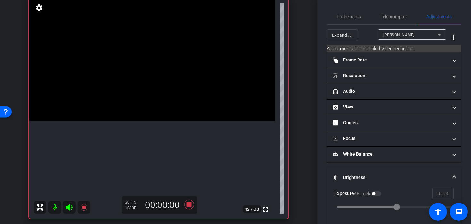
click at [137, 121] on video at bounding box center [152, 59] width 246 height 123
click at [137, 135] on div at bounding box center [137, 135] width 16 height 16
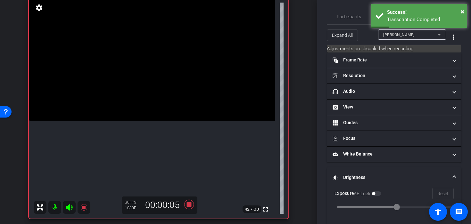
click at [131, 121] on video at bounding box center [152, 59] width 246 height 123
click at [137, 121] on video at bounding box center [152, 59] width 246 height 123
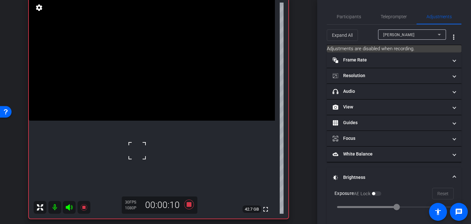
click at [138, 121] on video at bounding box center [152, 59] width 246 height 123
click at [138, 165] on div at bounding box center [138, 165] width 16 height 16
click at [139, 121] on video at bounding box center [152, 59] width 246 height 123
click at [141, 121] on video at bounding box center [152, 59] width 246 height 123
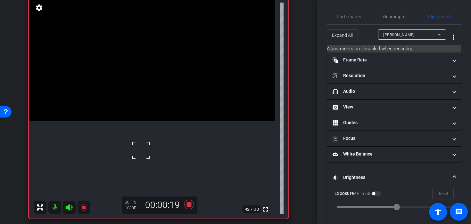
click at [133, 143] on span at bounding box center [133, 143] width 0 height 0
click at [143, 121] on video at bounding box center [152, 59] width 246 height 123
click at [134, 121] on video at bounding box center [152, 59] width 246 height 123
click at [130, 121] on video at bounding box center [152, 59] width 246 height 123
click at [130, 131] on div at bounding box center [130, 131] width 16 height 16
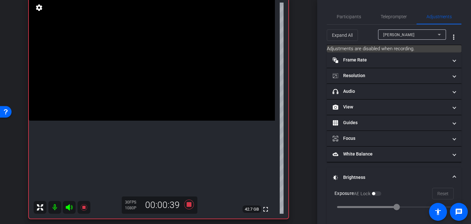
click at [130, 121] on video at bounding box center [152, 59] width 246 height 123
click at [130, 132] on div at bounding box center [130, 131] width 16 height 16
click at [122, 123] on span at bounding box center [122, 123] width 0 height 0
click at [146, 121] on video at bounding box center [152, 59] width 246 height 123
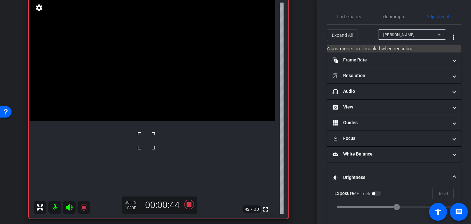
click at [140, 141] on div at bounding box center [146, 141] width 16 height 16
click at [192, 202] on icon at bounding box center [188, 205] width 15 height 12
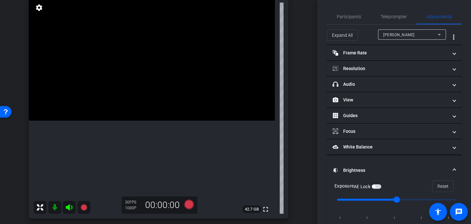
click at [130, 114] on video at bounding box center [152, 59] width 246 height 123
click at [130, 114] on div at bounding box center [130, 114] width 16 height 16
click at [156, 102] on video at bounding box center [152, 59] width 246 height 123
click at [154, 94] on div at bounding box center [156, 102] width 16 height 16
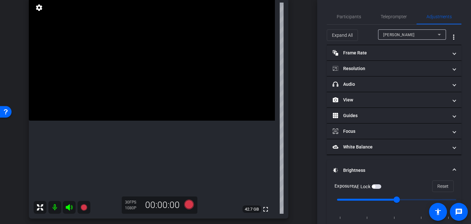
click at [149, 92] on video at bounding box center [152, 59] width 246 height 123
click at [138, 121] on video at bounding box center [152, 59] width 246 height 123
click at [141, 104] on video at bounding box center [152, 59] width 246 height 123
click at [191, 209] on icon at bounding box center [189, 205] width 10 height 10
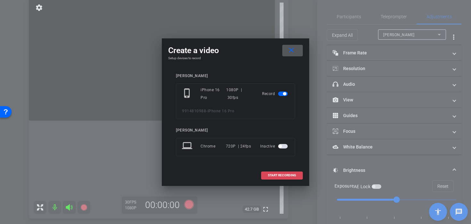
click at [265, 175] on span at bounding box center [282, 175] width 41 height 15
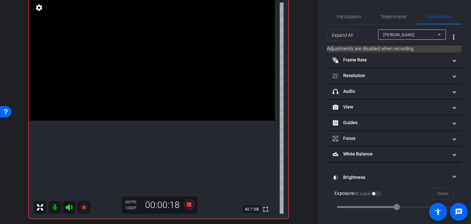
click at [148, 106] on video at bounding box center [152, 59] width 246 height 123
click at [126, 106] on video at bounding box center [152, 59] width 246 height 123
click at [126, 106] on div at bounding box center [126, 106] width 16 height 16
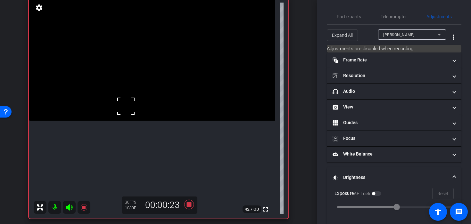
click at [139, 111] on video at bounding box center [152, 59] width 246 height 123
click at [134, 107] on div at bounding box center [139, 111] width 16 height 16
click at [135, 108] on div at bounding box center [139, 111] width 16 height 16
click at [129, 94] on video at bounding box center [152, 59] width 246 height 123
click at [136, 106] on video at bounding box center [152, 59] width 246 height 123
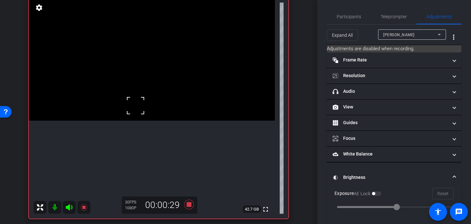
click at [137, 109] on div at bounding box center [136, 106] width 16 height 16
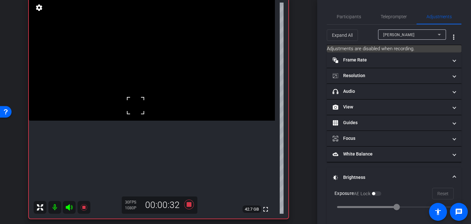
click at [138, 121] on video at bounding box center [152, 59] width 246 height 123
click at [134, 108] on video at bounding box center [152, 59] width 246 height 123
click at [135, 108] on div at bounding box center [134, 108] width 16 height 16
click at [135, 111] on div at bounding box center [134, 108] width 16 height 16
click at [189, 207] on icon at bounding box center [189, 205] width 10 height 10
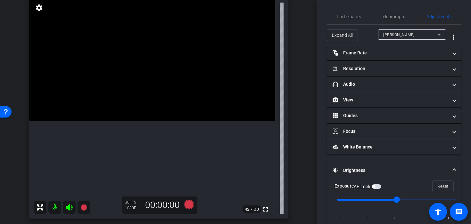
click at [171, 113] on video at bounding box center [152, 59] width 246 height 123
click at [189, 204] on icon at bounding box center [189, 205] width 10 height 10
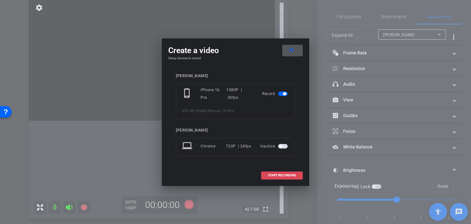
click at [275, 174] on span "START RECORDING" at bounding box center [282, 175] width 28 height 3
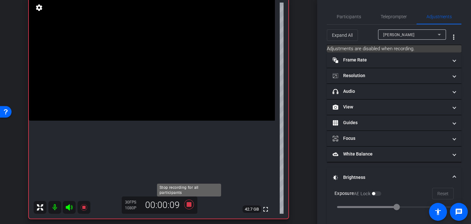
click at [190, 205] on icon at bounding box center [189, 205] width 10 height 10
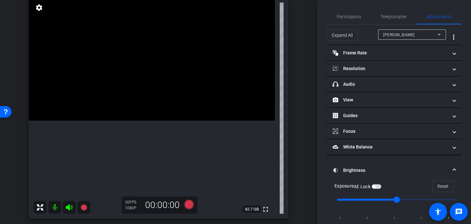
click at [171, 102] on video at bounding box center [152, 59] width 246 height 123
click at [190, 204] on icon at bounding box center [189, 205] width 10 height 10
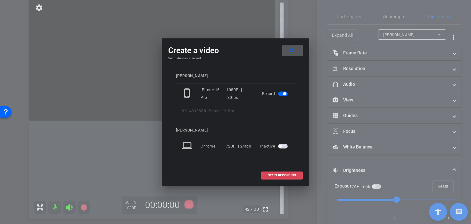
click at [275, 174] on span "START RECORDING" at bounding box center [282, 175] width 28 height 3
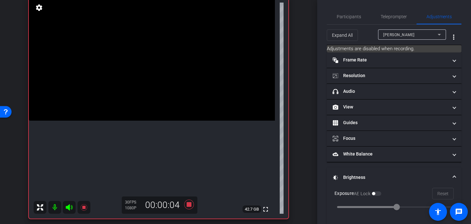
click at [166, 95] on video at bounding box center [152, 59] width 246 height 123
click at [162, 100] on div at bounding box center [166, 95] width 16 height 16
click at [161, 97] on div at bounding box center [166, 95] width 16 height 16
click at [154, 97] on video at bounding box center [152, 59] width 246 height 123
click at [142, 100] on video at bounding box center [152, 59] width 246 height 123
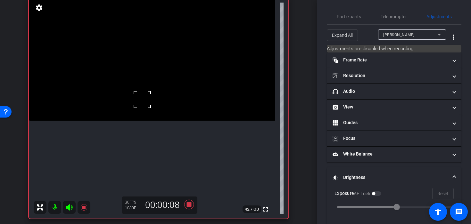
click at [132, 92] on video at bounding box center [152, 59] width 246 height 123
click at [115, 91] on video at bounding box center [152, 59] width 246 height 123
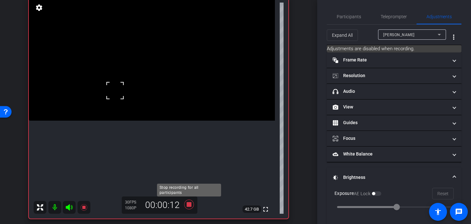
click at [193, 208] on icon at bounding box center [188, 205] width 15 height 12
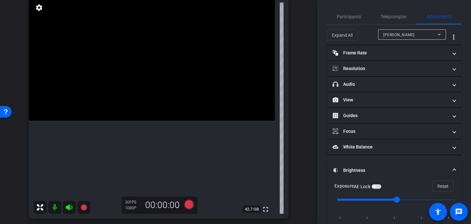
click at [152, 121] on video at bounding box center [152, 59] width 246 height 123
click at [160, 121] on video at bounding box center [152, 59] width 246 height 123
click at [171, 106] on video at bounding box center [152, 59] width 246 height 123
click at [193, 205] on icon at bounding box center [188, 205] width 15 height 12
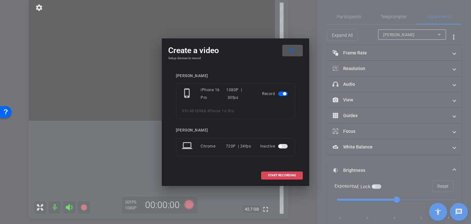
click at [299, 175] on span at bounding box center [282, 175] width 41 height 15
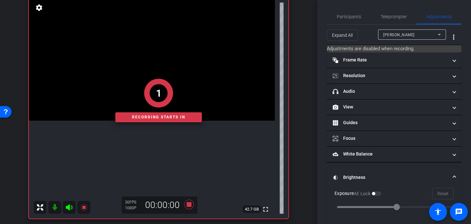
click at [187, 208] on div "1 Recording starts in" at bounding box center [159, 100] width 260 height 237
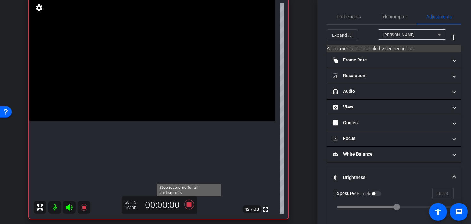
click at [187, 208] on icon at bounding box center [188, 205] width 15 height 12
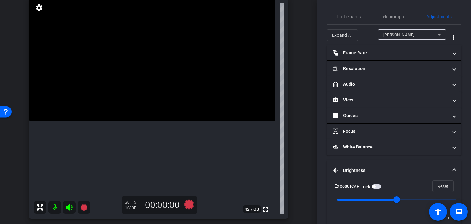
click at [167, 111] on video at bounding box center [152, 59] width 246 height 123
click at [190, 208] on icon at bounding box center [189, 205] width 10 height 10
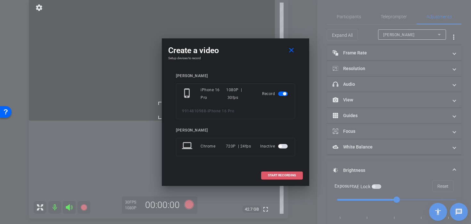
click at [270, 178] on span at bounding box center [282, 175] width 41 height 15
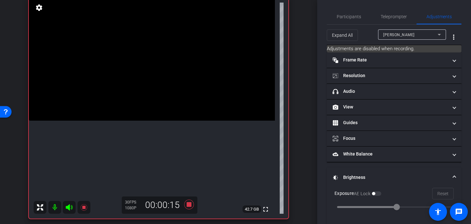
click at [186, 206] on icon at bounding box center [188, 205] width 15 height 12
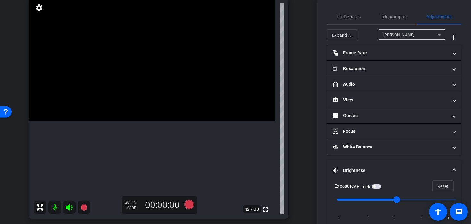
click at [159, 121] on video at bounding box center [152, 59] width 246 height 123
click at [175, 121] on video at bounding box center [152, 59] width 246 height 123
click at [176, 129] on div at bounding box center [175, 121] width 16 height 16
click at [168, 123] on div at bounding box center [175, 121] width 16 height 16
click at [190, 207] on icon at bounding box center [189, 205] width 10 height 10
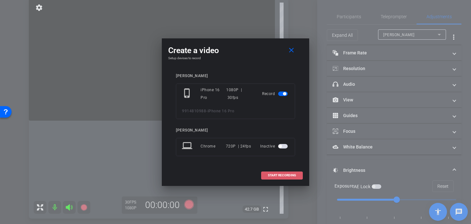
click at [280, 178] on span at bounding box center [282, 175] width 41 height 15
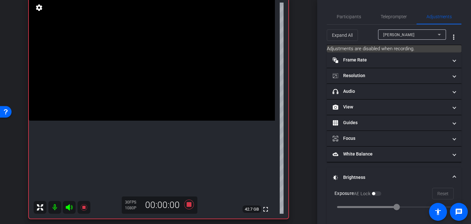
click at [166, 112] on video at bounding box center [152, 59] width 246 height 123
click at [167, 111] on video at bounding box center [152, 59] width 246 height 123
click at [190, 207] on icon at bounding box center [188, 205] width 15 height 12
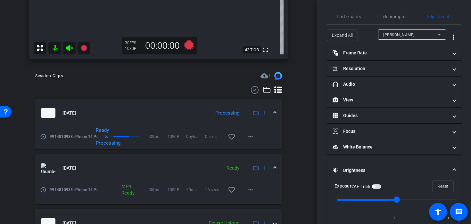
scroll to position [224, 0]
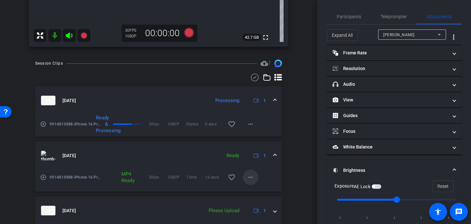
click at [254, 180] on mat-icon "more_horiz" at bounding box center [251, 178] width 8 height 8
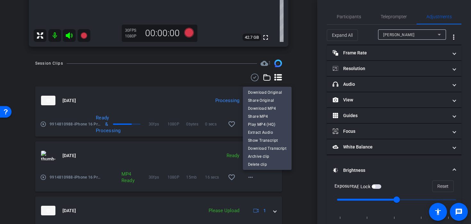
click at [292, 186] on div at bounding box center [235, 112] width 471 height 224
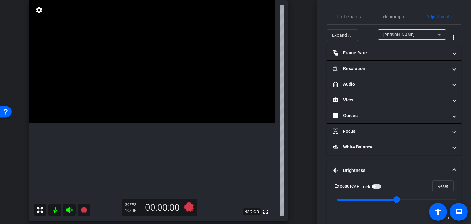
scroll to position [49, 0]
click at [168, 124] on video at bounding box center [152, 62] width 246 height 123
click at [167, 126] on div at bounding box center [168, 128] width 16 height 16
click at [161, 123] on div at bounding box center [168, 128] width 16 height 16
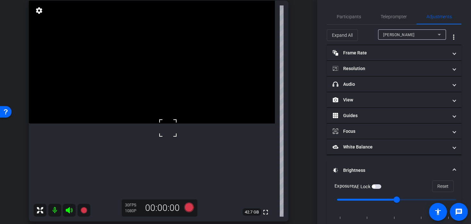
click at [162, 126] on div at bounding box center [168, 128] width 16 height 16
click at [162, 124] on video at bounding box center [152, 62] width 246 height 123
click at [187, 207] on icon at bounding box center [189, 208] width 10 height 10
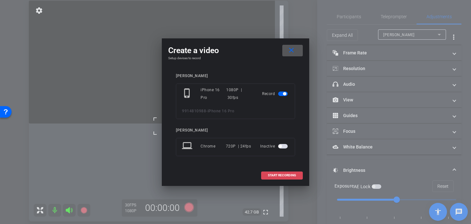
click at [269, 175] on span "START RECORDING" at bounding box center [282, 175] width 28 height 3
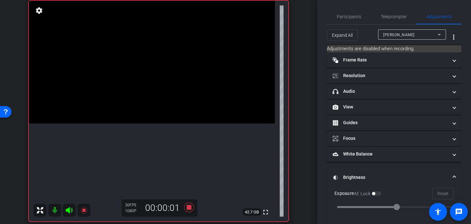
click at [163, 124] on video at bounding box center [152, 62] width 246 height 123
click at [163, 124] on div at bounding box center [163, 124] width 16 height 16
click at [160, 99] on video at bounding box center [152, 62] width 246 height 123
click at [150, 97] on video at bounding box center [152, 62] width 246 height 123
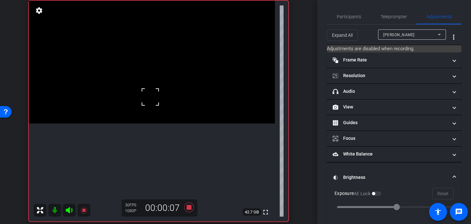
click at [150, 97] on div at bounding box center [150, 97] width 16 height 16
click at [193, 206] on icon at bounding box center [188, 208] width 15 height 12
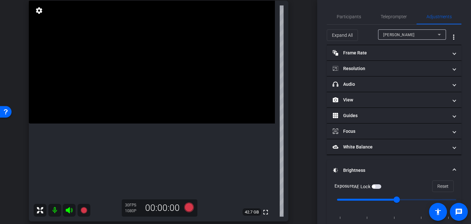
click at [106, 124] on video at bounding box center [152, 62] width 246 height 123
type input "-1"
click at [369, 200] on input "range" at bounding box center [396, 200] width 133 height 14
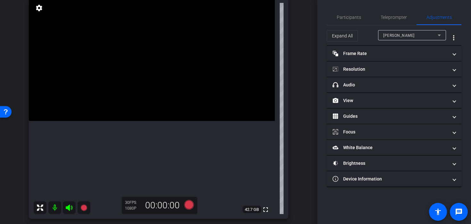
scroll to position [55, 0]
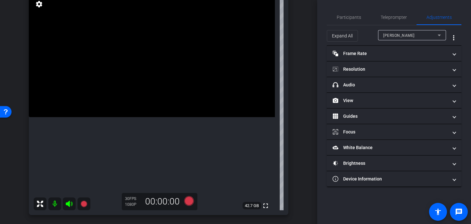
click at [171, 109] on video at bounding box center [152, 55] width 246 height 123
click at [138, 108] on video at bounding box center [152, 55] width 246 height 123
click at [138, 108] on div at bounding box center [138, 108] width 16 height 16
click at [148, 80] on video at bounding box center [152, 55] width 246 height 123
click at [152, 82] on div at bounding box center [148, 80] width 16 height 16
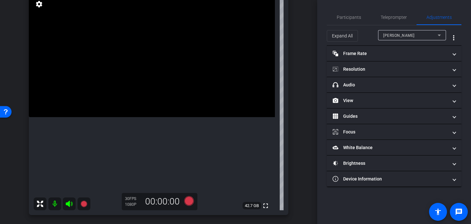
click at [152, 82] on video at bounding box center [152, 55] width 246 height 123
click at [167, 87] on video at bounding box center [152, 55] width 246 height 123
click at [171, 90] on div at bounding box center [167, 87] width 16 height 16
click at [186, 205] on icon at bounding box center [188, 202] width 15 height 12
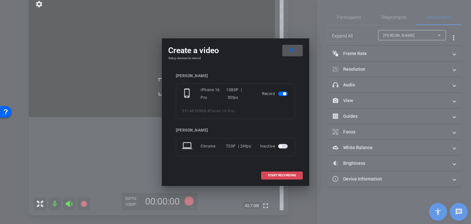
click at [265, 173] on span at bounding box center [282, 175] width 41 height 15
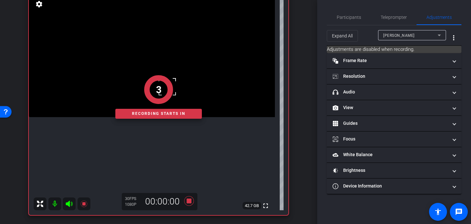
click at [176, 68] on div "3 Recording starts in" at bounding box center [159, 97] width 260 height 237
click at [172, 70] on div "2 Recording starts in" at bounding box center [159, 97] width 260 height 237
click at [166, 75] on div "1" at bounding box center [158, 89] width 87 height 29
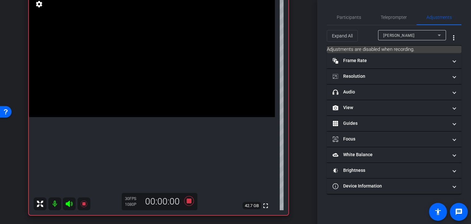
click at [166, 75] on video at bounding box center [152, 55] width 246 height 123
click at [176, 69] on video at bounding box center [152, 55] width 246 height 123
click at [167, 76] on video at bounding box center [152, 55] width 246 height 123
click at [167, 105] on video at bounding box center [152, 55] width 246 height 123
click at [169, 117] on video at bounding box center [152, 55] width 246 height 123
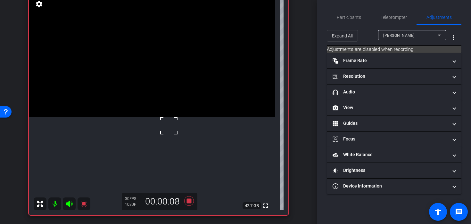
click at [167, 114] on video at bounding box center [152, 55] width 246 height 123
click at [167, 114] on div at bounding box center [167, 114] width 16 height 16
click at [167, 100] on video at bounding box center [152, 55] width 246 height 123
click at [167, 96] on div at bounding box center [167, 100] width 16 height 16
click at [167, 88] on video at bounding box center [152, 55] width 246 height 123
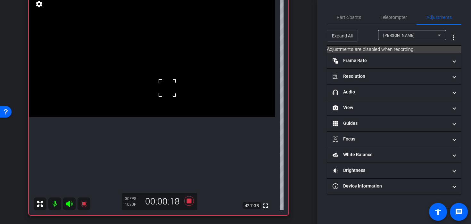
click at [167, 88] on div at bounding box center [167, 88] width 16 height 16
click at [183, 86] on video at bounding box center [152, 55] width 246 height 123
click at [183, 86] on div at bounding box center [183, 86] width 16 height 16
click at [190, 80] on div at bounding box center [183, 86] width 16 height 16
click at [171, 93] on video at bounding box center [152, 55] width 246 height 123
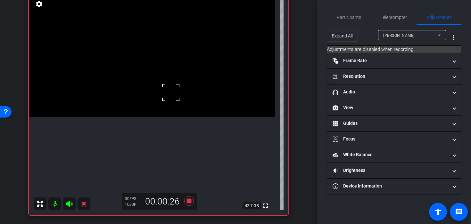
click at [171, 93] on div at bounding box center [171, 93] width 16 height 16
click at [171, 93] on video at bounding box center [152, 55] width 246 height 123
click at [171, 93] on div at bounding box center [171, 93] width 16 height 16
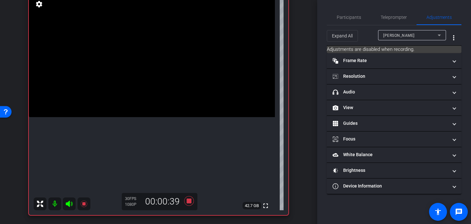
click at [171, 93] on video at bounding box center [152, 55] width 246 height 123
click at [171, 93] on div at bounding box center [171, 93] width 16 height 16
click at [167, 100] on div at bounding box center [171, 93] width 16 height 16
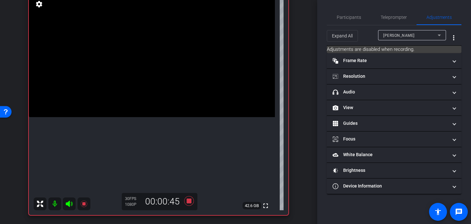
click at [167, 100] on video at bounding box center [152, 55] width 246 height 123
click at [170, 98] on div at bounding box center [167, 100] width 16 height 16
click at [173, 96] on video at bounding box center [152, 55] width 246 height 123
click at [163, 96] on video at bounding box center [152, 55] width 246 height 123
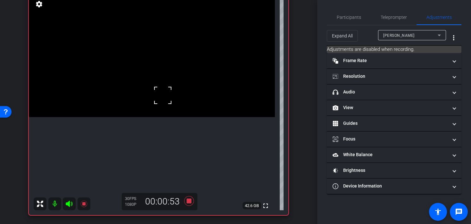
click at [163, 96] on div at bounding box center [163, 96] width 16 height 16
click at [163, 96] on video at bounding box center [152, 55] width 246 height 123
click at [157, 91] on div at bounding box center [163, 96] width 16 height 16
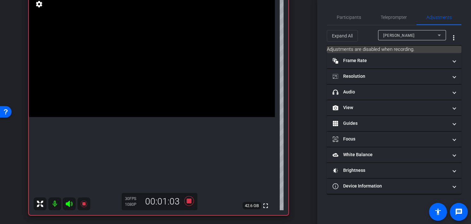
click at [157, 91] on video at bounding box center [152, 55] width 246 height 123
click at [157, 91] on div at bounding box center [157, 91] width 16 height 16
click at [151, 79] on video at bounding box center [152, 55] width 246 height 123
click at [151, 79] on div at bounding box center [151, 79] width 16 height 16
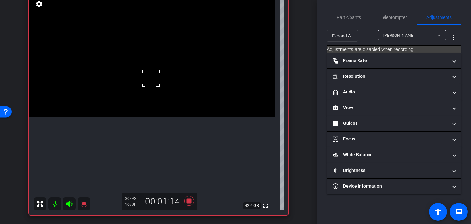
click at [151, 79] on div at bounding box center [151, 79] width 16 height 16
click at [189, 203] on icon at bounding box center [189, 201] width 10 height 10
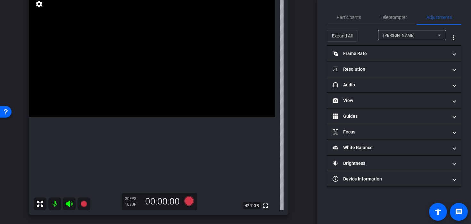
click at [166, 102] on video at bounding box center [152, 55] width 246 height 123
click at [167, 99] on video at bounding box center [152, 55] width 246 height 123
click at [192, 204] on icon at bounding box center [189, 201] width 10 height 10
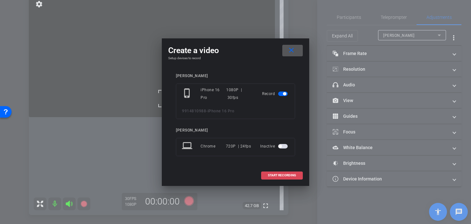
click at [275, 180] on span at bounding box center [282, 175] width 41 height 15
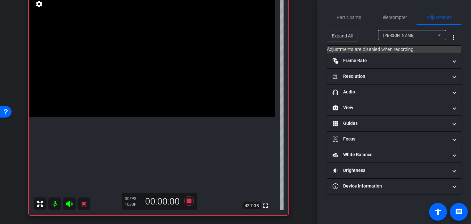
click at [168, 98] on video at bounding box center [152, 55] width 246 height 123
click at [192, 203] on icon at bounding box center [188, 202] width 15 height 12
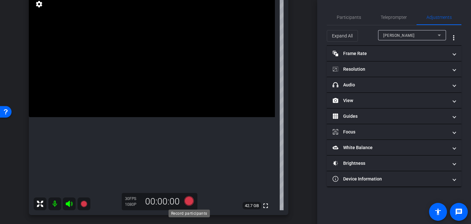
click at [191, 201] on icon at bounding box center [189, 201] width 10 height 10
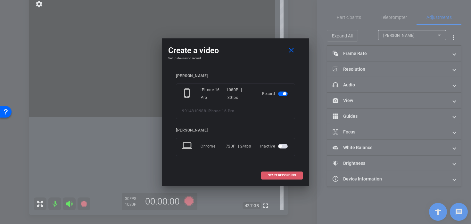
click at [276, 177] on span "START RECORDING" at bounding box center [282, 175] width 28 height 3
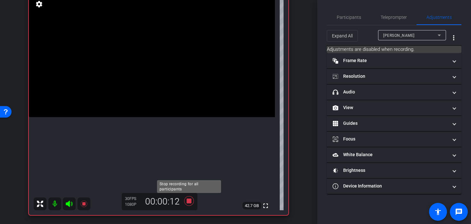
click at [191, 199] on icon at bounding box center [188, 202] width 15 height 12
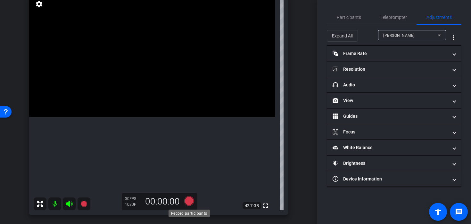
click at [188, 203] on icon at bounding box center [189, 201] width 10 height 10
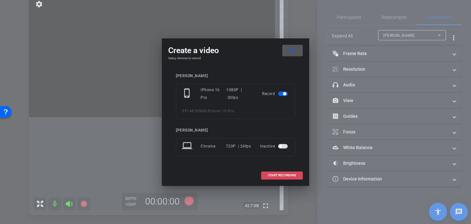
click at [275, 178] on span at bounding box center [282, 175] width 41 height 15
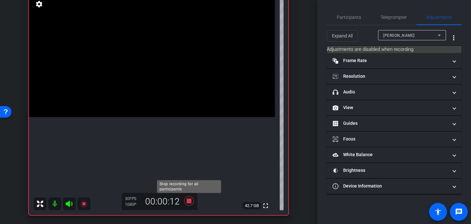
click at [191, 203] on icon at bounding box center [189, 201] width 10 height 10
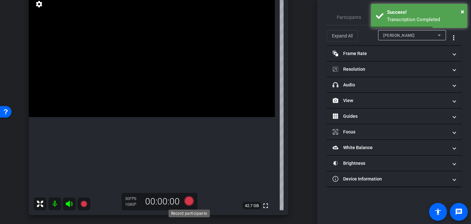
click at [191, 203] on icon at bounding box center [189, 201] width 10 height 10
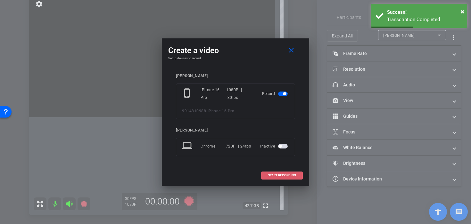
click at [273, 177] on span "START RECORDING" at bounding box center [282, 175] width 28 height 3
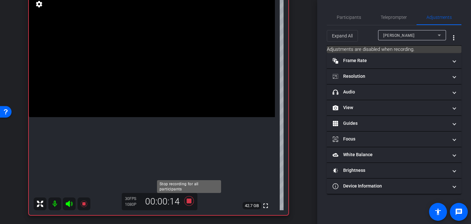
click at [190, 203] on icon at bounding box center [189, 201] width 10 height 10
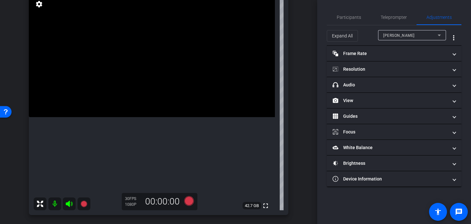
click at [162, 99] on video at bounding box center [152, 55] width 246 height 123
click at [187, 198] on icon at bounding box center [189, 201] width 10 height 10
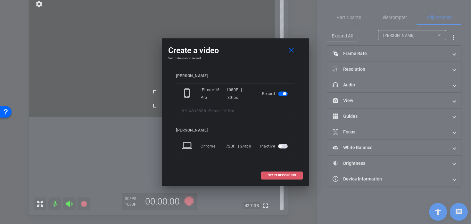
click at [270, 174] on span "START RECORDING" at bounding box center [282, 175] width 28 height 3
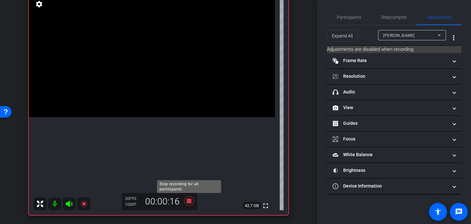
click at [189, 202] on icon at bounding box center [189, 201] width 10 height 10
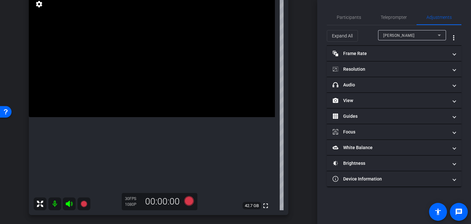
click at [76, 117] on video at bounding box center [152, 55] width 246 height 123
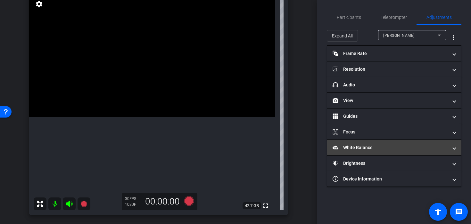
click at [355, 149] on mat-panel-title "White Balance White Balance" at bounding box center [390, 148] width 115 height 7
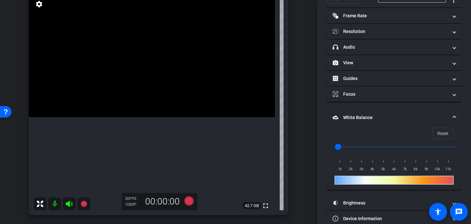
scroll to position [50, 0]
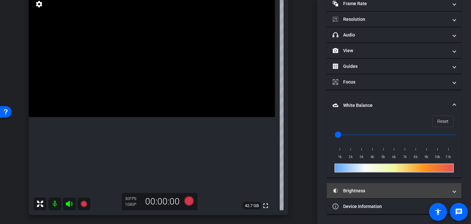
click at [372, 185] on mat-expansion-panel-header "Brightness" at bounding box center [394, 190] width 135 height 15
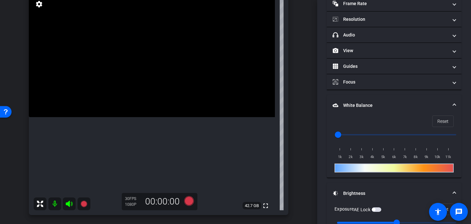
scroll to position [116, 0]
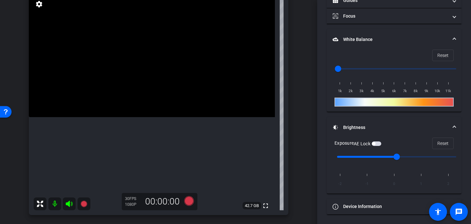
click at [159, 99] on video at bounding box center [152, 55] width 246 height 123
click at [147, 90] on video at bounding box center [152, 55] width 246 height 123
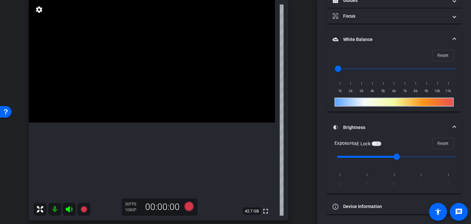
scroll to position [0, 0]
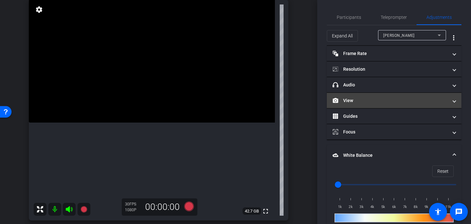
click at [356, 99] on mat-panel-title "View" at bounding box center [390, 100] width 115 height 7
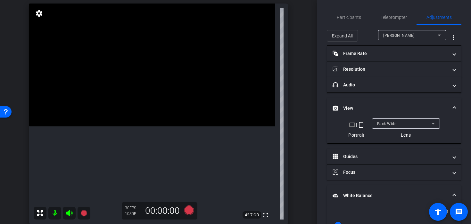
scroll to position [46, 0]
click at [147, 127] on video at bounding box center [152, 65] width 246 height 123
click at [184, 212] on icon at bounding box center [188, 211] width 15 height 12
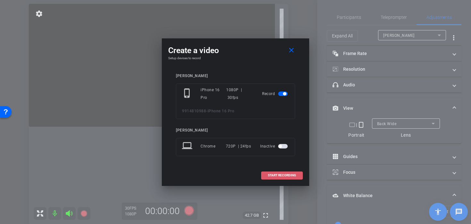
click at [271, 170] on span at bounding box center [282, 175] width 41 height 15
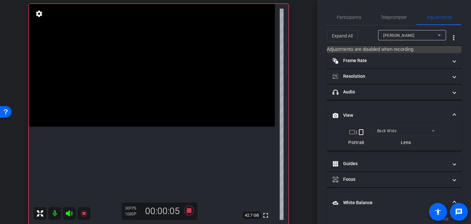
click at [154, 127] on video at bounding box center [152, 65] width 246 height 123
click at [144, 125] on video at bounding box center [152, 65] width 246 height 123
click at [144, 123] on div at bounding box center [144, 125] width 16 height 16
click at [144, 116] on video at bounding box center [152, 65] width 246 height 123
click at [144, 116] on div at bounding box center [144, 116] width 16 height 16
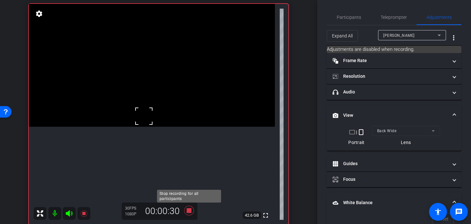
click at [186, 213] on icon at bounding box center [188, 211] width 15 height 12
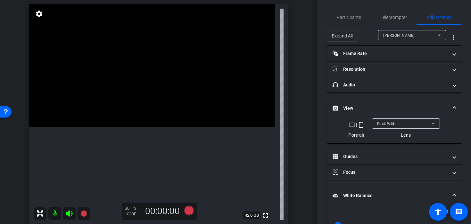
click at [122, 127] on video at bounding box center [152, 65] width 246 height 123
click at [187, 209] on icon at bounding box center [189, 211] width 10 height 10
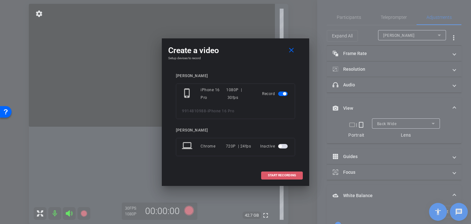
click at [275, 169] on span at bounding box center [282, 175] width 41 height 15
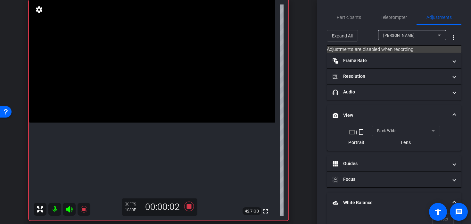
scroll to position [51, 0]
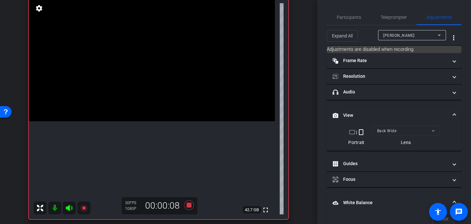
click at [150, 121] on video at bounding box center [152, 59] width 246 height 123
click at [150, 125] on div at bounding box center [150, 123] width 16 height 16
click at [146, 121] on video at bounding box center [152, 59] width 246 height 123
click at [138, 113] on span at bounding box center [138, 113] width 0 height 0
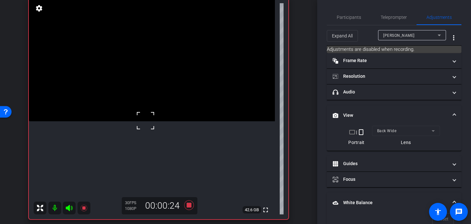
click at [124, 121] on video at bounding box center [152, 59] width 246 height 123
click at [137, 121] on video at bounding box center [152, 59] width 246 height 123
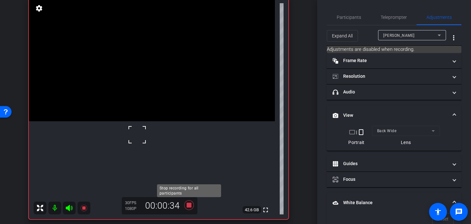
click at [190, 207] on icon at bounding box center [189, 206] width 10 height 10
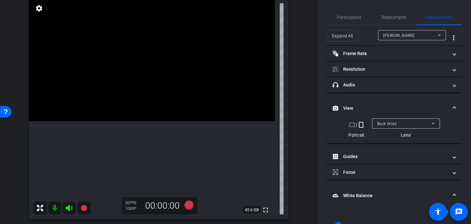
click at [158, 121] on video at bounding box center [152, 59] width 246 height 123
click at [151, 121] on video at bounding box center [152, 59] width 246 height 123
click at [192, 209] on icon at bounding box center [189, 206] width 10 height 10
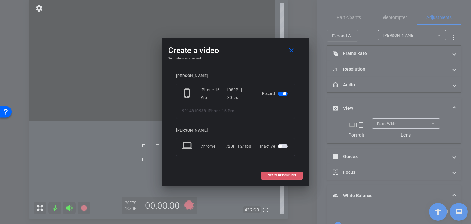
click at [263, 175] on span at bounding box center [282, 175] width 41 height 15
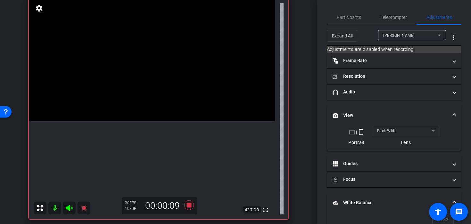
click at [154, 121] on video at bounding box center [152, 59] width 246 height 123
click at [138, 121] on video at bounding box center [152, 59] width 246 height 123
click at [137, 158] on div at bounding box center [138, 158] width 16 height 16
click at [135, 157] on div at bounding box center [138, 158] width 16 height 16
click at [117, 121] on video at bounding box center [152, 59] width 246 height 123
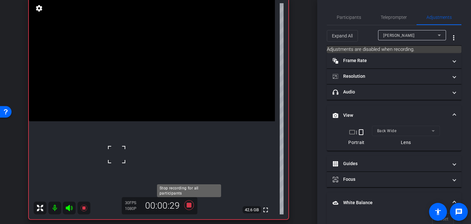
click at [191, 205] on icon at bounding box center [188, 206] width 15 height 12
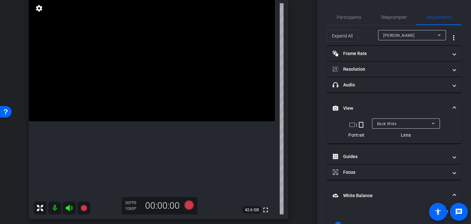
click at [135, 121] on video at bounding box center [152, 59] width 246 height 123
click at [152, 121] on video at bounding box center [152, 59] width 246 height 123
click at [192, 211] on icon at bounding box center [188, 206] width 15 height 12
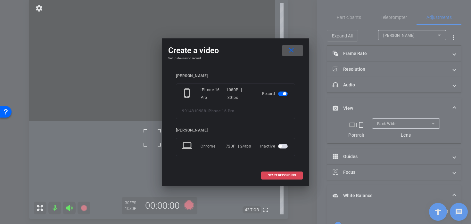
click at [266, 177] on span at bounding box center [282, 175] width 41 height 15
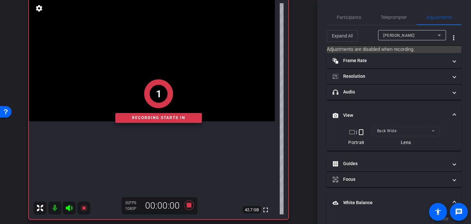
click at [168, 140] on div "1 Recording starts in" at bounding box center [159, 101] width 260 height 237
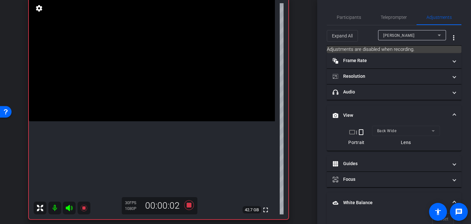
click at [168, 121] on video at bounding box center [152, 59] width 246 height 123
click at [148, 121] on video at bounding box center [152, 59] width 246 height 123
click at [142, 121] on video at bounding box center [152, 59] width 246 height 123
click at [190, 121] on video at bounding box center [152, 59] width 246 height 123
click at [118, 115] on video at bounding box center [152, 59] width 246 height 123
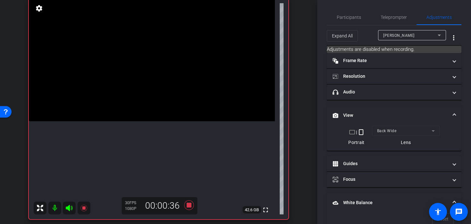
click at [135, 121] on video at bounding box center [152, 59] width 246 height 123
click at [119, 121] on video at bounding box center [152, 59] width 246 height 123
click at [139, 121] on video at bounding box center [152, 59] width 246 height 123
click at [192, 203] on icon at bounding box center [188, 206] width 15 height 12
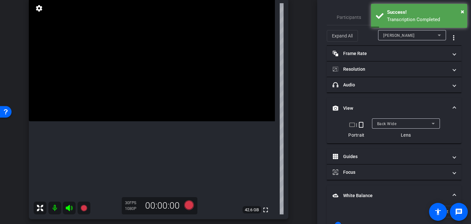
click at [157, 121] on video at bounding box center [152, 59] width 246 height 123
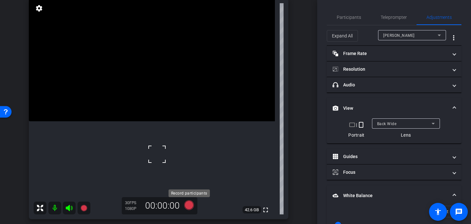
click at [191, 207] on icon at bounding box center [189, 206] width 10 height 10
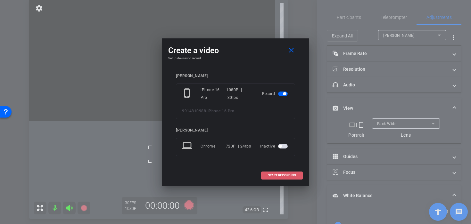
click at [264, 179] on span at bounding box center [282, 175] width 41 height 15
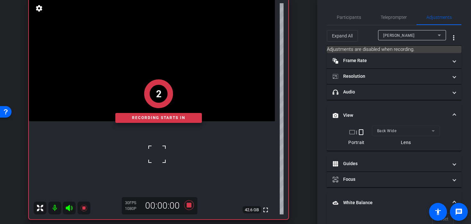
click at [187, 206] on div "2 Recording starts in" at bounding box center [159, 101] width 260 height 237
click at [192, 205] on div "2 Recording starts in" at bounding box center [159, 101] width 260 height 237
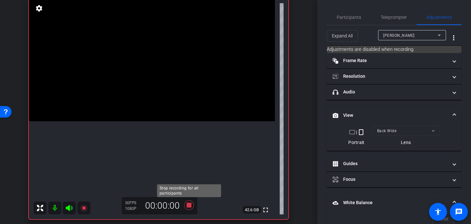
click at [190, 206] on icon at bounding box center [189, 206] width 10 height 10
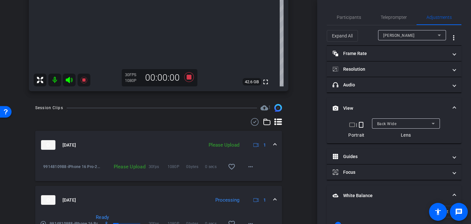
scroll to position [181, 0]
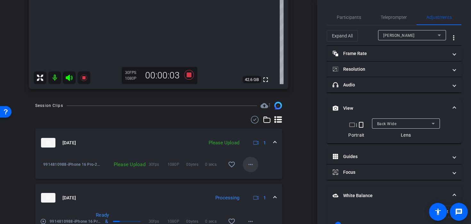
click at [251, 167] on mat-icon "more_horiz" at bounding box center [251, 165] width 8 height 8
click at [256, 195] on span "Delete clip" at bounding box center [261, 194] width 26 height 8
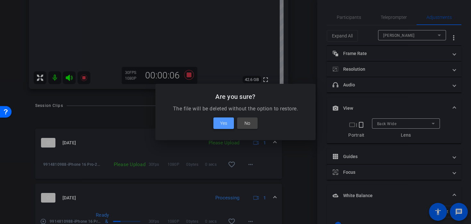
click at [227, 124] on span "Yes" at bounding box center [223, 124] width 7 height 8
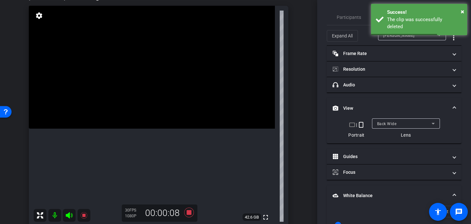
scroll to position [45, 0]
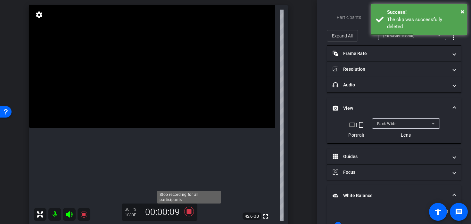
click at [189, 215] on icon at bounding box center [188, 212] width 15 height 12
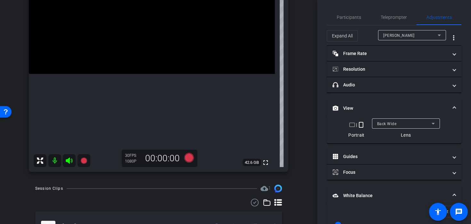
scroll to position [87, 0]
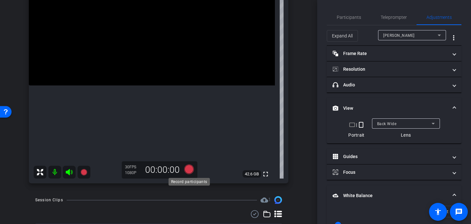
click at [185, 171] on icon at bounding box center [189, 170] width 10 height 10
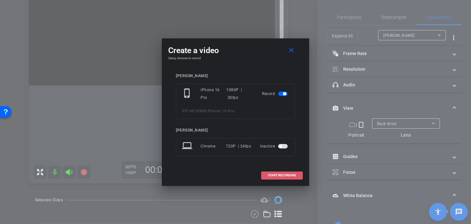
click at [269, 171] on span at bounding box center [282, 175] width 41 height 15
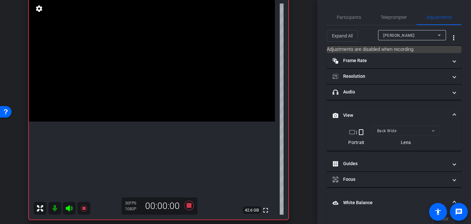
scroll to position [50, 0]
click at [143, 122] on video at bounding box center [152, 60] width 246 height 123
click at [146, 122] on video at bounding box center [152, 60] width 246 height 123
click at [176, 122] on video at bounding box center [152, 60] width 246 height 123
click at [192, 208] on icon at bounding box center [188, 206] width 15 height 12
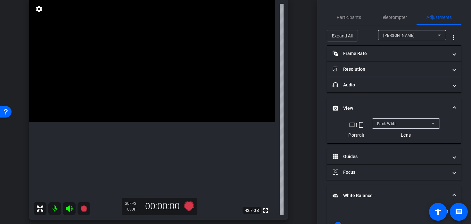
click at [136, 122] on video at bounding box center [152, 60] width 246 height 123
click at [130, 154] on div at bounding box center [136, 155] width 16 height 16
click at [133, 149] on div at bounding box center [136, 155] width 16 height 16
click at [137, 149] on div at bounding box center [136, 155] width 16 height 16
click at [189, 207] on icon at bounding box center [189, 206] width 10 height 10
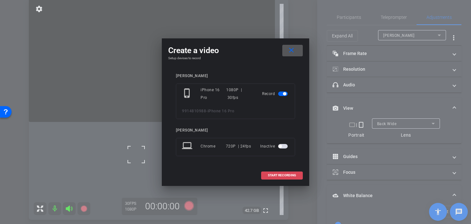
click at [269, 178] on span at bounding box center [282, 175] width 41 height 15
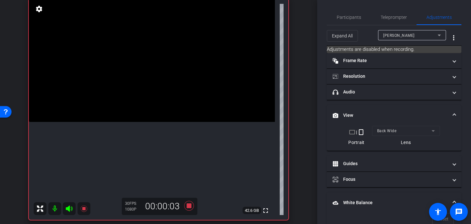
click at [135, 122] on video at bounding box center [152, 60] width 246 height 123
click at [142, 150] on div at bounding box center [135, 145] width 16 height 16
click at [146, 122] on video at bounding box center [152, 60] width 246 height 123
click at [129, 116] on video at bounding box center [152, 60] width 246 height 123
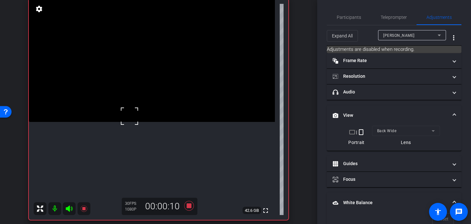
click at [144, 120] on video at bounding box center [152, 60] width 246 height 123
click at [149, 122] on video at bounding box center [152, 60] width 246 height 123
click at [142, 130] on div at bounding box center [149, 132] width 16 height 16
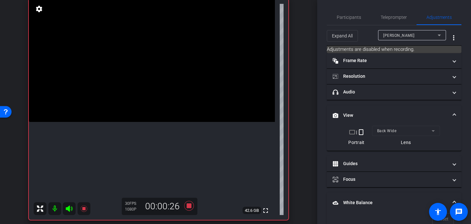
click at [142, 122] on video at bounding box center [152, 60] width 246 height 123
click at [139, 126] on div at bounding box center [142, 130] width 16 height 16
click at [140, 120] on video at bounding box center [152, 60] width 246 height 123
click at [142, 122] on video at bounding box center [152, 60] width 246 height 123
click at [146, 122] on video at bounding box center [152, 60] width 246 height 123
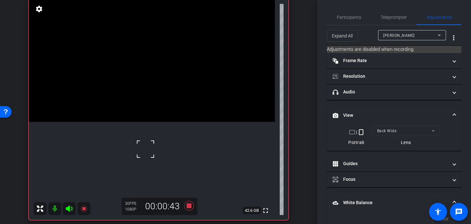
click at [146, 149] on div at bounding box center [146, 149] width 16 height 16
click at [148, 118] on video at bounding box center [152, 60] width 246 height 123
click at [146, 122] on video at bounding box center [152, 60] width 246 height 123
click at [150, 122] on video at bounding box center [152, 60] width 246 height 123
click at [191, 208] on icon at bounding box center [189, 206] width 10 height 10
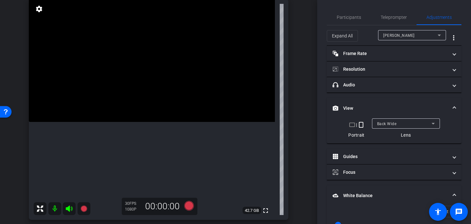
click at [147, 122] on video at bounding box center [152, 60] width 246 height 123
click at [139, 122] on video at bounding box center [152, 60] width 246 height 123
click at [146, 122] on video at bounding box center [152, 60] width 246 height 123
click at [142, 122] on video at bounding box center [152, 60] width 246 height 123
click at [151, 122] on video at bounding box center [152, 60] width 246 height 123
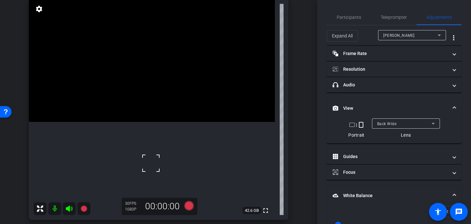
click at [153, 122] on video at bounding box center [152, 60] width 246 height 123
click at [152, 122] on video at bounding box center [152, 60] width 246 height 123
click at [149, 153] on div at bounding box center [152, 158] width 16 height 16
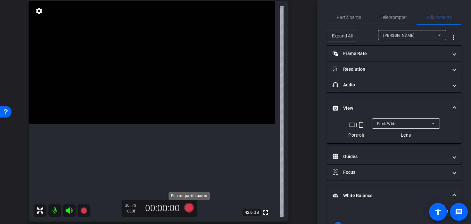
click at [192, 210] on icon at bounding box center [189, 208] width 10 height 10
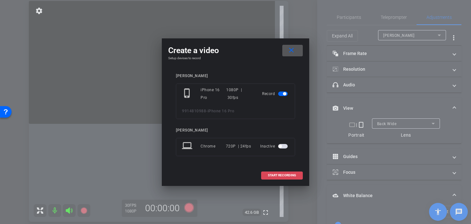
click at [276, 175] on span "START RECORDING" at bounding box center [282, 175] width 28 height 3
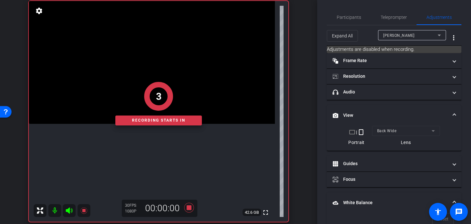
click at [146, 152] on div "3 Recording starts in" at bounding box center [159, 104] width 260 height 237
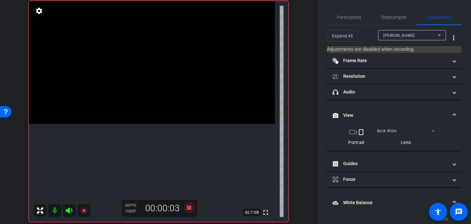
click at [149, 124] on video at bounding box center [152, 62] width 246 height 123
click at [147, 124] on video at bounding box center [152, 62] width 246 height 123
click at [145, 150] on div at bounding box center [147, 153] width 16 height 16
click at [190, 210] on icon at bounding box center [189, 208] width 10 height 10
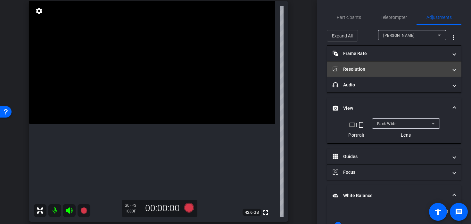
click at [382, 62] on mat-expansion-panel-header "Resolution" at bounding box center [394, 69] width 135 height 15
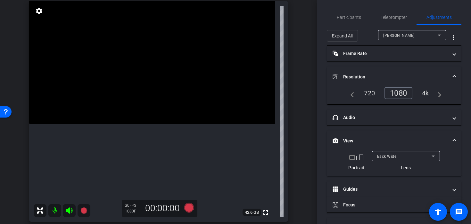
click at [425, 92] on div "4k" at bounding box center [425, 93] width 17 height 11
click at [145, 124] on video at bounding box center [152, 62] width 246 height 123
click at [145, 147] on div at bounding box center [145, 147] width 16 height 16
click at [193, 208] on icon at bounding box center [188, 208] width 15 height 12
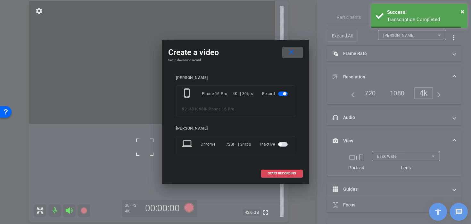
click at [269, 178] on span at bounding box center [282, 173] width 41 height 15
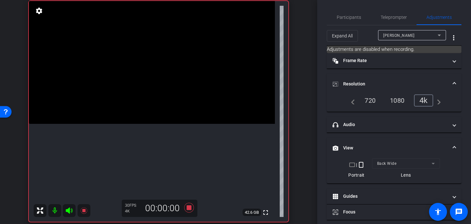
click at [144, 124] on video at bounding box center [152, 62] width 246 height 123
click at [146, 153] on div at bounding box center [144, 153] width 16 height 16
click at [148, 124] on video at bounding box center [152, 62] width 246 height 123
click at [189, 210] on icon at bounding box center [189, 208] width 10 height 10
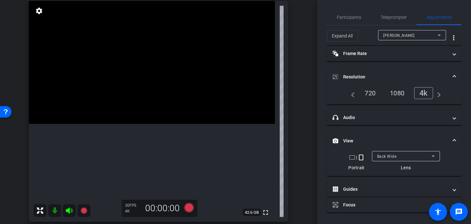
click at [145, 124] on video at bounding box center [152, 62] width 246 height 123
click at [389, 89] on div "1080" at bounding box center [397, 93] width 24 height 11
click at [150, 160] on div at bounding box center [145, 165] width 16 height 16
click at [150, 124] on video at bounding box center [152, 62] width 246 height 123
click at [150, 160] on div at bounding box center [150, 160] width 16 height 16
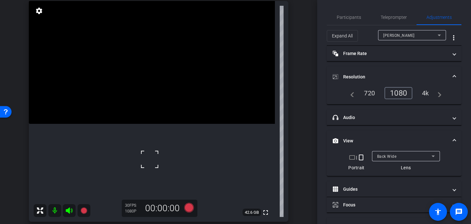
click at [139, 124] on video at bounding box center [152, 62] width 246 height 123
click at [139, 164] on div at bounding box center [139, 164] width 16 height 16
click at [139, 160] on div at bounding box center [139, 164] width 16 height 16
click at [190, 210] on icon at bounding box center [189, 208] width 10 height 10
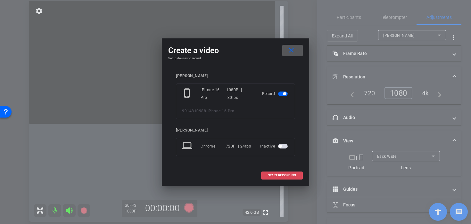
click at [295, 173] on span at bounding box center [282, 175] width 41 height 15
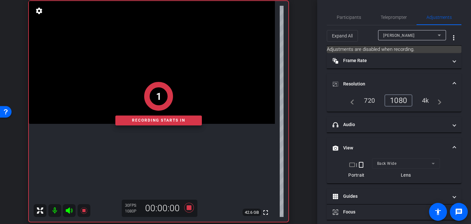
click at [152, 166] on div "1 Recording starts in" at bounding box center [159, 104] width 260 height 237
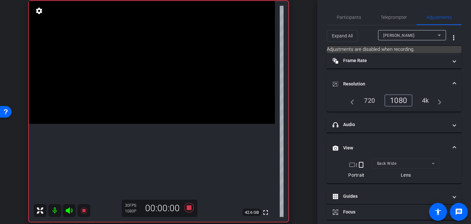
click at [146, 124] on video at bounding box center [152, 62] width 246 height 123
click at [146, 164] on div at bounding box center [146, 164] width 16 height 16
click at [146, 124] on video at bounding box center [152, 62] width 246 height 123
click at [146, 164] on div at bounding box center [146, 164] width 16 height 16
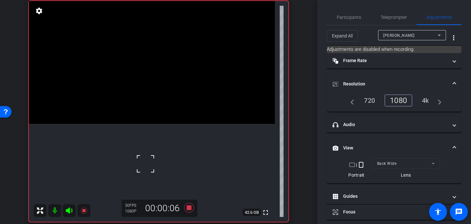
click at [146, 164] on div at bounding box center [146, 164] width 16 height 16
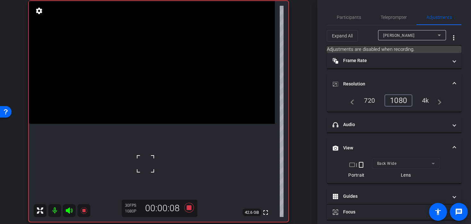
click at [146, 164] on div at bounding box center [146, 164] width 16 height 16
click at [189, 213] on icon at bounding box center [188, 208] width 15 height 12
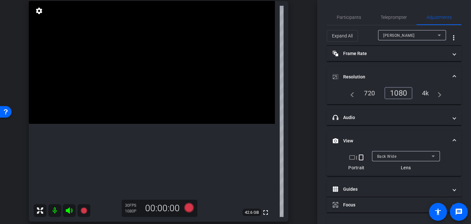
click at [147, 124] on video at bounding box center [152, 62] width 246 height 123
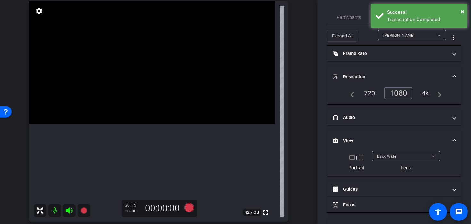
click at [162, 105] on video at bounding box center [152, 62] width 246 height 123
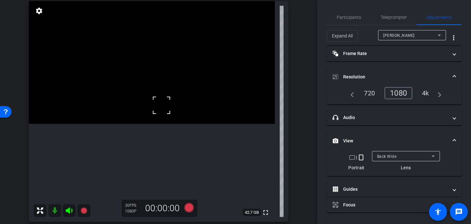
click at [164, 124] on video at bounding box center [152, 62] width 246 height 123
click at [160, 120] on div at bounding box center [164, 126] width 16 height 16
click at [147, 117] on video at bounding box center [152, 62] width 246 height 123
click at [147, 117] on div at bounding box center [147, 117] width 16 height 16
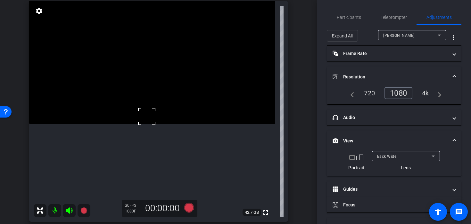
click at [146, 124] on video at bounding box center [152, 62] width 246 height 123
click at [151, 124] on video at bounding box center [152, 62] width 246 height 123
click at [166, 124] on video at bounding box center [152, 62] width 246 height 123
click at [168, 102] on video at bounding box center [152, 62] width 246 height 123
click at [165, 99] on div at bounding box center [168, 102] width 16 height 16
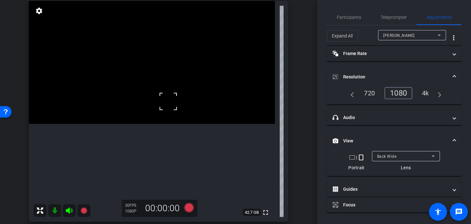
click at [157, 110] on video at bounding box center [152, 62] width 246 height 123
click at [152, 124] on video at bounding box center [152, 62] width 246 height 123
click at [152, 148] on div at bounding box center [152, 148] width 16 height 16
click at [154, 142] on div at bounding box center [152, 148] width 16 height 16
click at [145, 124] on video at bounding box center [152, 62] width 246 height 123
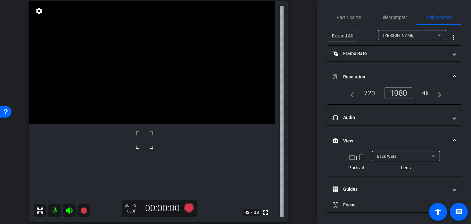
click at [174, 124] on video at bounding box center [152, 62] width 246 height 123
click at [189, 210] on icon at bounding box center [189, 208] width 10 height 10
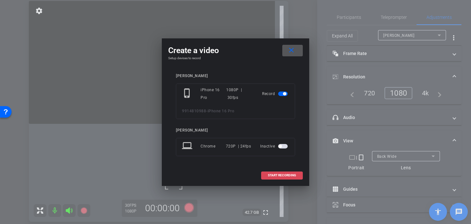
click at [267, 173] on span at bounding box center [282, 175] width 41 height 15
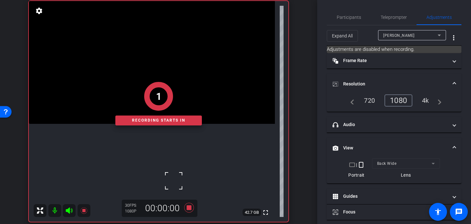
click at [147, 137] on div "1 Recording starts in" at bounding box center [159, 104] width 260 height 237
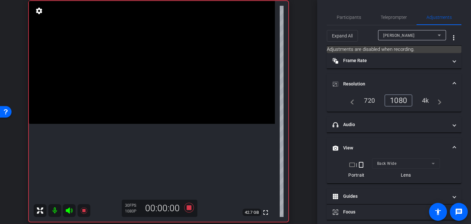
click at [148, 124] on video at bounding box center [152, 62] width 246 height 123
click at [150, 145] on div at bounding box center [148, 139] width 16 height 16
click at [140, 131] on span at bounding box center [140, 131] width 0 height 0
click at [150, 141] on div at bounding box center [148, 139] width 16 height 16
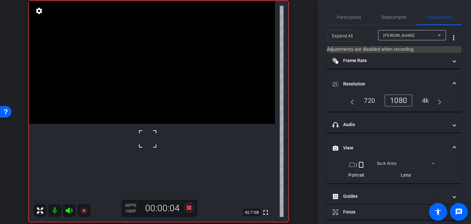
click at [147, 136] on div at bounding box center [148, 139] width 16 height 16
click at [140, 124] on video at bounding box center [152, 62] width 246 height 123
click at [147, 142] on div at bounding box center [140, 137] width 16 height 16
click at [151, 124] on video at bounding box center [152, 62] width 246 height 123
click at [149, 144] on div at bounding box center [151, 144] width 16 height 16
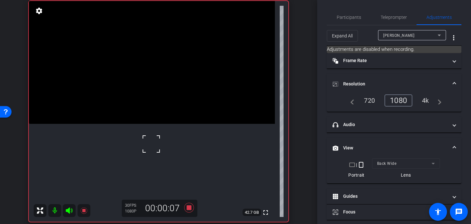
click at [146, 146] on div at bounding box center [151, 144] width 16 height 16
click at [171, 124] on video at bounding box center [152, 62] width 246 height 123
click at [157, 124] on video at bounding box center [152, 62] width 246 height 123
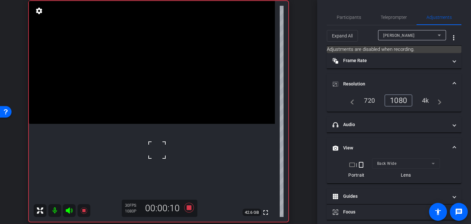
click at [139, 124] on video at bounding box center [152, 62] width 246 height 123
click at [130, 124] on video at bounding box center [152, 62] width 246 height 123
click at [151, 124] on video at bounding box center [152, 62] width 246 height 123
click at [144, 154] on div at bounding box center [151, 152] width 16 height 16
click at [144, 124] on video at bounding box center [152, 62] width 246 height 123
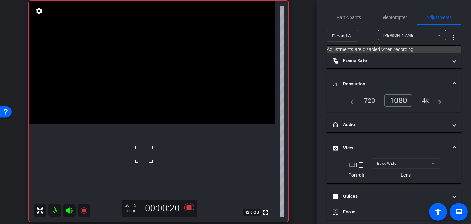
click at [146, 154] on div at bounding box center [144, 154] width 16 height 16
click at [152, 124] on video at bounding box center [152, 62] width 246 height 123
click at [146, 124] on video at bounding box center [152, 62] width 246 height 123
click at [146, 140] on div at bounding box center [146, 140] width 16 height 16
click at [151, 144] on div at bounding box center [146, 140] width 16 height 16
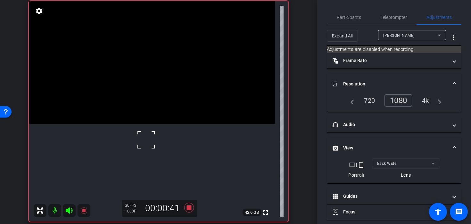
click at [141, 124] on video at bounding box center [152, 62] width 246 height 123
click at [142, 152] on div at bounding box center [141, 152] width 16 height 16
click at [151, 124] on video at bounding box center [152, 62] width 246 height 123
click at [148, 144] on div at bounding box center [151, 146] width 16 height 16
click at [146, 143] on div at bounding box center [151, 146] width 16 height 16
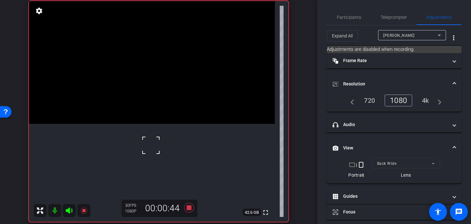
click at [146, 143] on div at bounding box center [151, 146] width 16 height 16
click at [154, 145] on div at bounding box center [151, 146] width 16 height 16
click at [164, 124] on video at bounding box center [152, 62] width 246 height 123
click at [159, 144] on div at bounding box center [164, 144] width 16 height 16
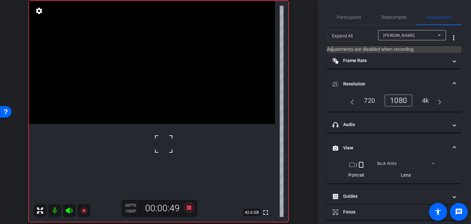
click at [154, 124] on video at bounding box center [152, 62] width 246 height 123
click at [154, 148] on div at bounding box center [154, 144] width 16 height 16
click at [137, 124] on video at bounding box center [152, 62] width 246 height 123
click at [138, 143] on div at bounding box center [137, 143] width 16 height 16
click at [163, 124] on video at bounding box center [152, 62] width 246 height 123
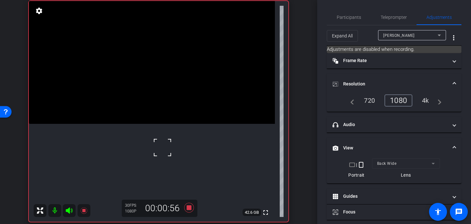
click at [157, 151] on div at bounding box center [162, 148] width 16 height 16
click at [186, 210] on icon at bounding box center [188, 208] width 15 height 12
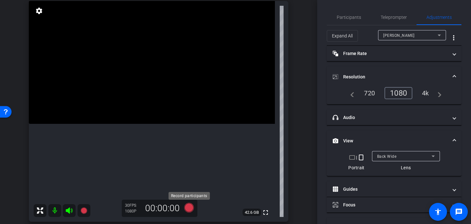
click at [186, 210] on icon at bounding box center [189, 208] width 10 height 10
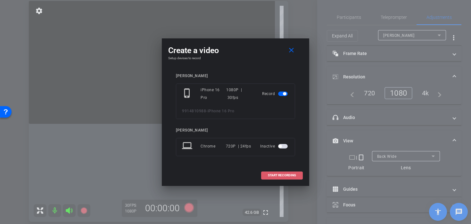
click at [263, 176] on span at bounding box center [282, 175] width 41 height 15
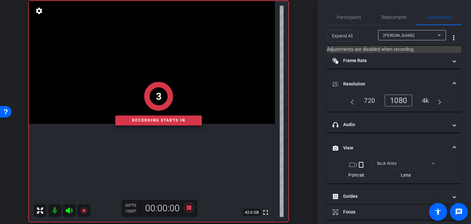
click at [153, 145] on div "3 Recording starts in" at bounding box center [159, 104] width 260 height 237
click at [153, 145] on div "2 Recording starts in" at bounding box center [159, 104] width 260 height 237
click at [153, 143] on div "1 Recording starts in" at bounding box center [159, 104] width 260 height 237
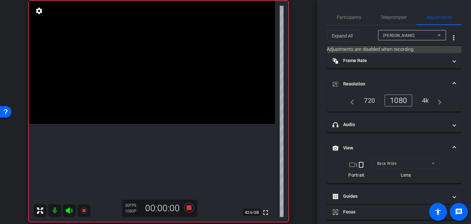
click at [153, 124] on video at bounding box center [152, 62] width 246 height 123
click at [150, 143] on div at bounding box center [153, 143] width 16 height 16
click at [146, 143] on div at bounding box center [153, 143] width 16 height 16
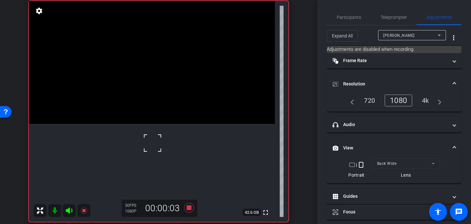
click at [144, 124] on video at bounding box center [152, 62] width 246 height 123
click at [144, 143] on div at bounding box center [144, 143] width 16 height 16
click at [142, 140] on div at bounding box center [144, 143] width 16 height 16
click at [152, 140] on div "fullscreen settings 42.6 GB" at bounding box center [159, 111] width 260 height 221
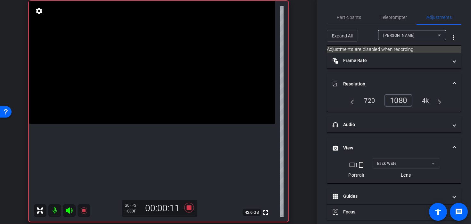
click at [156, 124] on video at bounding box center [152, 62] width 246 height 123
click at [156, 138] on div at bounding box center [156, 138] width 16 height 16
click at [152, 134] on div at bounding box center [156, 138] width 16 height 16
click at [146, 124] on video at bounding box center [152, 62] width 246 height 123
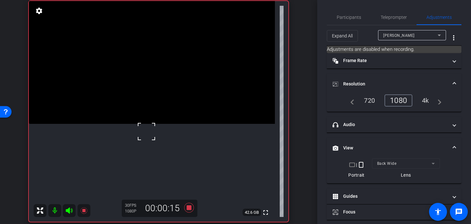
click at [146, 132] on div at bounding box center [146, 132] width 16 height 16
click at [133, 124] on video at bounding box center [152, 62] width 246 height 123
click at [149, 124] on video at bounding box center [152, 62] width 246 height 123
click at [132, 124] on video at bounding box center [152, 62] width 246 height 123
click at [144, 124] on video at bounding box center [152, 62] width 246 height 123
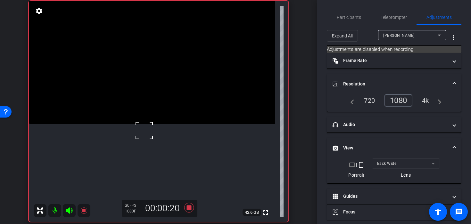
click at [144, 131] on div at bounding box center [144, 131] width 16 height 16
click at [145, 138] on div at bounding box center [144, 131] width 16 height 16
click at [146, 124] on video at bounding box center [152, 62] width 246 height 123
click at [146, 146] on div at bounding box center [146, 146] width 16 height 16
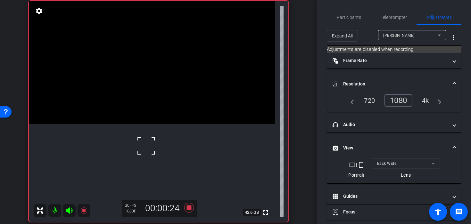
click at [146, 145] on div at bounding box center [146, 146] width 16 height 16
click at [150, 140] on div at bounding box center [146, 146] width 16 height 16
click at [149, 124] on video at bounding box center [152, 62] width 246 height 123
click at [149, 133] on div at bounding box center [149, 133] width 16 height 16
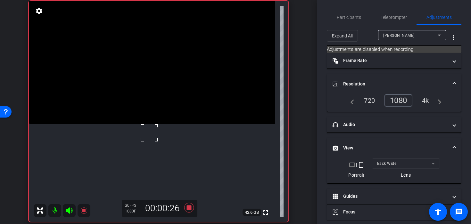
click at [149, 133] on div at bounding box center [149, 133] width 16 height 16
click at [150, 124] on video at bounding box center [152, 62] width 246 height 123
click at [152, 124] on video at bounding box center [152, 62] width 246 height 123
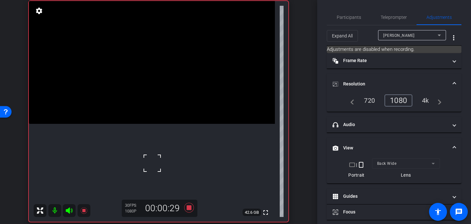
click at [152, 163] on div at bounding box center [152, 163] width 16 height 16
click at [152, 124] on video at bounding box center [152, 62] width 246 height 123
click at [187, 209] on icon at bounding box center [189, 208] width 10 height 10
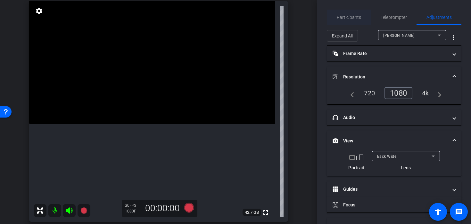
click at [359, 17] on span "Participants" at bounding box center [349, 17] width 24 height 4
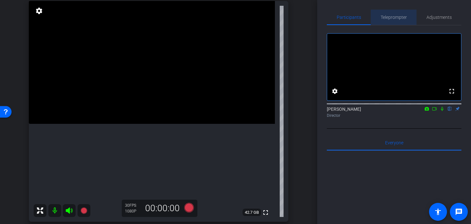
click at [393, 17] on span "Teleprompter" at bounding box center [394, 17] width 26 height 4
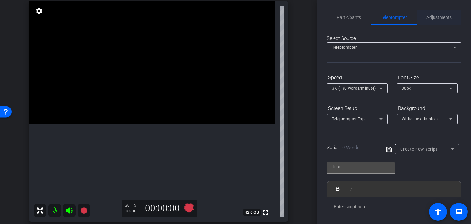
click at [433, 17] on span "Adjustments" at bounding box center [439, 17] width 25 height 4
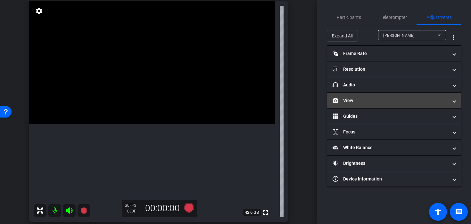
click at [389, 96] on mat-expansion-panel-header "View" at bounding box center [394, 100] width 135 height 15
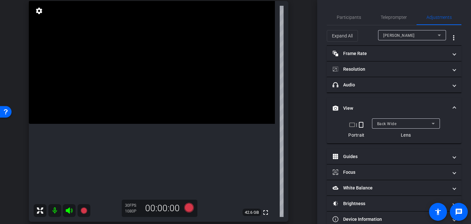
click at [167, 104] on video at bounding box center [152, 62] width 246 height 123
click at [146, 110] on video at bounding box center [152, 62] width 246 height 123
click at [149, 110] on div at bounding box center [146, 110] width 16 height 16
click at [189, 209] on icon at bounding box center [189, 208] width 10 height 10
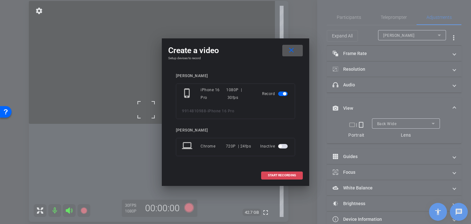
click at [262, 179] on span at bounding box center [282, 175] width 41 height 15
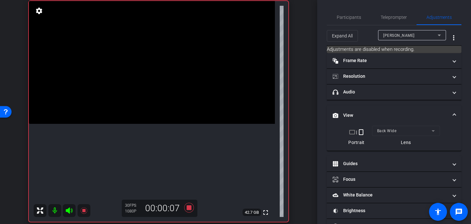
click at [158, 108] on video at bounding box center [152, 62] width 246 height 123
click at [145, 111] on video at bounding box center [152, 62] width 246 height 123
click at [167, 117] on video at bounding box center [152, 62] width 246 height 123
click at [167, 117] on div at bounding box center [167, 117] width 16 height 16
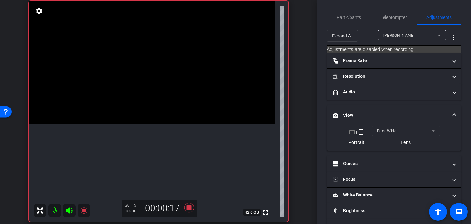
click at [167, 117] on video at bounding box center [152, 62] width 246 height 123
click at [176, 120] on video at bounding box center [152, 62] width 246 height 123
click at [176, 120] on div at bounding box center [176, 120] width 16 height 16
click at [180, 128] on div at bounding box center [176, 120] width 16 height 16
click at [181, 124] on video at bounding box center [152, 62] width 246 height 123
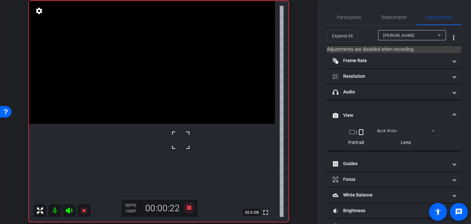
click at [181, 140] on div at bounding box center [181, 140] width 16 height 16
click at [135, 65] on video at bounding box center [152, 62] width 246 height 123
click at [146, 99] on video at bounding box center [152, 62] width 246 height 123
click at [188, 124] on video at bounding box center [152, 62] width 246 height 123
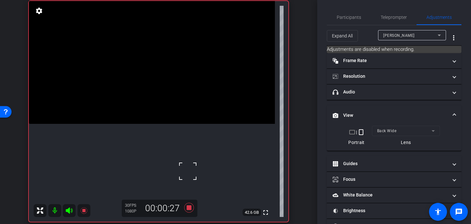
click at [169, 124] on video at bounding box center [152, 62] width 246 height 123
click at [193, 206] on icon at bounding box center [188, 208] width 15 height 12
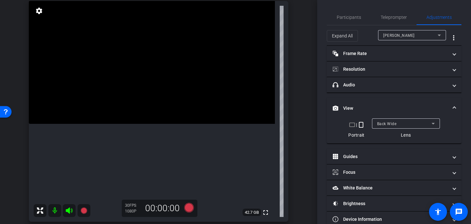
click at [169, 124] on video at bounding box center [152, 62] width 246 height 123
click at [160, 108] on video at bounding box center [152, 62] width 246 height 123
click at [160, 115] on div at bounding box center [160, 108] width 16 height 16
click at [160, 115] on video at bounding box center [152, 62] width 246 height 123
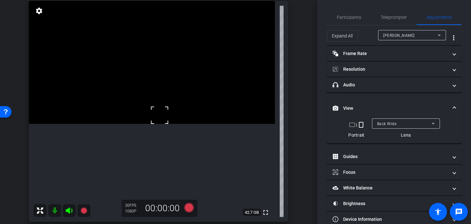
click at [151, 119] on video at bounding box center [152, 62] width 246 height 123
click at [150, 108] on video at bounding box center [152, 62] width 246 height 123
click at [152, 115] on div at bounding box center [150, 108] width 16 height 16
click at [149, 106] on video at bounding box center [152, 62] width 246 height 123
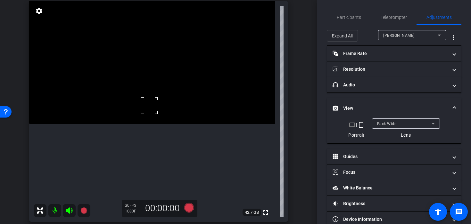
click at [149, 121] on video at bounding box center [152, 62] width 246 height 123
click at [149, 121] on div at bounding box center [149, 121] width 16 height 16
click at [153, 116] on div at bounding box center [149, 121] width 16 height 16
click at [153, 116] on video at bounding box center [152, 62] width 246 height 123
click at [146, 112] on video at bounding box center [152, 62] width 246 height 123
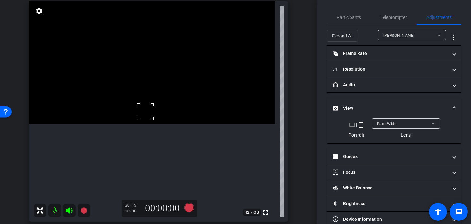
click at [146, 112] on div at bounding box center [146, 112] width 16 height 16
click at [142, 108] on div at bounding box center [146, 112] width 16 height 16
click at [146, 111] on div at bounding box center [146, 112] width 16 height 16
click at [152, 111] on video at bounding box center [152, 62] width 246 height 123
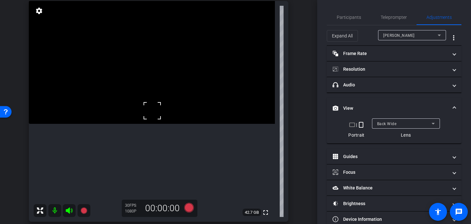
click at [152, 111] on div at bounding box center [152, 111] width 16 height 16
click at [156, 113] on div at bounding box center [152, 111] width 16 height 16
click at [188, 211] on icon at bounding box center [189, 208] width 10 height 10
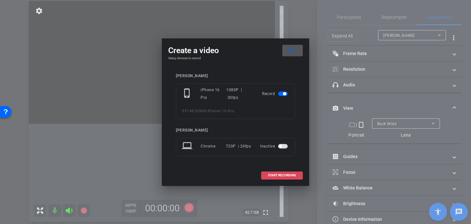
click at [273, 175] on span "START RECORDING" at bounding box center [282, 175] width 28 height 3
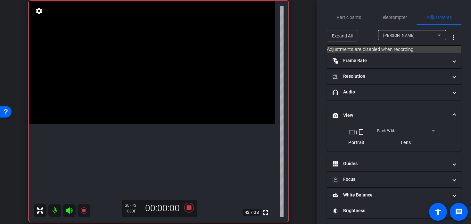
click at [152, 112] on video at bounding box center [152, 62] width 246 height 123
click at [154, 116] on div at bounding box center [152, 112] width 16 height 16
click at [154, 123] on video at bounding box center [152, 62] width 246 height 123
click at [156, 114] on video at bounding box center [152, 62] width 246 height 123
click at [142, 114] on video at bounding box center [152, 62] width 246 height 123
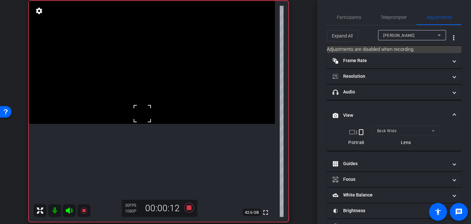
click at [146, 121] on div at bounding box center [142, 114] width 16 height 16
click at [146, 124] on video at bounding box center [152, 62] width 246 height 123
click at [147, 126] on div at bounding box center [146, 124] width 16 height 16
click at [159, 123] on video at bounding box center [152, 62] width 246 height 123
click at [154, 127] on div at bounding box center [159, 123] width 16 height 16
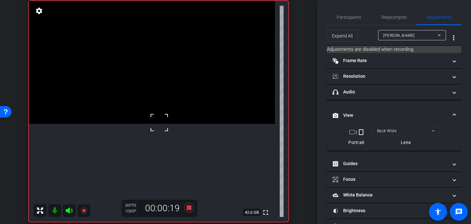
click at [148, 124] on video at bounding box center [152, 62] width 246 height 123
click at [188, 209] on icon at bounding box center [189, 208] width 10 height 10
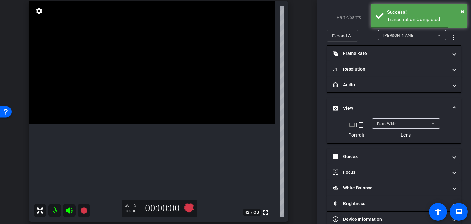
click at [146, 124] on video at bounding box center [152, 62] width 246 height 123
click at [146, 132] on div at bounding box center [146, 139] width 16 height 16
click at [187, 207] on icon at bounding box center [189, 208] width 10 height 10
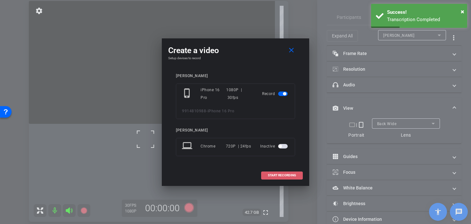
click at [274, 177] on span "START RECORDING" at bounding box center [282, 175] width 28 height 3
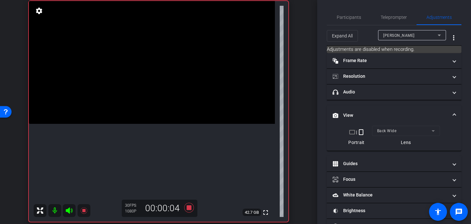
click at [144, 119] on video at bounding box center [152, 62] width 246 height 123
click at [149, 124] on div at bounding box center [144, 119] width 16 height 16
click at [152, 124] on video at bounding box center [152, 62] width 246 height 123
click at [148, 131] on div at bounding box center [152, 131] width 16 height 16
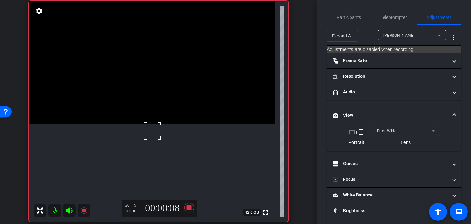
click at [148, 131] on div at bounding box center [152, 131] width 16 height 16
click at [144, 124] on video at bounding box center [152, 62] width 246 height 123
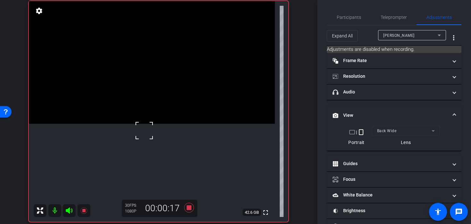
click at [144, 131] on div at bounding box center [144, 131] width 16 height 16
click at [150, 124] on video at bounding box center [152, 62] width 246 height 123
click at [150, 124] on div at bounding box center [150, 124] width 16 height 16
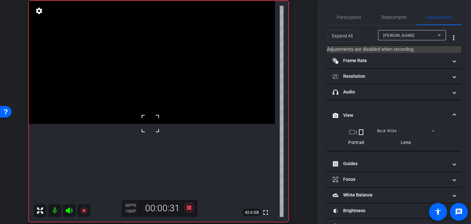
click at [150, 124] on video at bounding box center [152, 62] width 246 height 123
click at [150, 135] on div at bounding box center [150, 135] width 16 height 16
click at [147, 130] on div at bounding box center [150, 135] width 16 height 16
click at [148, 122] on video at bounding box center [152, 62] width 246 height 123
click at [145, 128] on div at bounding box center [148, 122] width 16 height 16
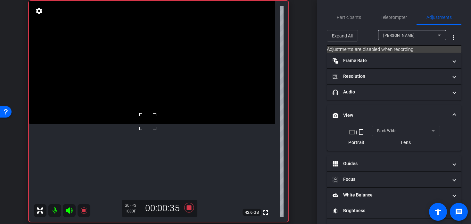
click at [149, 124] on video at bounding box center [152, 62] width 246 height 123
click at [155, 134] on div at bounding box center [149, 135] width 16 height 16
click at [150, 124] on video at bounding box center [152, 62] width 246 height 123
click at [150, 127] on div at bounding box center [150, 127] width 16 height 16
click at [139, 124] on video at bounding box center [152, 62] width 246 height 123
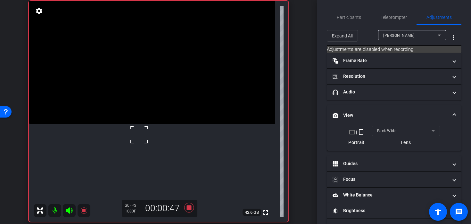
click at [144, 131] on div at bounding box center [139, 135] width 16 height 16
click at [144, 124] on video at bounding box center [152, 62] width 246 height 123
click at [144, 131] on div at bounding box center [144, 131] width 16 height 16
click at [145, 130] on div at bounding box center [144, 131] width 16 height 16
click at [189, 212] on icon at bounding box center [188, 208] width 15 height 12
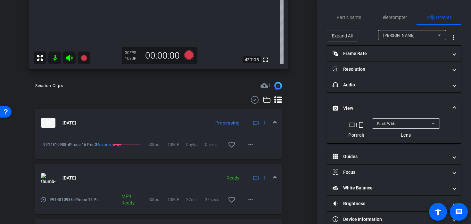
scroll to position [227, 0]
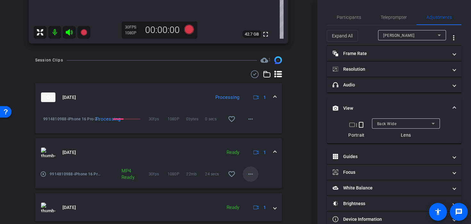
click at [252, 171] on mat-icon "more_horiz" at bounding box center [251, 175] width 8 height 8
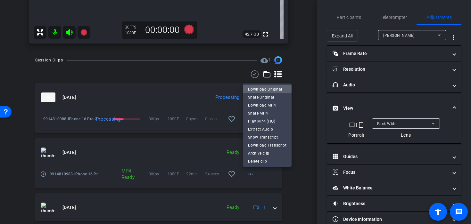
click at [267, 89] on span "Download Original" at bounding box center [267, 89] width 38 height 8
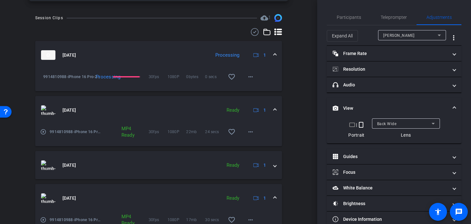
scroll to position [191, 0]
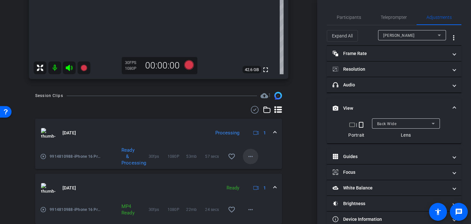
click at [251, 156] on mat-icon "more_horiz" at bounding box center [251, 157] width 8 height 8
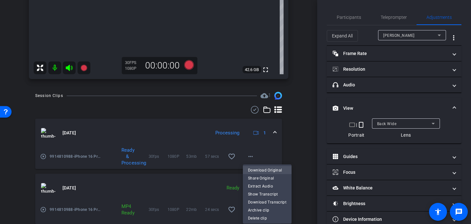
click at [261, 169] on span "Download Original" at bounding box center [267, 170] width 38 height 8
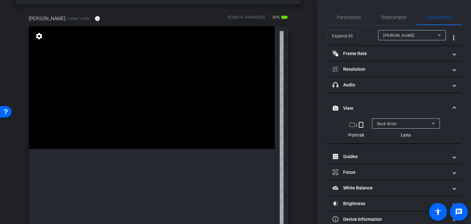
scroll to position [27, 0]
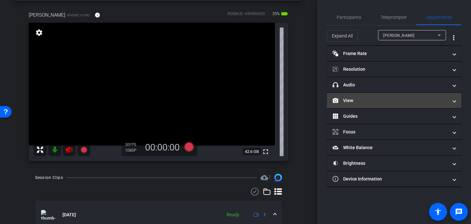
click at [347, 101] on mat-panel-title "View" at bounding box center [390, 100] width 115 height 7
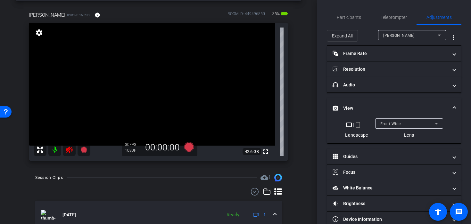
click at [358, 121] on div "crop_landscape | crop_portrait Landscape Front Wide Lens" at bounding box center [394, 129] width 119 height 20
click at [358, 127] on mat-icon "crop_portrait" at bounding box center [358, 125] width 8 height 8
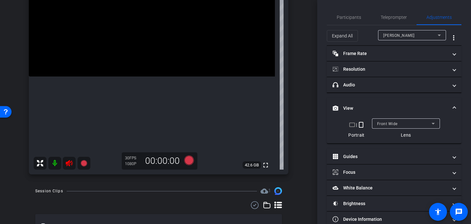
scroll to position [100, 0]
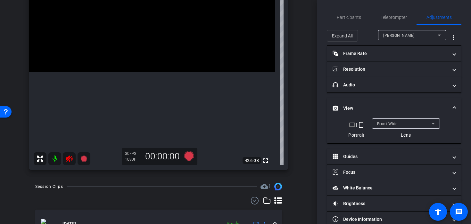
click at [69, 159] on icon at bounding box center [69, 159] width 7 height 6
click at [361, 8] on div "Participants Teleprompter Adjustments settings Juan Zamparini flip Director Eve…" at bounding box center [394, 112] width 154 height 224
click at [353, 17] on span "Participants" at bounding box center [349, 17] width 24 height 4
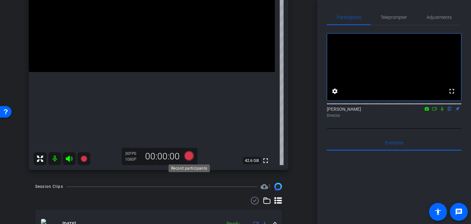
click at [186, 159] on icon at bounding box center [188, 156] width 15 height 12
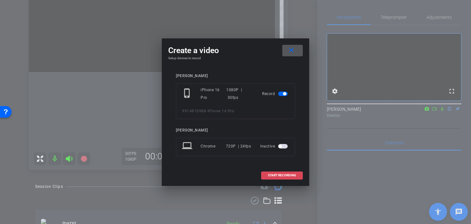
click at [268, 176] on span "START RECORDING" at bounding box center [282, 175] width 28 height 3
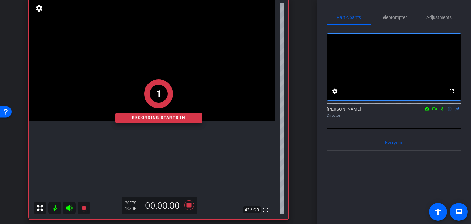
scroll to position [47, 0]
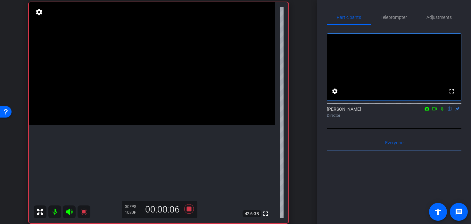
click at [158, 109] on video at bounding box center [152, 63] width 246 height 123
click at [147, 103] on video at bounding box center [152, 63] width 246 height 123
click at [186, 210] on icon at bounding box center [188, 210] width 15 height 12
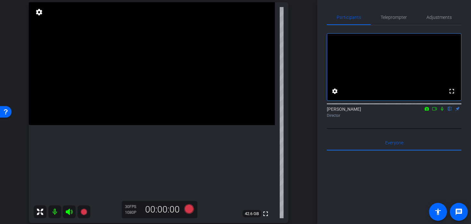
click at [186, 210] on icon at bounding box center [189, 209] width 10 height 10
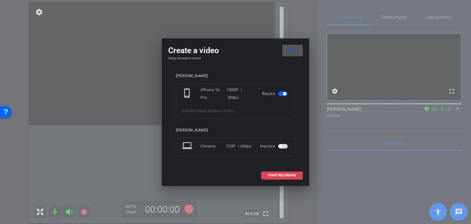
click at [265, 180] on span at bounding box center [282, 175] width 41 height 15
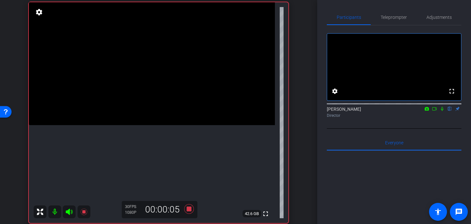
click at [162, 101] on video at bounding box center [152, 63] width 246 height 123
click at [121, 107] on video at bounding box center [152, 63] width 246 height 123
click at [129, 107] on div at bounding box center [121, 107] width 16 height 16
click at [136, 110] on video at bounding box center [152, 63] width 246 height 123
click at [156, 111] on video at bounding box center [152, 63] width 246 height 123
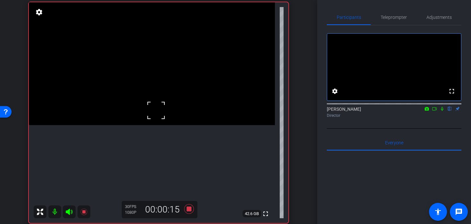
click at [146, 125] on video at bounding box center [152, 63] width 246 height 123
click at [163, 99] on video at bounding box center [152, 63] width 246 height 123
click at [144, 110] on video at bounding box center [152, 63] width 246 height 123
click at [140, 125] on video at bounding box center [152, 63] width 246 height 123
click at [188, 208] on icon at bounding box center [189, 209] width 10 height 10
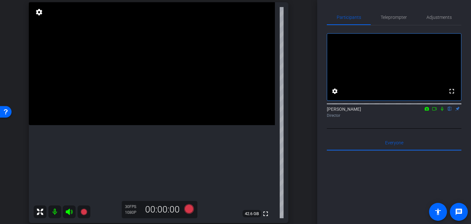
scroll to position [47, 0]
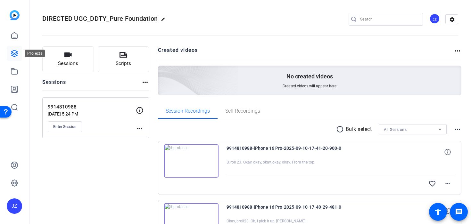
click at [15, 51] on icon at bounding box center [14, 53] width 6 height 6
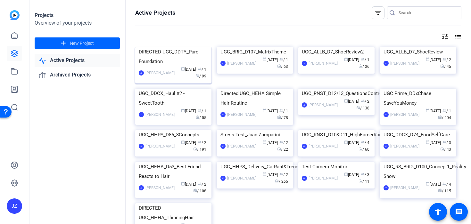
click at [173, 47] on img at bounding box center [173, 47] width 76 height 0
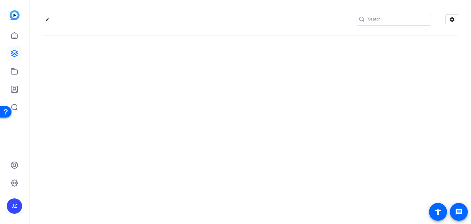
click at [173, 89] on div "edit settings" at bounding box center [250, 112] width 442 height 224
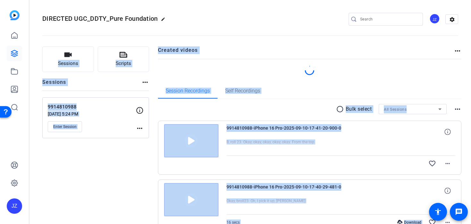
click at [302, 157] on div "9914810988-iPhone 16 Pro-2025-09-10-17-41-20-900-0 B, roll 23. Okay, okay, okay…" at bounding box center [341, 147] width 229 height 47
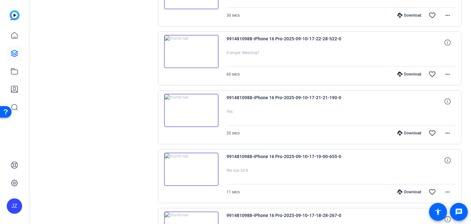
scroll to position [542, 0]
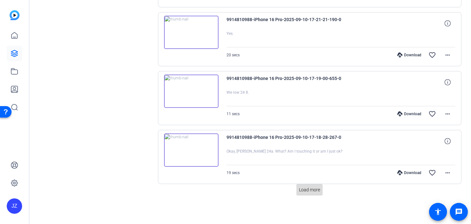
click at [298, 188] on span at bounding box center [309, 189] width 26 height 15
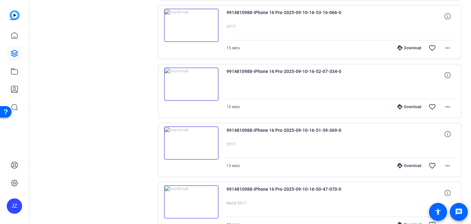
scroll to position [1131, 0]
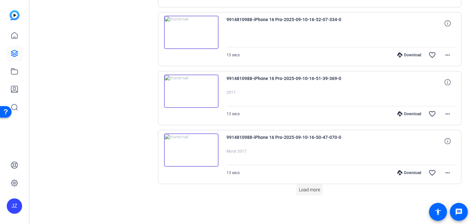
click at [298, 188] on span at bounding box center [309, 189] width 26 height 15
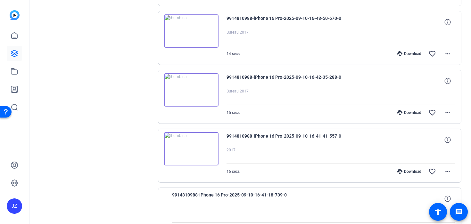
scroll to position [1721, 0]
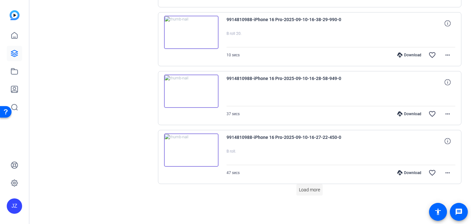
click at [300, 188] on span "Load more" at bounding box center [309, 190] width 21 height 7
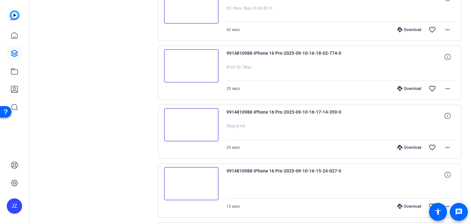
scroll to position [2311, 0]
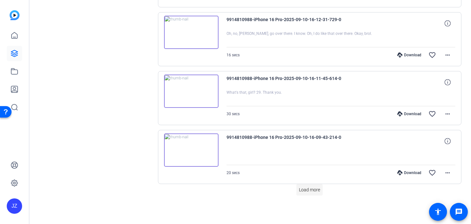
click at [305, 194] on span at bounding box center [309, 189] width 26 height 15
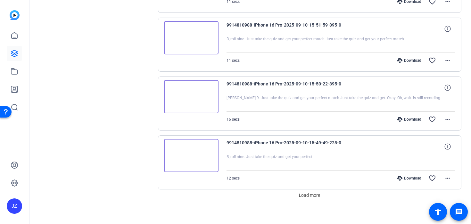
scroll to position [2901, 0]
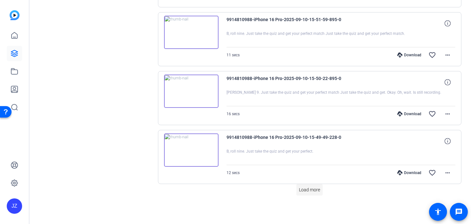
click at [309, 190] on span "Load more" at bounding box center [309, 190] width 21 height 7
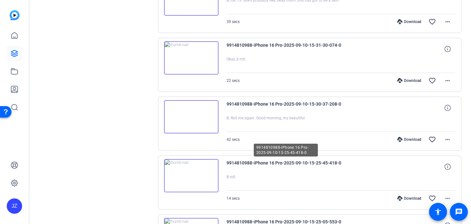
scroll to position [3491, 0]
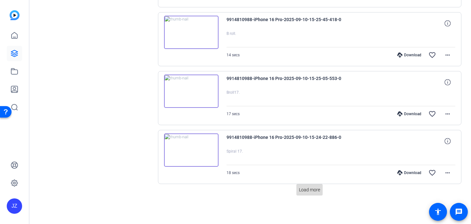
click at [316, 194] on span at bounding box center [309, 189] width 26 height 15
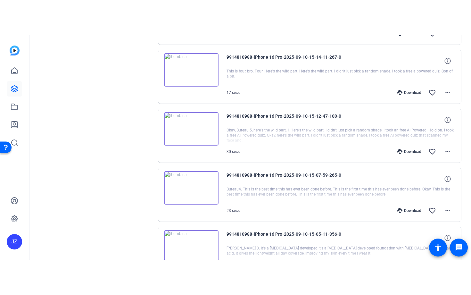
scroll to position [4080, 0]
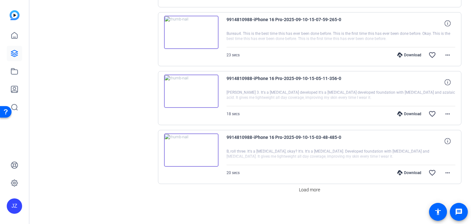
click at [201, 29] on img at bounding box center [191, 32] width 54 height 33
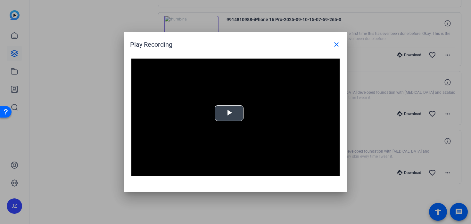
click at [222, 109] on div "Video Player is loading. Play Video Play Mute Current Time 0:00 / Duration 0:23…" at bounding box center [235, 117] width 208 height 117
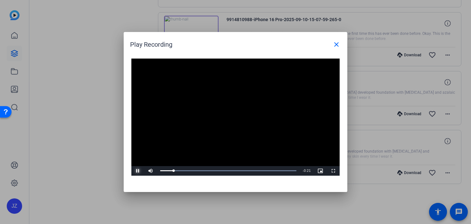
click at [136, 171] on span "Video Player" at bounding box center [137, 171] width 13 height 0
click at [213, 170] on div "Loaded : 100.00% 0:09 0:02" at bounding box center [228, 171] width 136 height 2
click at [332, 171] on span "Video Player" at bounding box center [333, 171] width 13 height 0
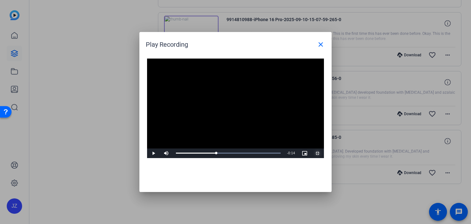
scroll to position [4010, 0]
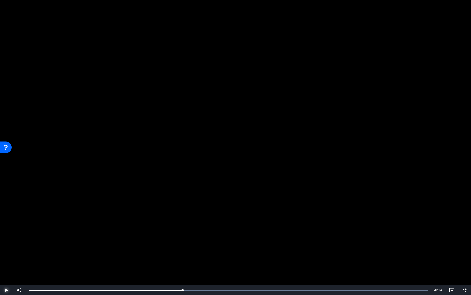
click at [9, 224] on span "Video Player" at bounding box center [6, 290] width 13 height 0
click at [465, 224] on span "Video Player" at bounding box center [464, 290] width 13 height 0
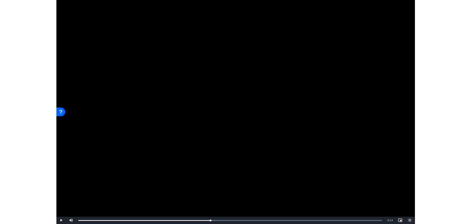
scroll to position [4080, 0]
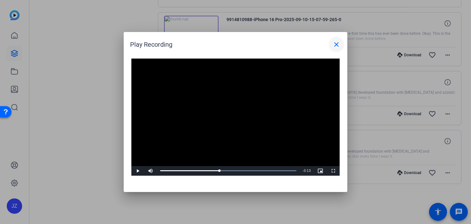
click at [337, 43] on mat-icon "close" at bounding box center [337, 45] width 8 height 8
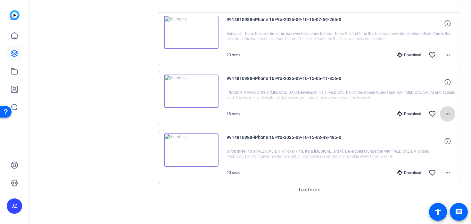
click at [449, 113] on mat-icon "more_horiz" at bounding box center [448, 114] width 8 height 8
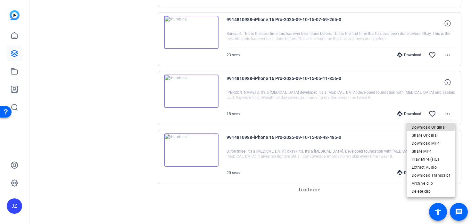
click at [416, 124] on span "Download Original" at bounding box center [431, 128] width 38 height 8
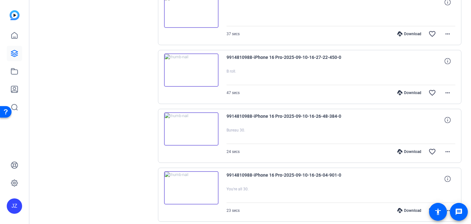
scroll to position [1831, 0]
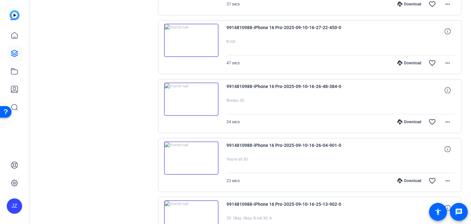
click at [402, 177] on div "Download favorite_border more_horiz" at bounding box center [375, 180] width 160 height 15
click at [402, 182] on icon at bounding box center [399, 181] width 5 height 5
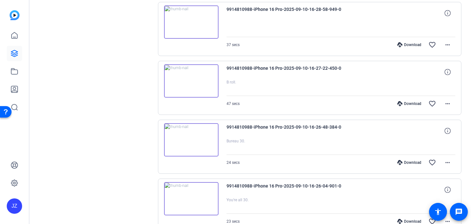
scroll to position [1793, 0]
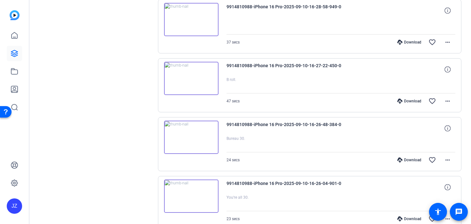
click at [408, 99] on div "Download" at bounding box center [409, 101] width 30 height 5
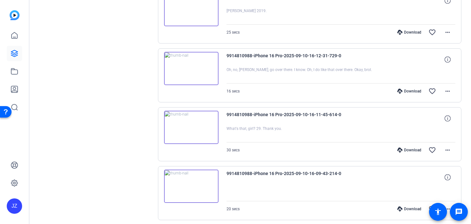
scroll to position [2301, 0]
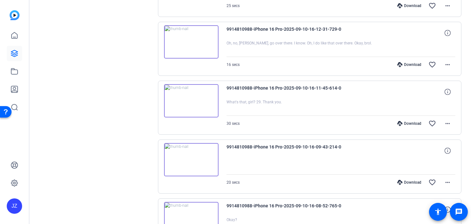
click at [405, 123] on div "Download" at bounding box center [409, 123] width 30 height 5
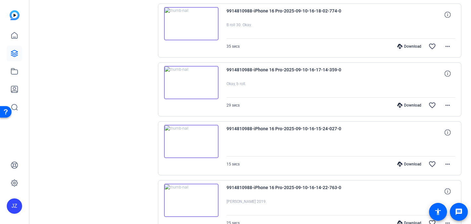
scroll to position [2083, 0]
click at [402, 162] on div "Download favorite_border more_horiz" at bounding box center [375, 164] width 160 height 15
click at [404, 168] on div "Download favorite_border more_horiz" at bounding box center [375, 164] width 160 height 15
click at [402, 165] on icon at bounding box center [399, 165] width 5 height 5
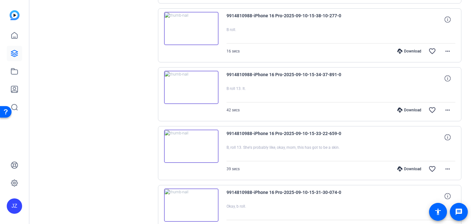
scroll to position [3144, 0]
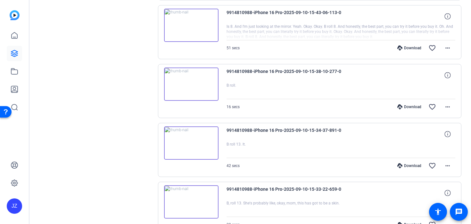
click at [402, 107] on icon at bounding box center [399, 106] width 5 height 5
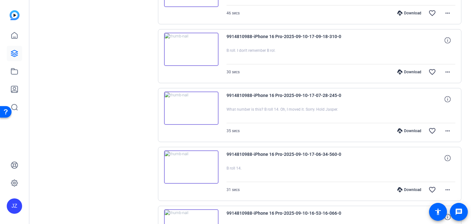
scroll to position [994, 0]
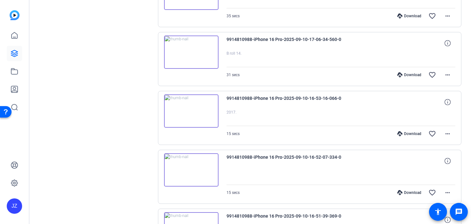
click at [207, 103] on img at bounding box center [191, 111] width 54 height 33
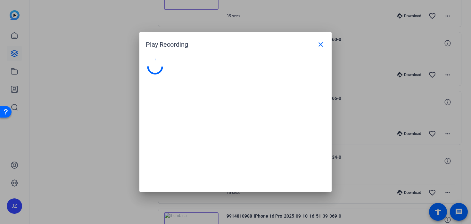
click at [207, 103] on div at bounding box center [235, 122] width 192 height 140
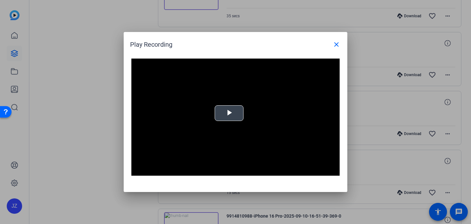
click at [229, 113] on span "Video Player" at bounding box center [229, 113] width 0 height 0
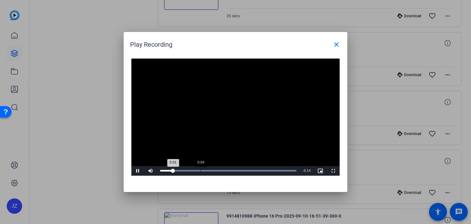
click at [206, 170] on div "Loaded : 100.00% 0:04 0:01" at bounding box center [228, 171] width 143 height 10
click at [180, 173] on div "Loaded : 100.00% 0:01 0:01" at bounding box center [228, 171] width 143 height 10
click at [336, 49] on span at bounding box center [336, 44] width 15 height 15
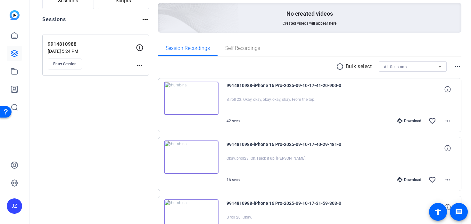
scroll to position [0, 0]
